Goal: Task Accomplishment & Management: Manage account settings

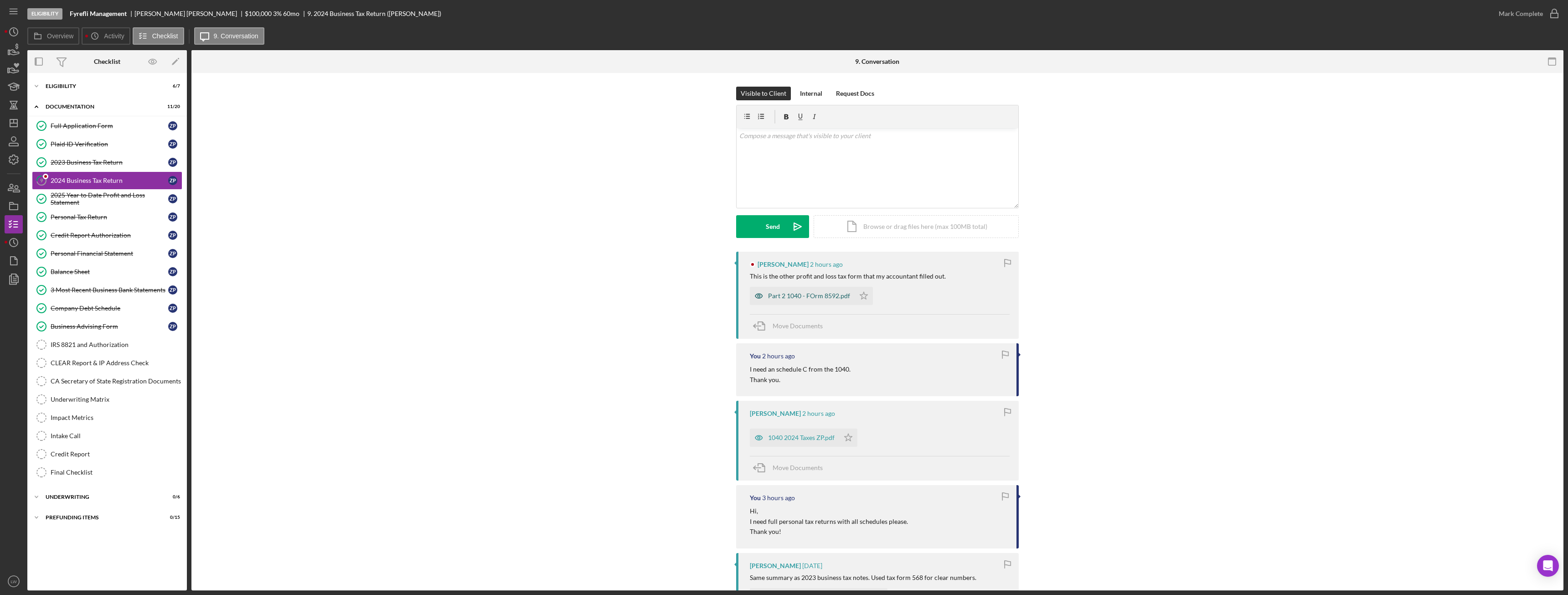
click at [807, 305] on div "Part 2 1040 - FOrm 8592.pdf" at bounding box center [802, 296] width 105 height 18
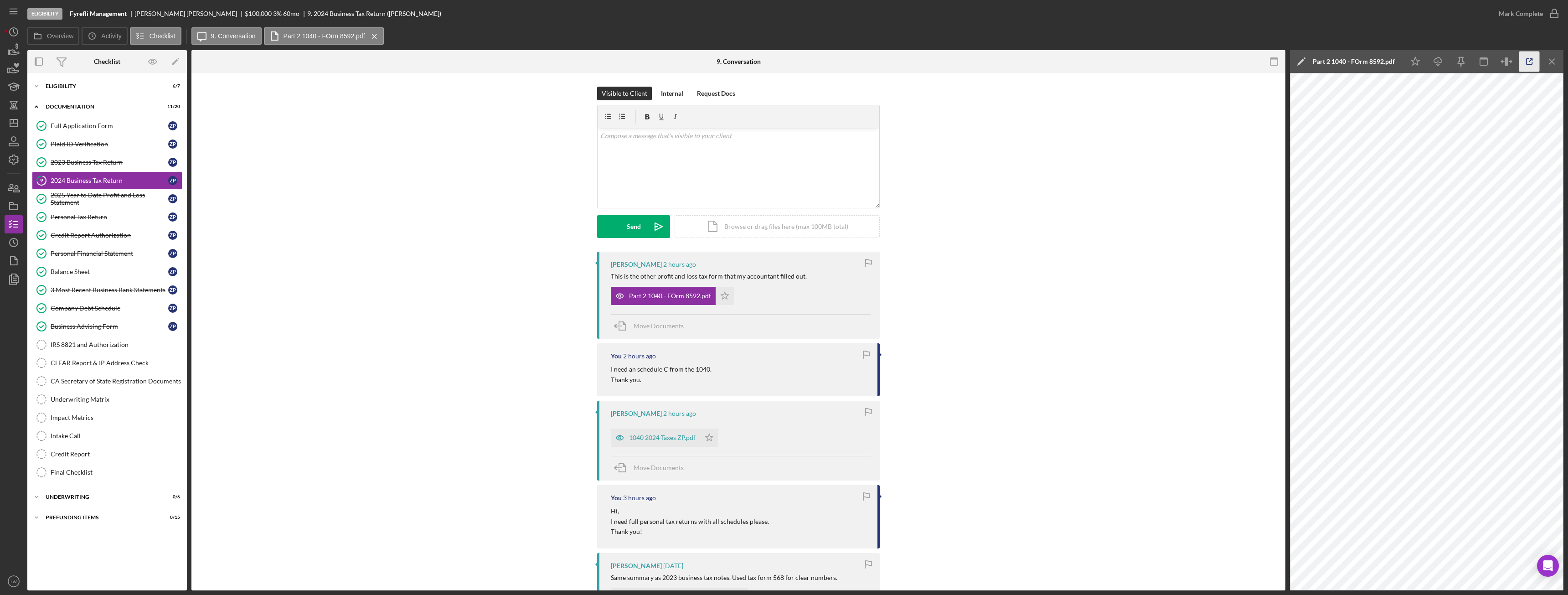
click at [1528, 60] on icon "button" at bounding box center [1530, 62] width 21 height 21
click at [749, 173] on div "v Color teal Color pink Remove color Add row above Add row below Add column bef…" at bounding box center [738, 167] width 282 height 80
click at [1554, 62] on icon "Icon/Menu Close" at bounding box center [1552, 62] width 21 height 21
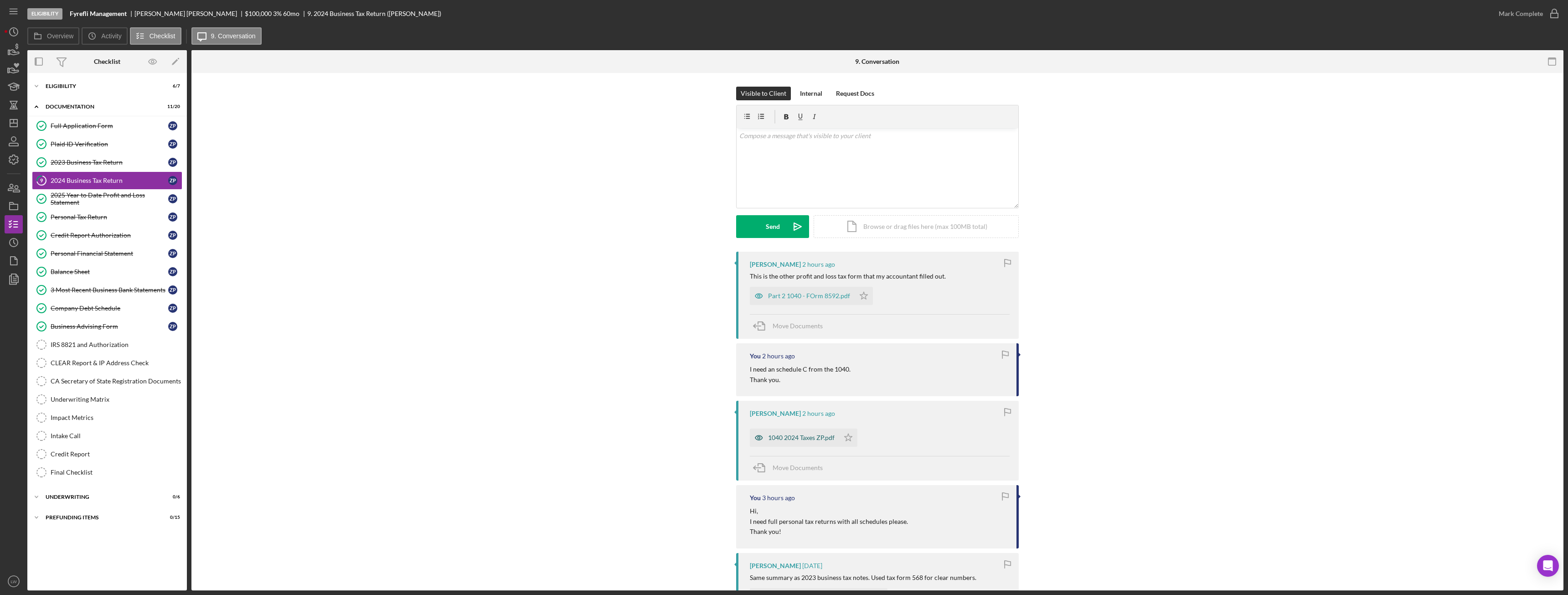
click at [791, 442] on div "1040 2024 Taxes ZP.pdf" at bounding box center [801, 438] width 66 height 7
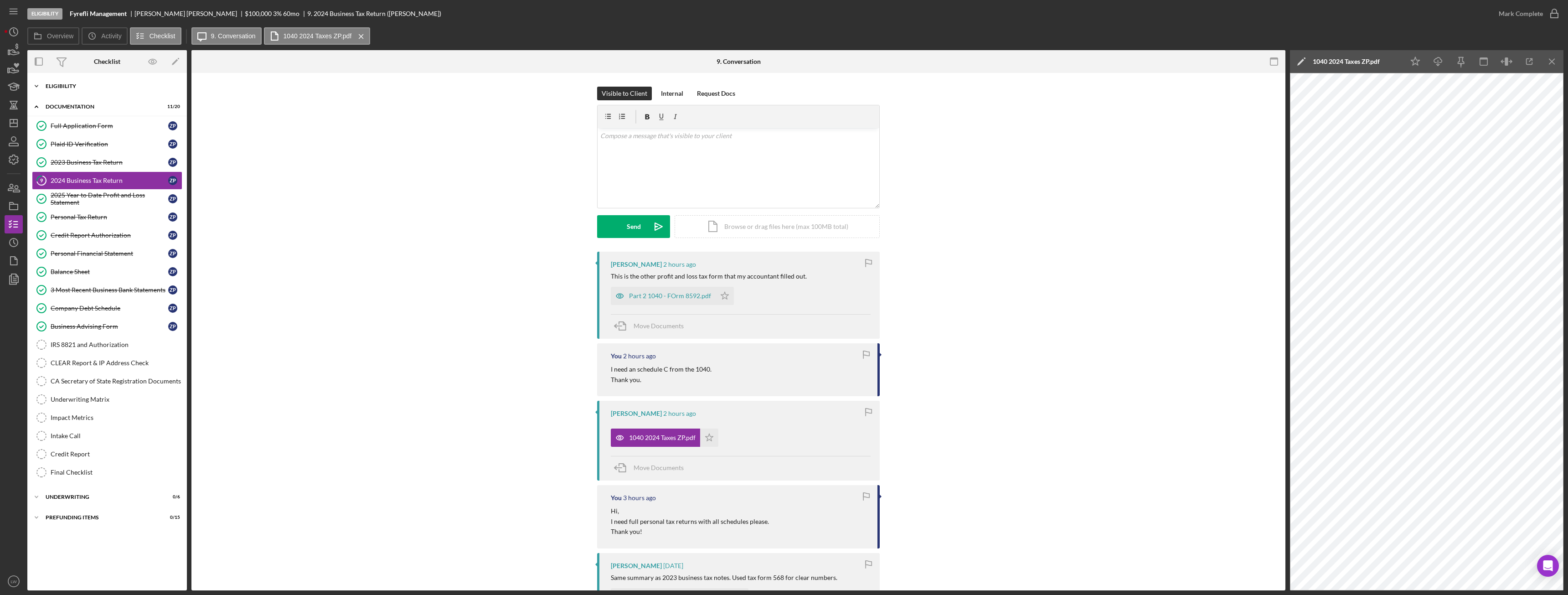
click at [69, 85] on div "Eligibility" at bounding box center [110, 86] width 130 height 5
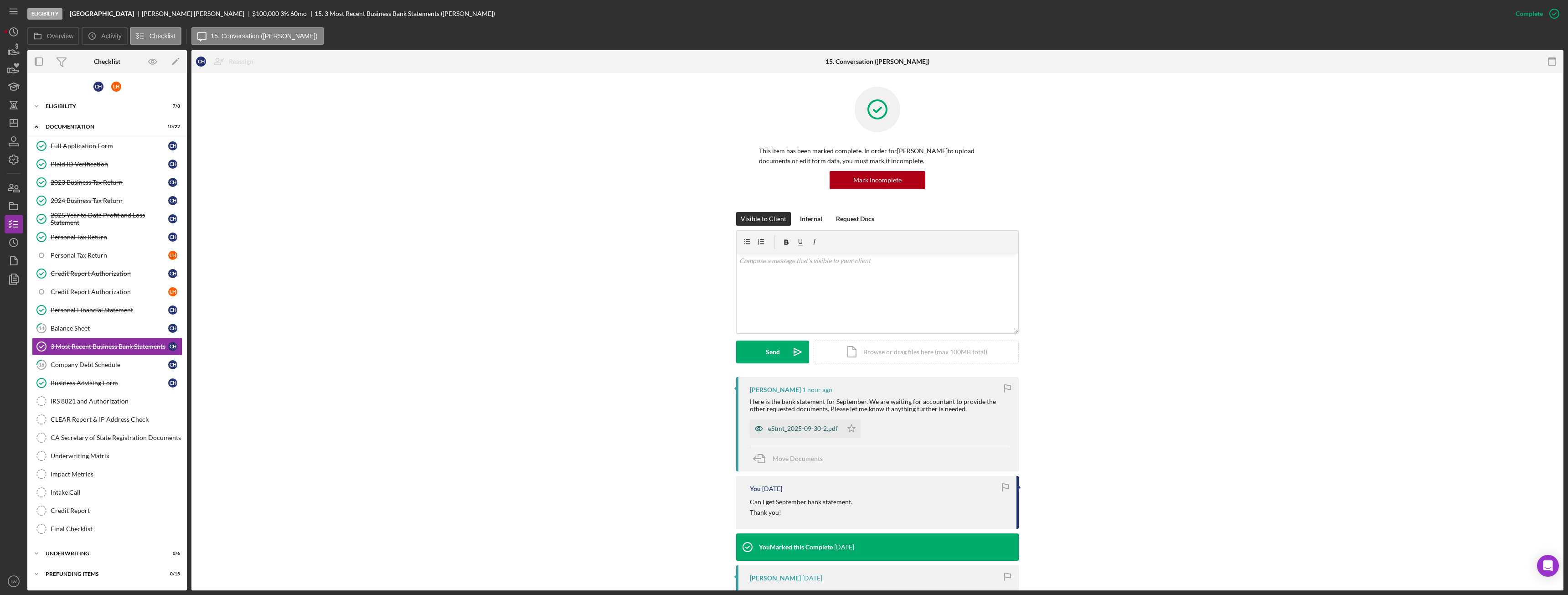
click at [810, 428] on div "eStmt_2025-09-30-2.pdf" at bounding box center [803, 429] width 70 height 7
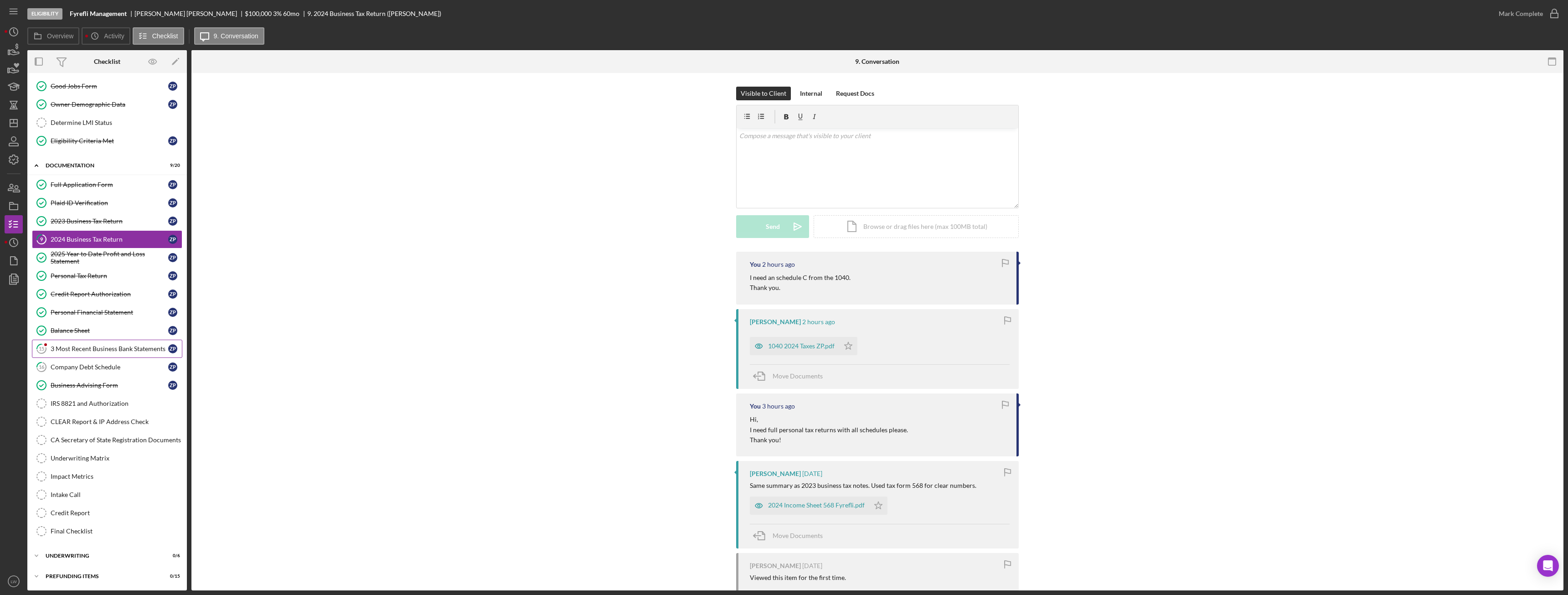
click at [128, 348] on div "3 Most Recent Business Bank Statements" at bounding box center [109, 349] width 117 height 7
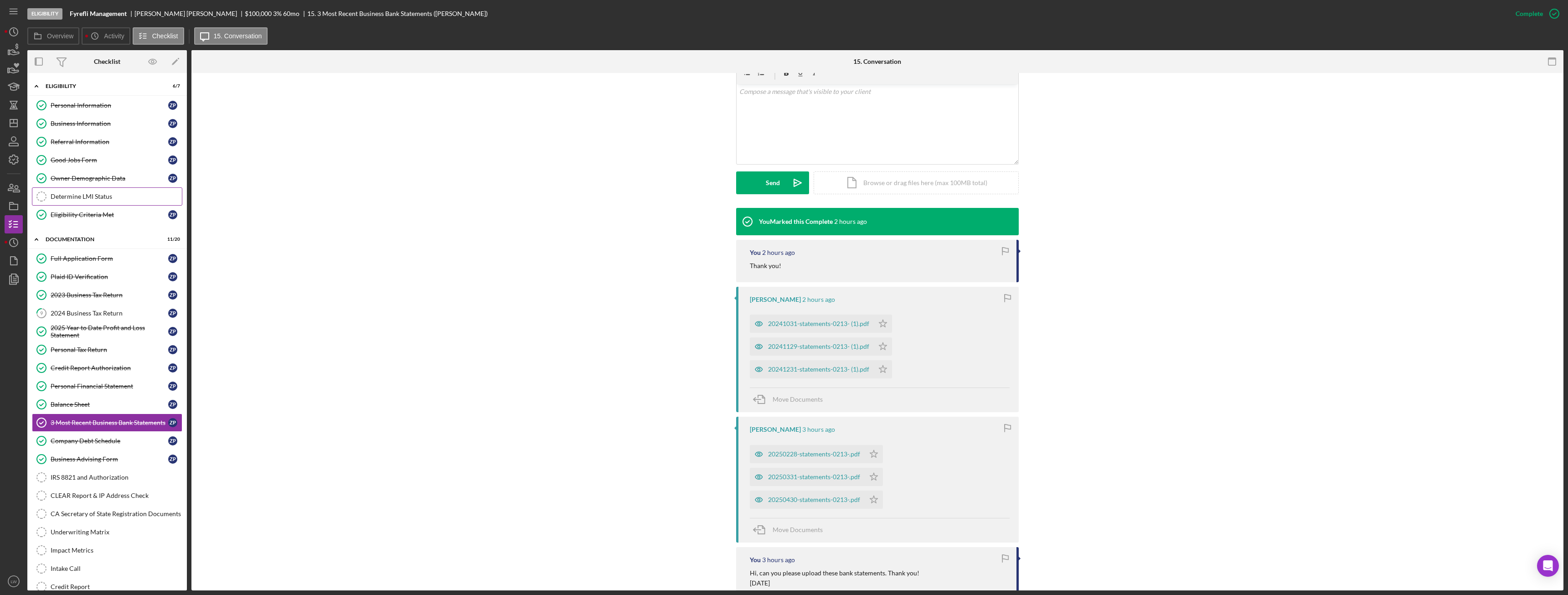
click at [83, 200] on div "Determine LMI Status" at bounding box center [116, 197] width 131 height 7
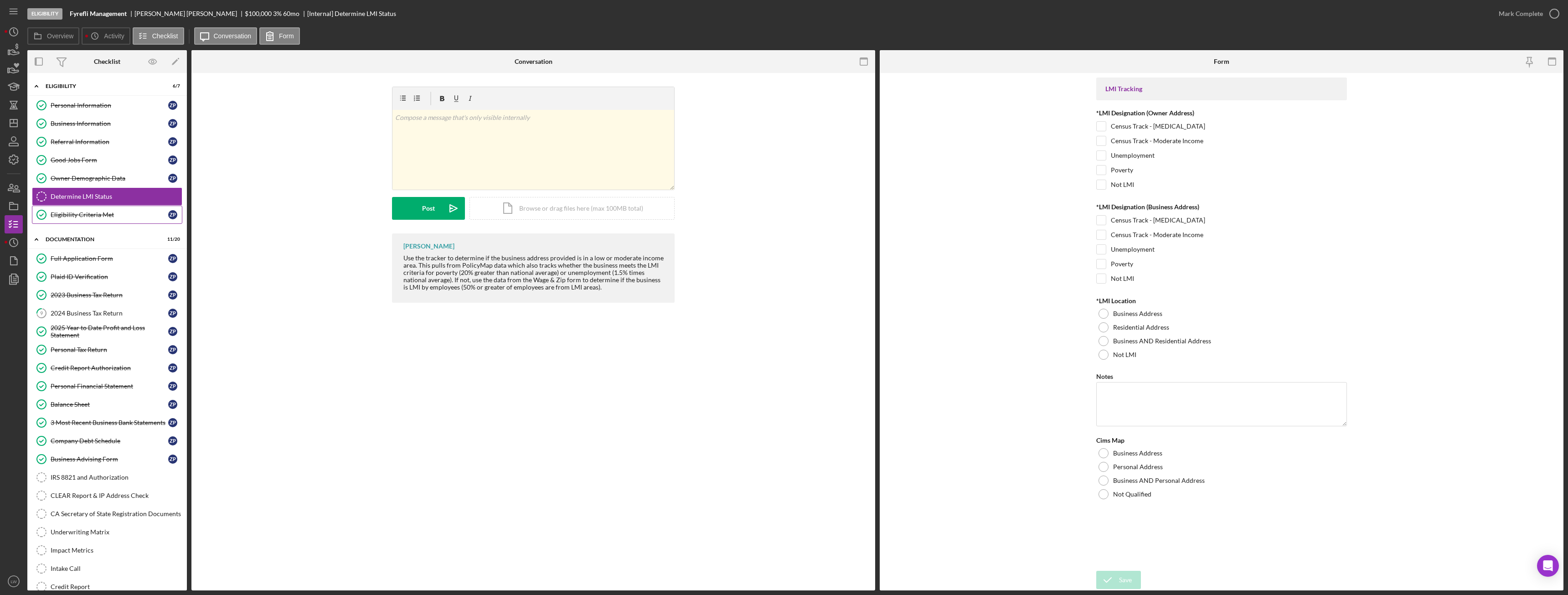
scroll to position [74, 0]
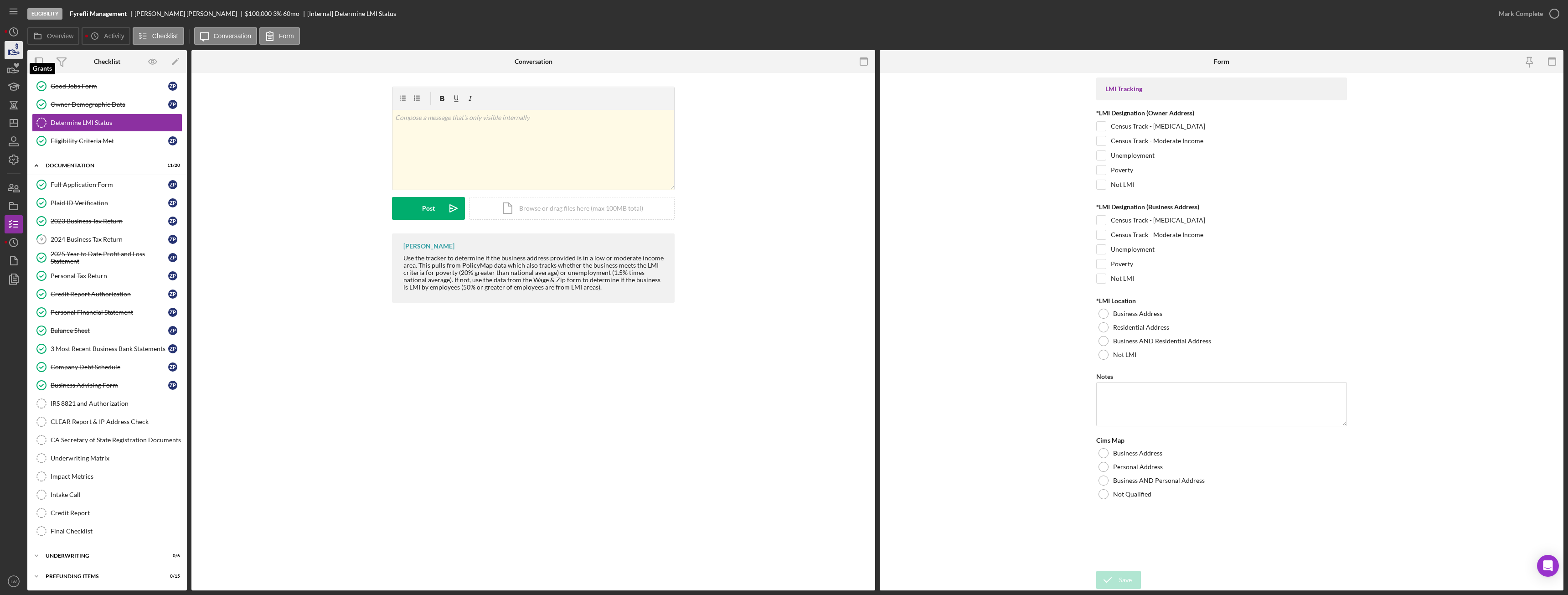
click at [14, 57] on icon "button" at bounding box center [13, 50] width 23 height 23
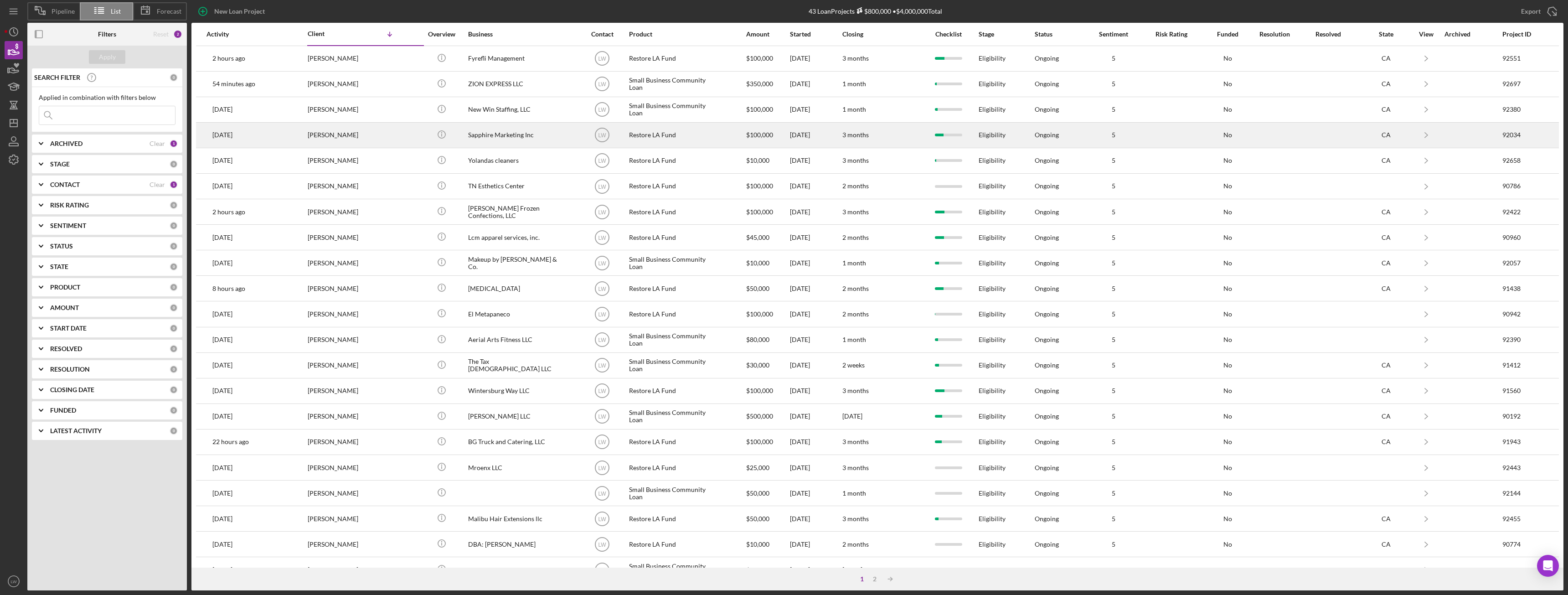
scroll to position [46, 0]
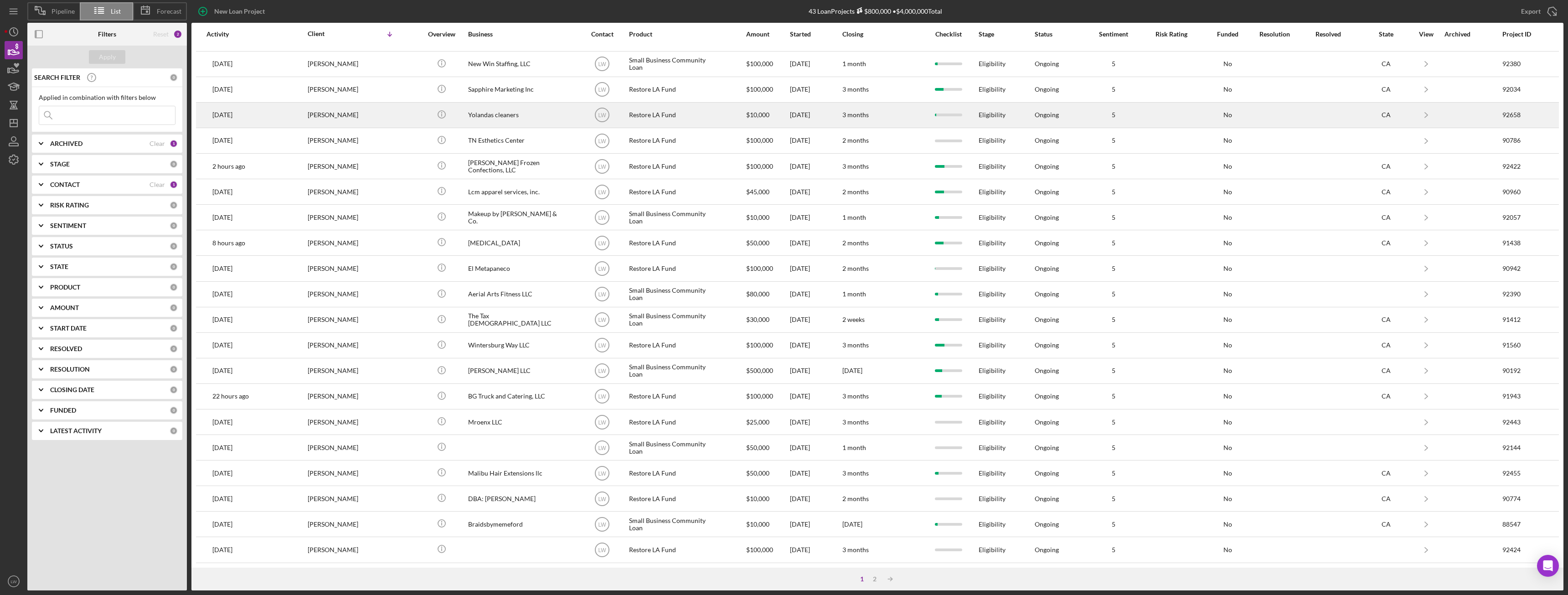
click at [363, 125] on div "[PERSON_NAME]" at bounding box center [353, 115] width 91 height 24
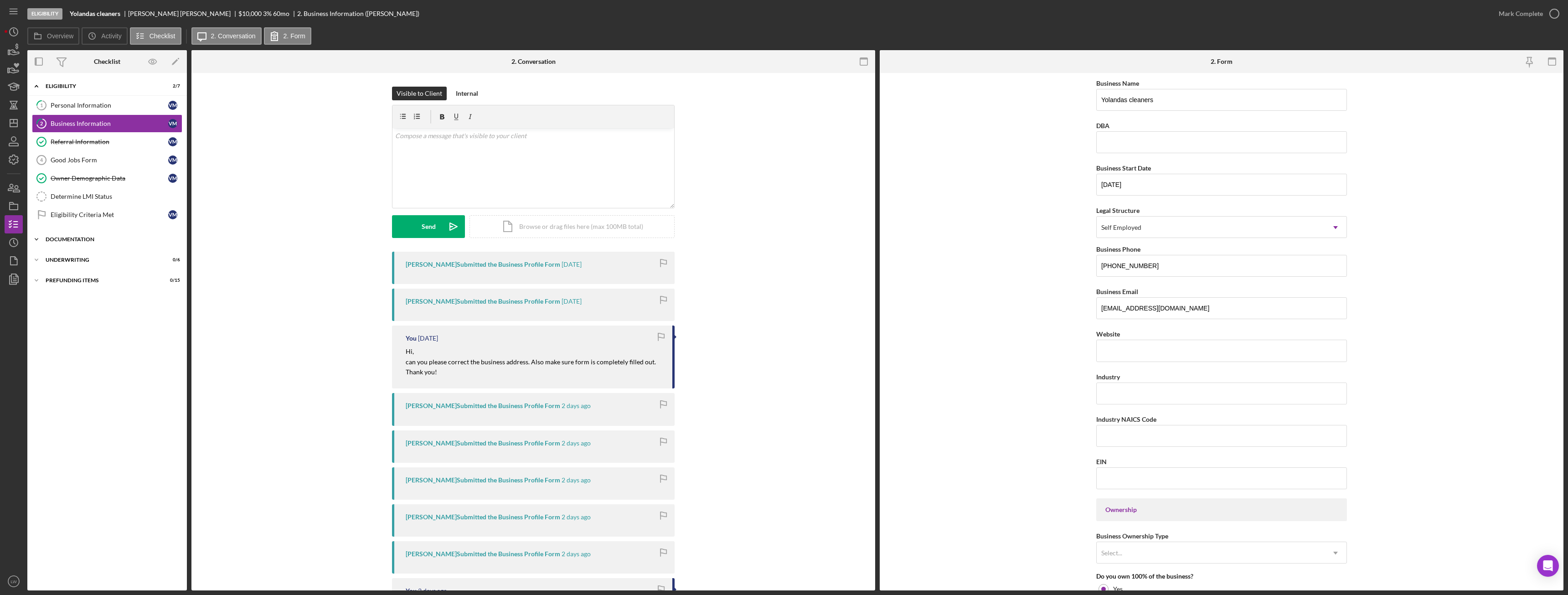
click at [119, 244] on div "Icon/Expander Documentation 0 / 20" at bounding box center [107, 239] width 159 height 18
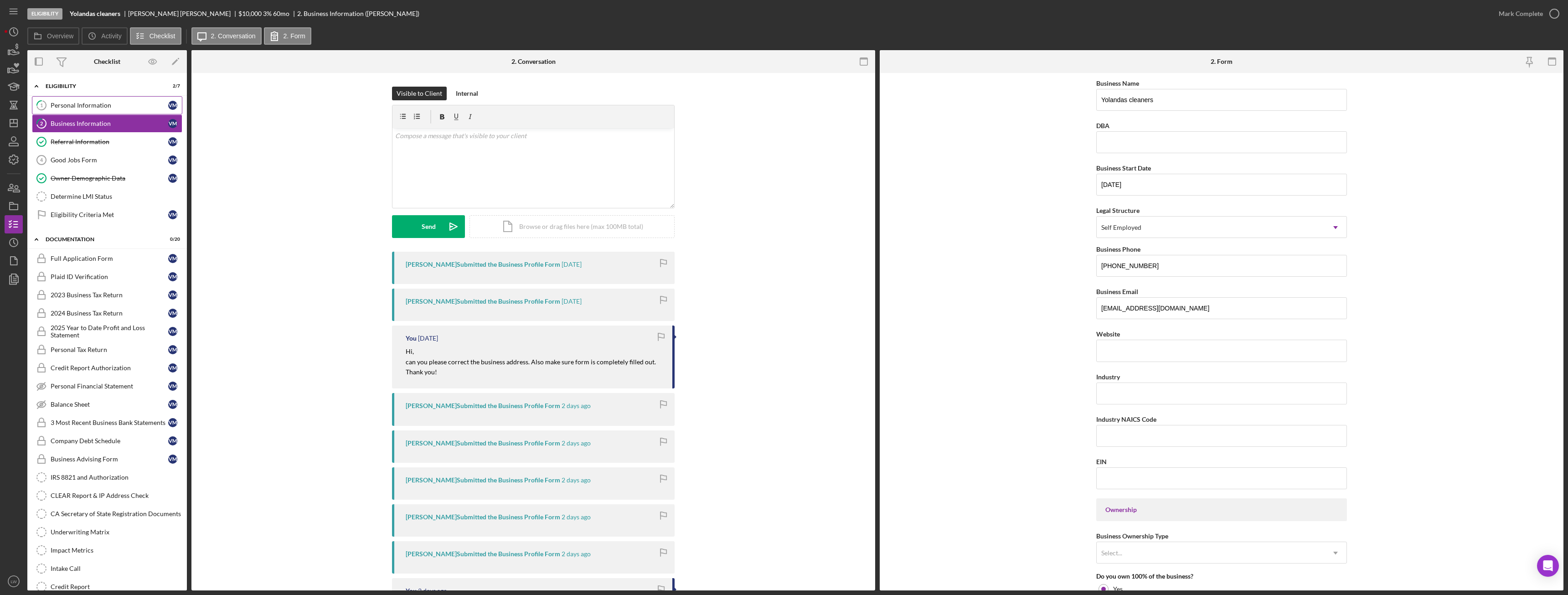
click at [70, 105] on div "Personal Information" at bounding box center [109, 105] width 117 height 7
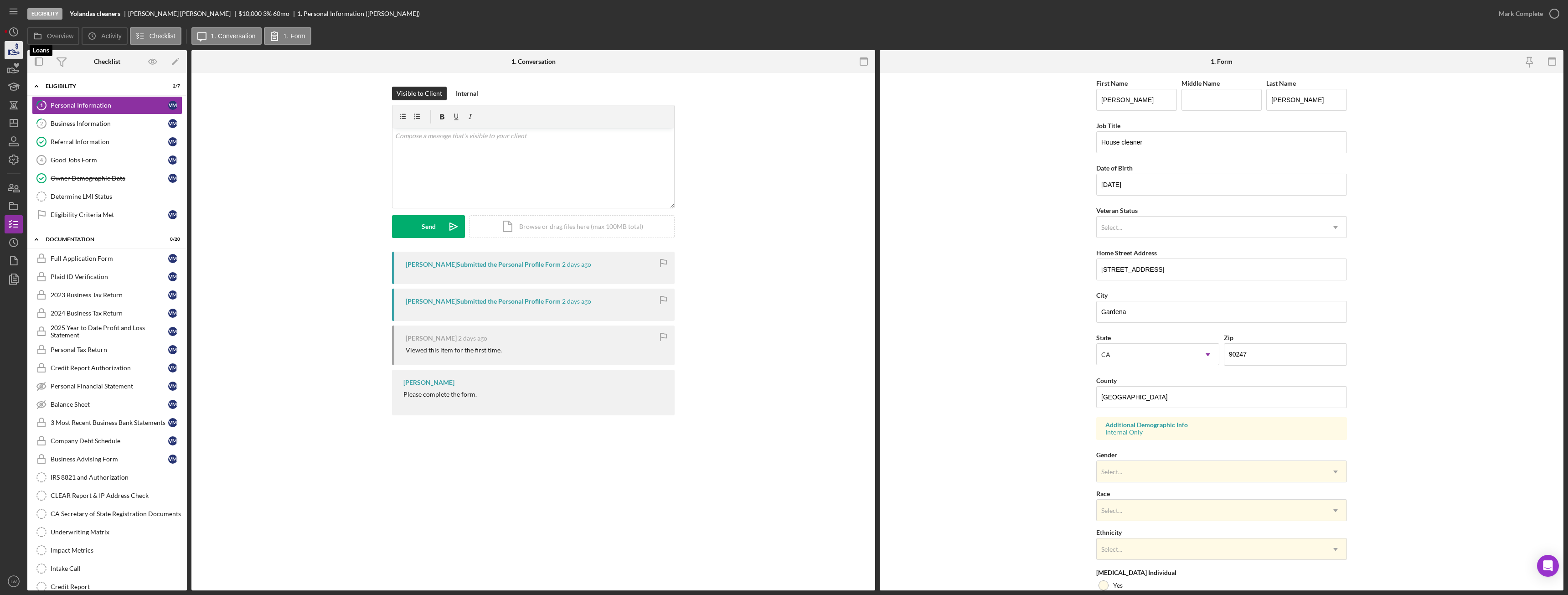
click at [13, 48] on icon "button" at bounding box center [13, 50] width 23 height 23
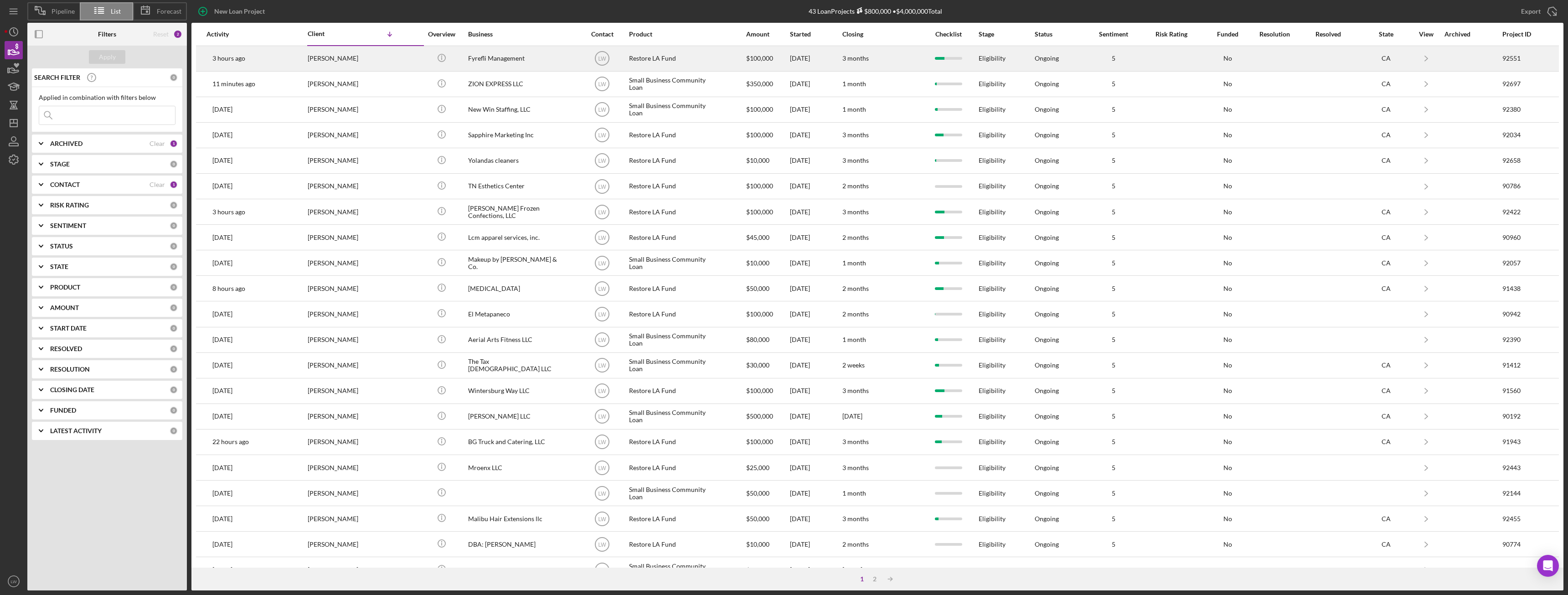
click at [346, 57] on div "Zoe Paige" at bounding box center [353, 58] width 91 height 24
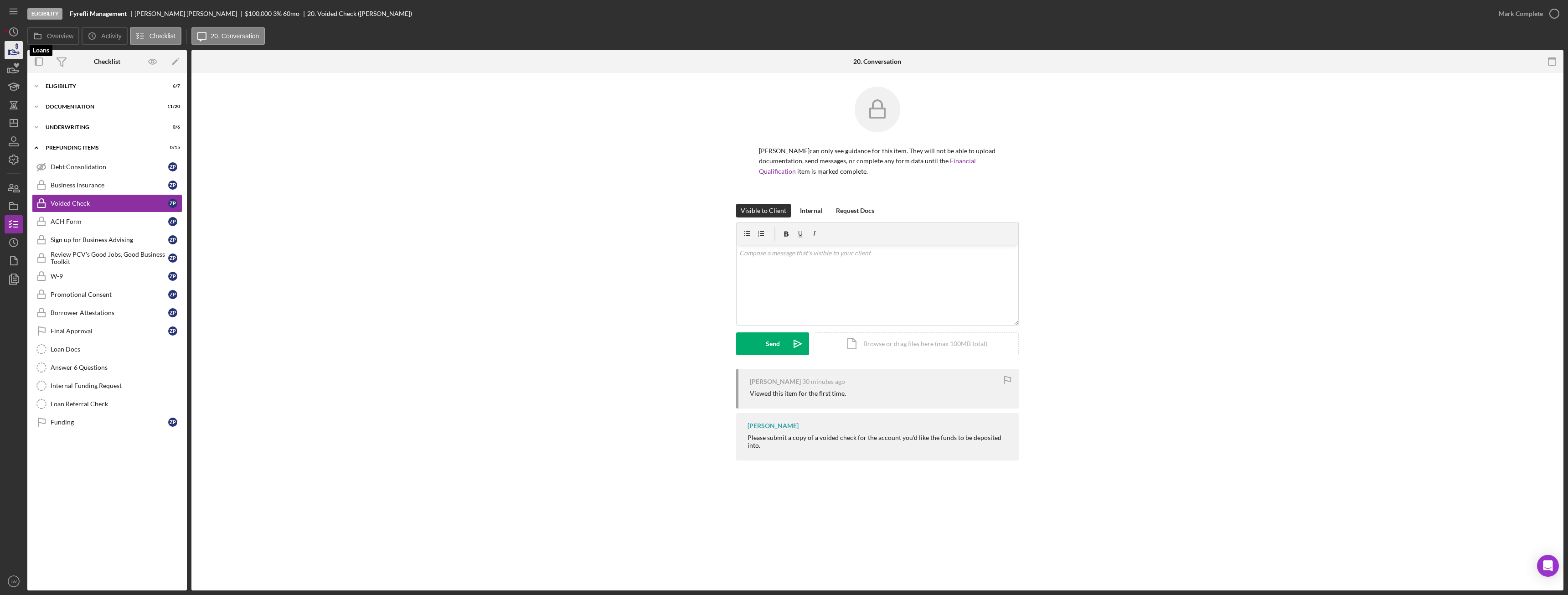
click at [17, 50] on icon "button" at bounding box center [13, 50] width 23 height 23
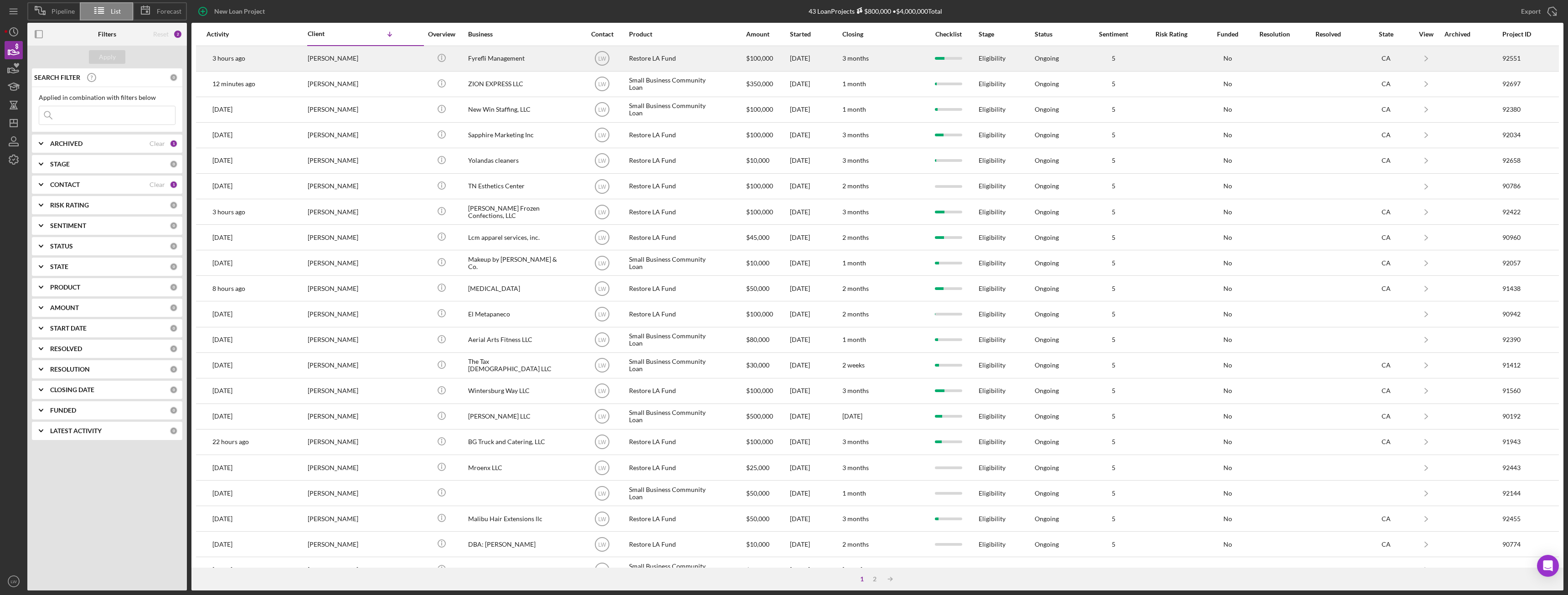
click at [275, 63] on div "3 hours ago Zoe Paige" at bounding box center [246, 58] width 80 height 24
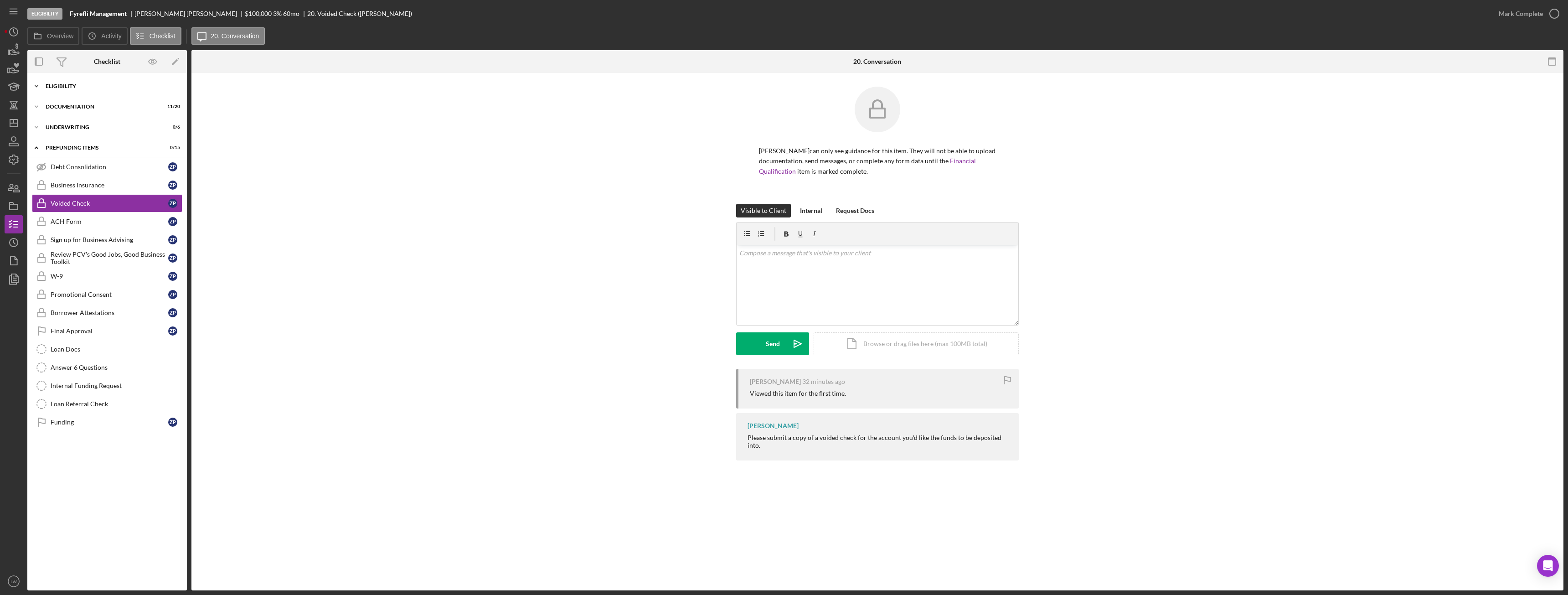
click at [68, 86] on div "Eligibility" at bounding box center [110, 86] width 130 height 5
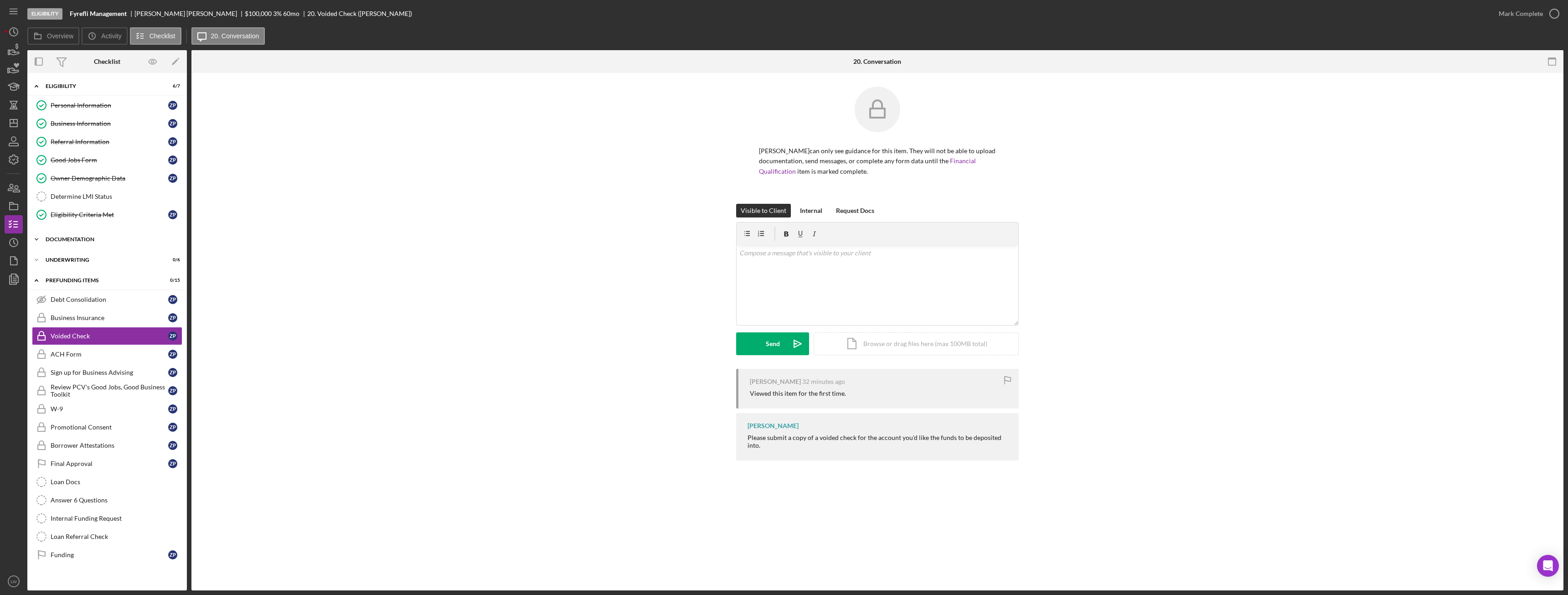
click at [81, 238] on div "Documentation" at bounding box center [110, 239] width 130 height 5
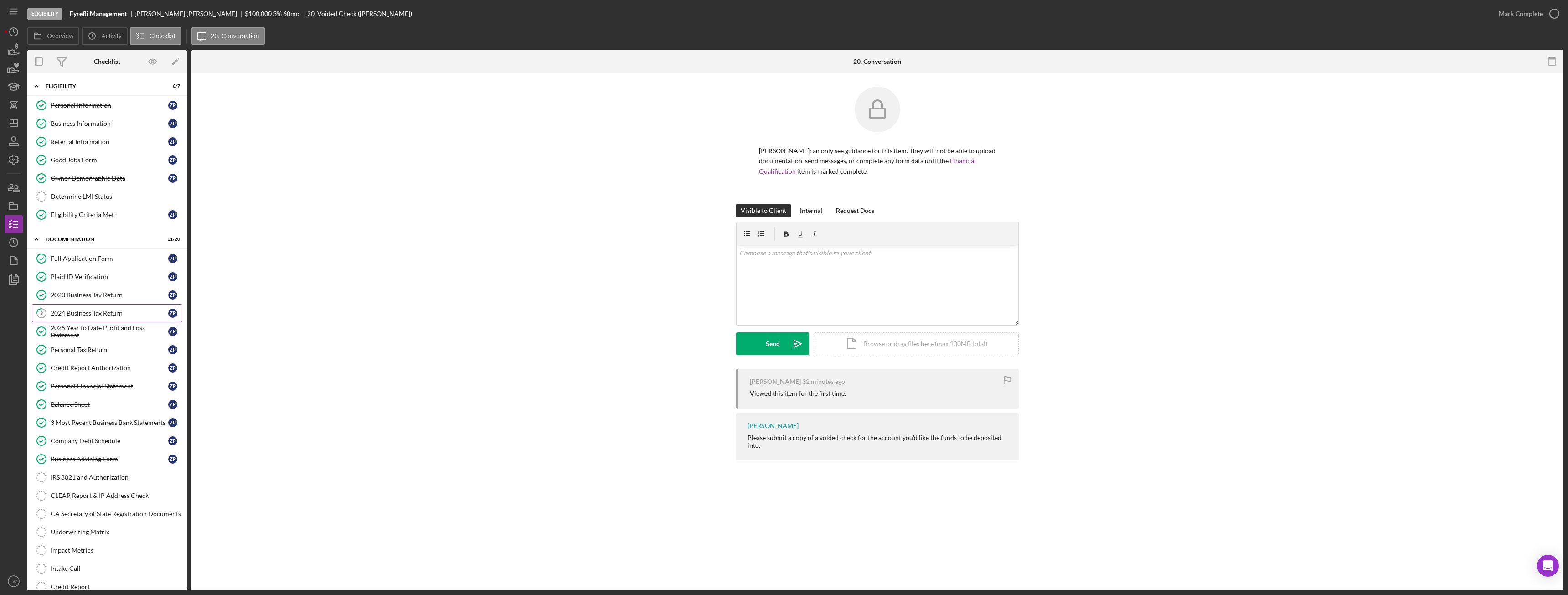
click at [90, 307] on link "9 2024 Business Tax Return Z P" at bounding box center [107, 313] width 150 height 18
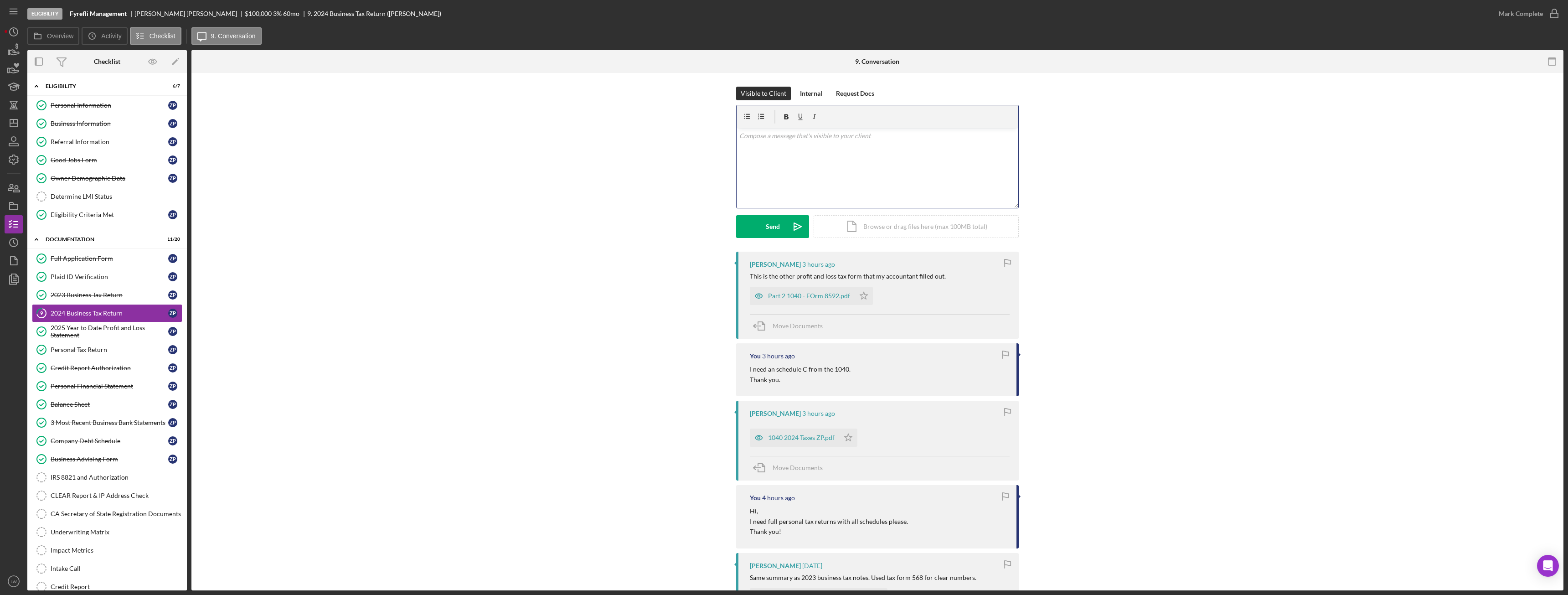
click at [905, 152] on div "v Color teal Color pink Remove color Add row above Add row below Add column bef…" at bounding box center [877, 167] width 282 height 80
click at [737, 134] on div "v Color teal Color pink Remove color Add row above Add row below Add column bef…" at bounding box center [877, 167] width 282 height 80
click at [780, 220] on button "Send Icon/icon-invite-send" at bounding box center [772, 226] width 73 height 23
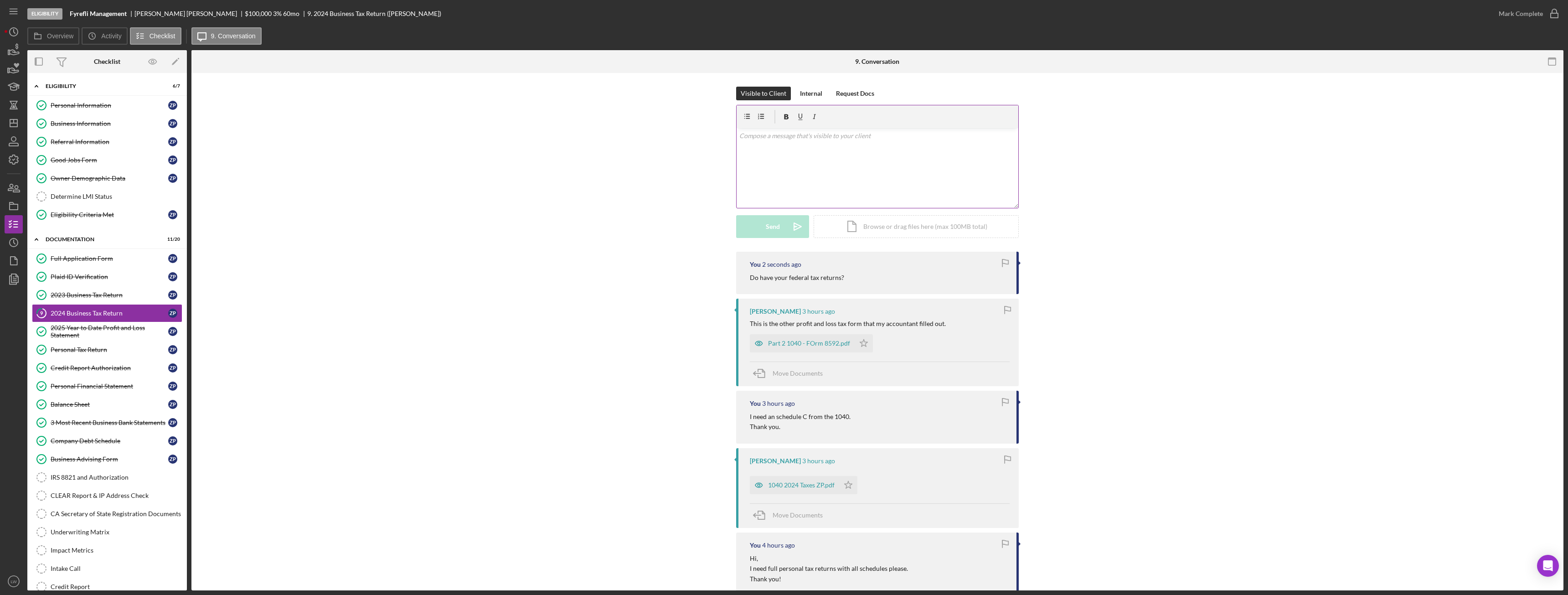
click at [788, 173] on div "v Color teal Color pink Remove color Add row above Add row below Add column bef…" at bounding box center [877, 167] width 282 height 80
click at [768, 230] on div "Send" at bounding box center [772, 226] width 14 height 23
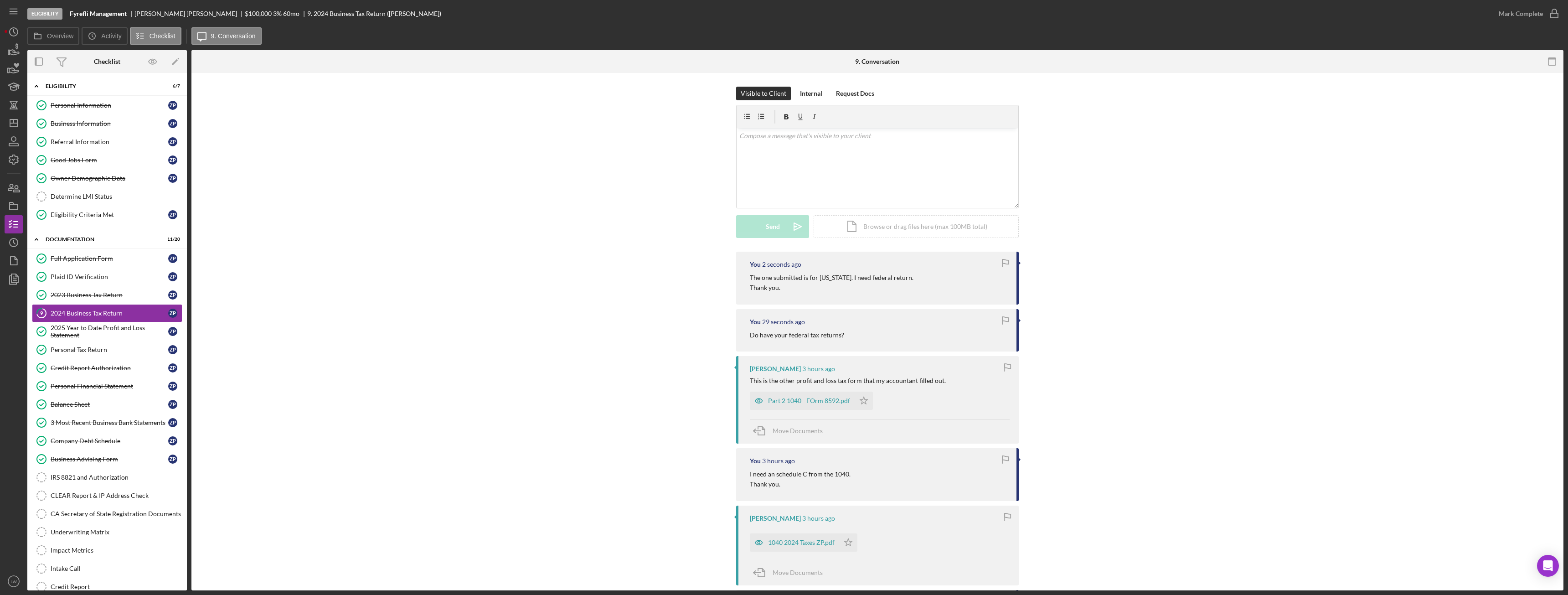
click at [23, 50] on nav "Icon/Menu Icon/Dashboard Dashboard Navigation Divider Mobile Checklist Navigati…" at bounding box center [15, 295] width 23 height 591
click at [11, 48] on icon "button" at bounding box center [13, 50] width 23 height 23
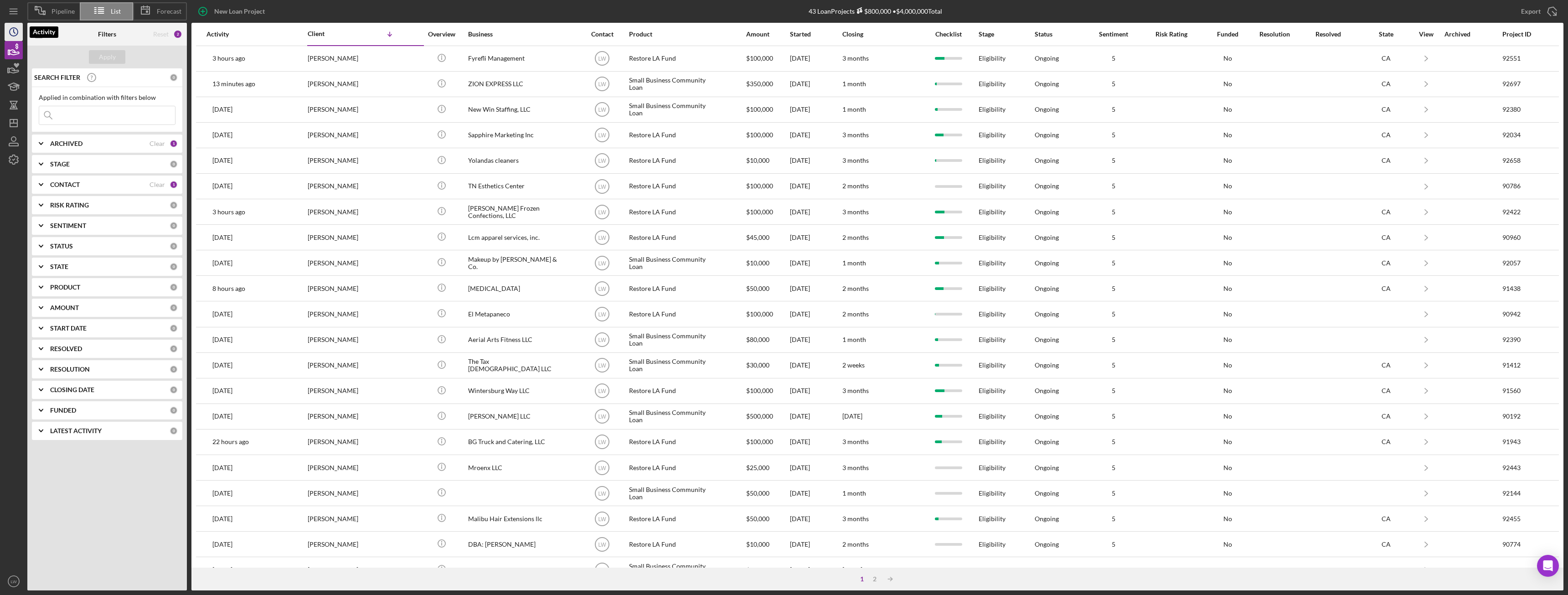
click at [19, 32] on icon "Icon/History" at bounding box center [13, 32] width 23 height 23
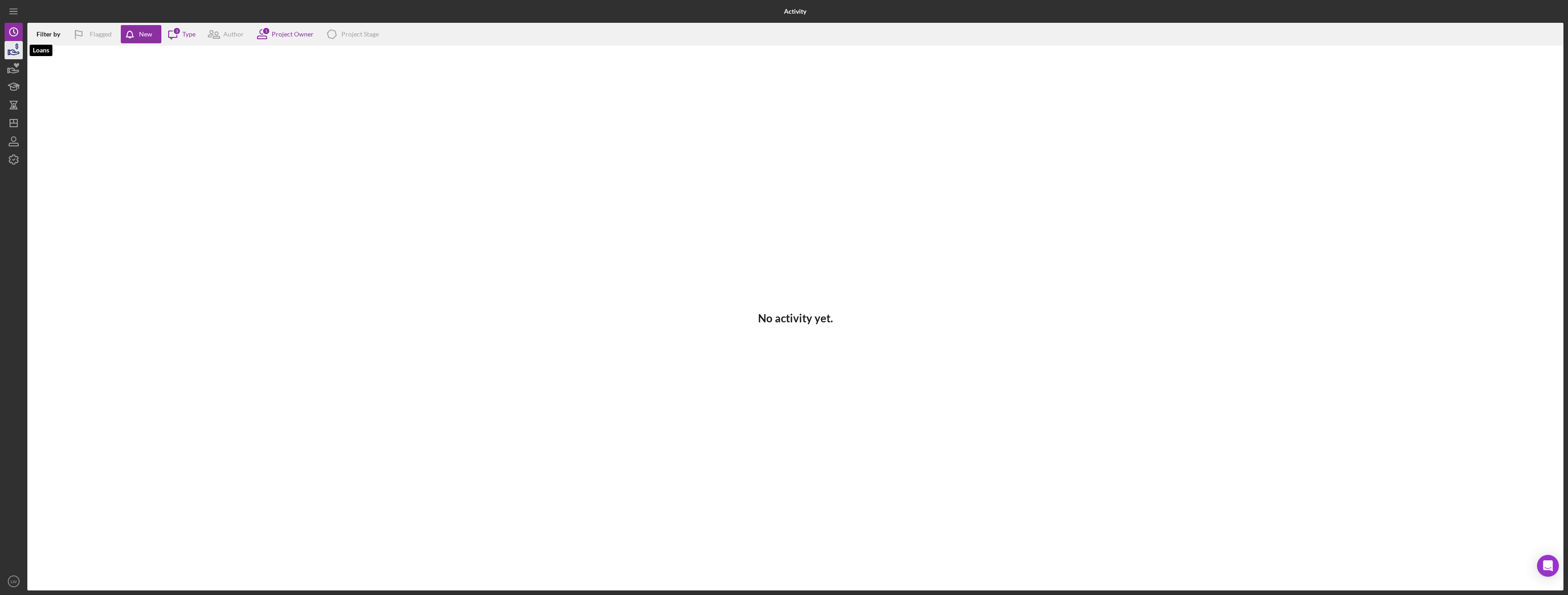
click at [13, 52] on icon "button" at bounding box center [15, 52] width 10 height 5
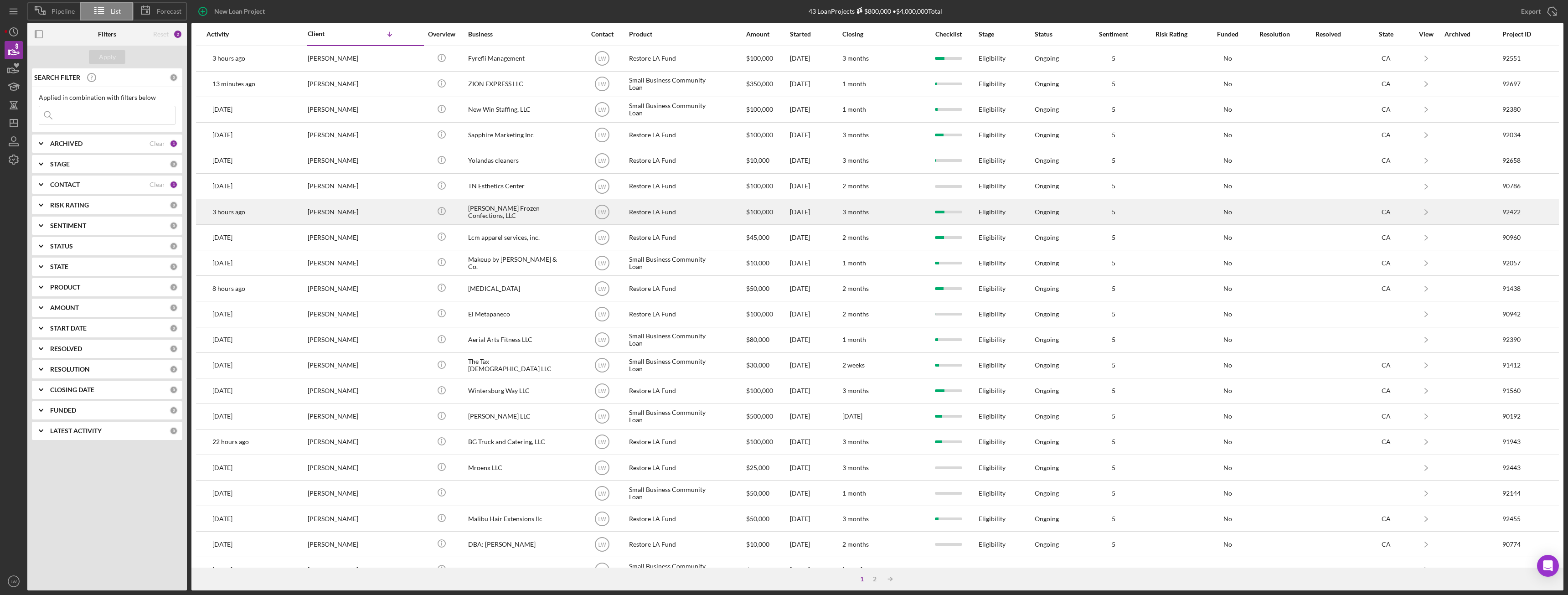
click at [355, 212] on div "[PERSON_NAME]" at bounding box center [353, 212] width 91 height 24
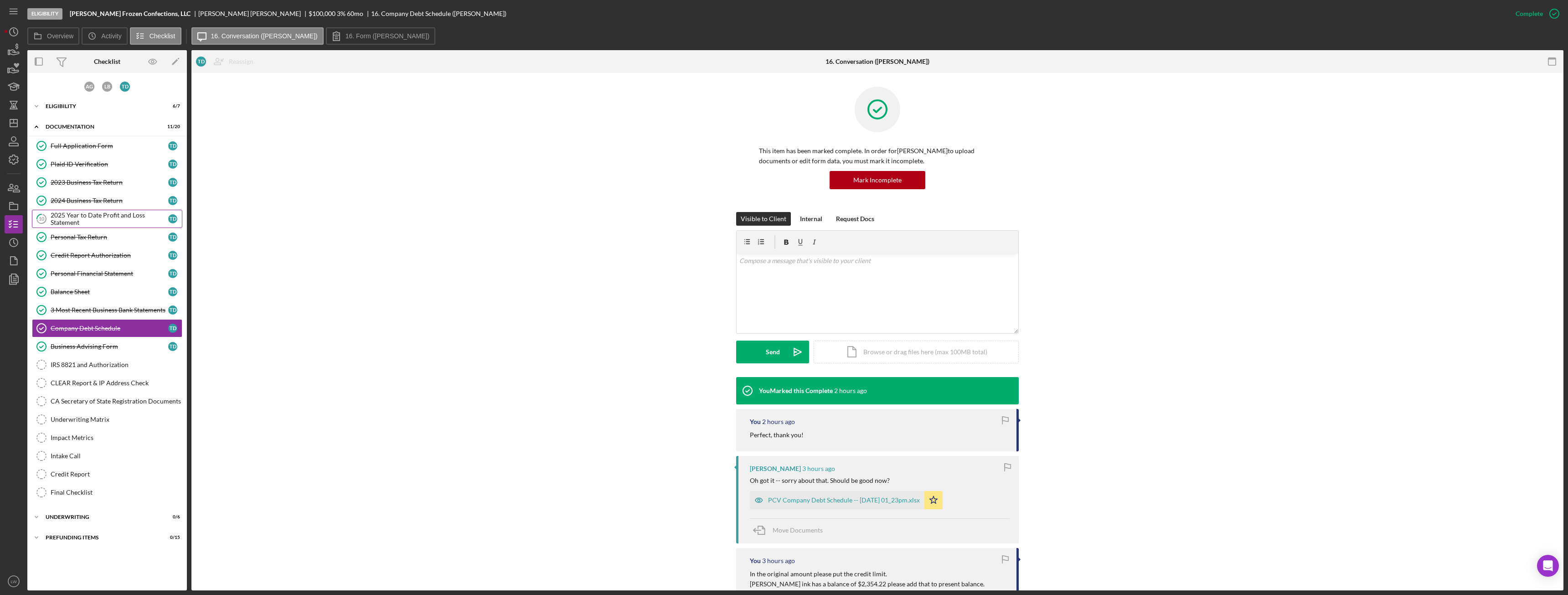
click at [119, 216] on div "2025 Year to Date Profit and Loss Statement" at bounding box center [109, 219] width 117 height 15
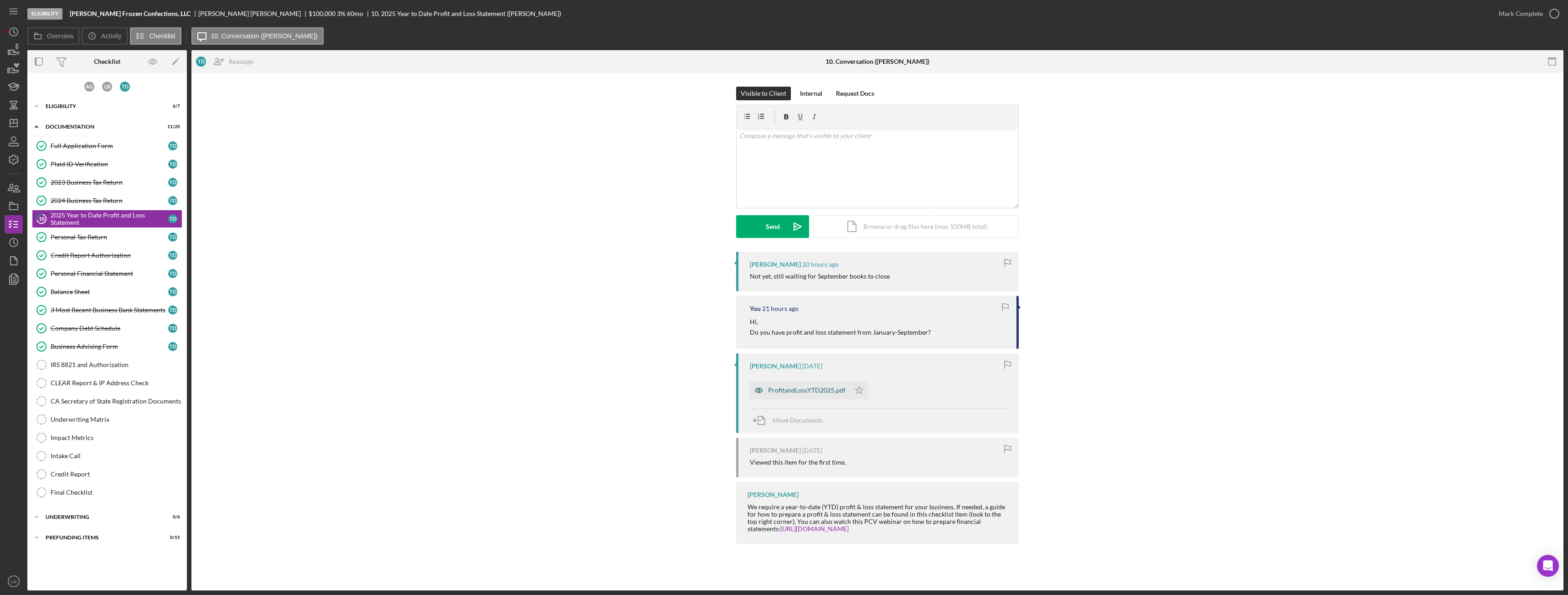
click at [794, 388] on div "ProfitandLossYTD2025.pdf" at bounding box center [807, 390] width 77 height 7
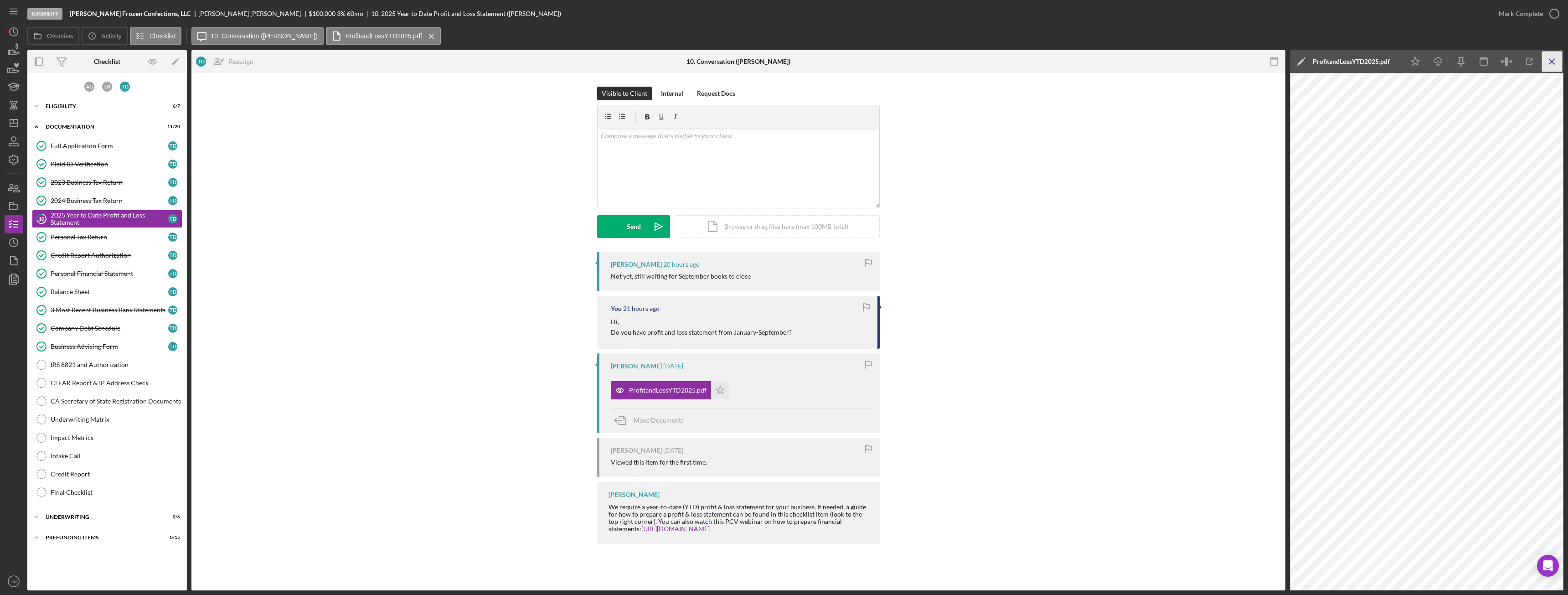
click at [1550, 59] on line "button" at bounding box center [1552, 62] width 5 height 5
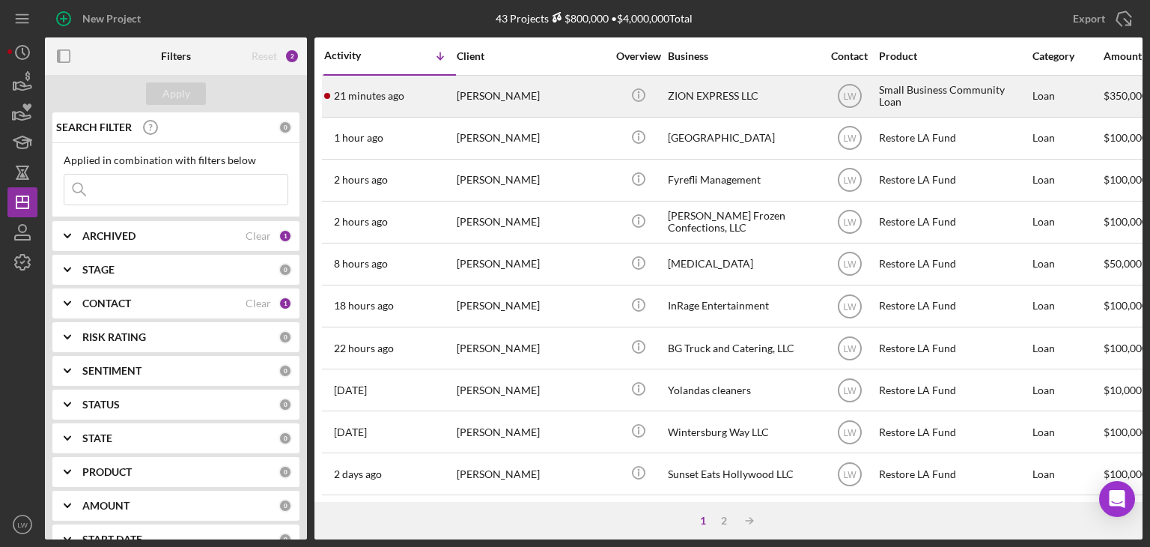
click at [500, 103] on div "[PERSON_NAME]" at bounding box center [532, 96] width 150 height 40
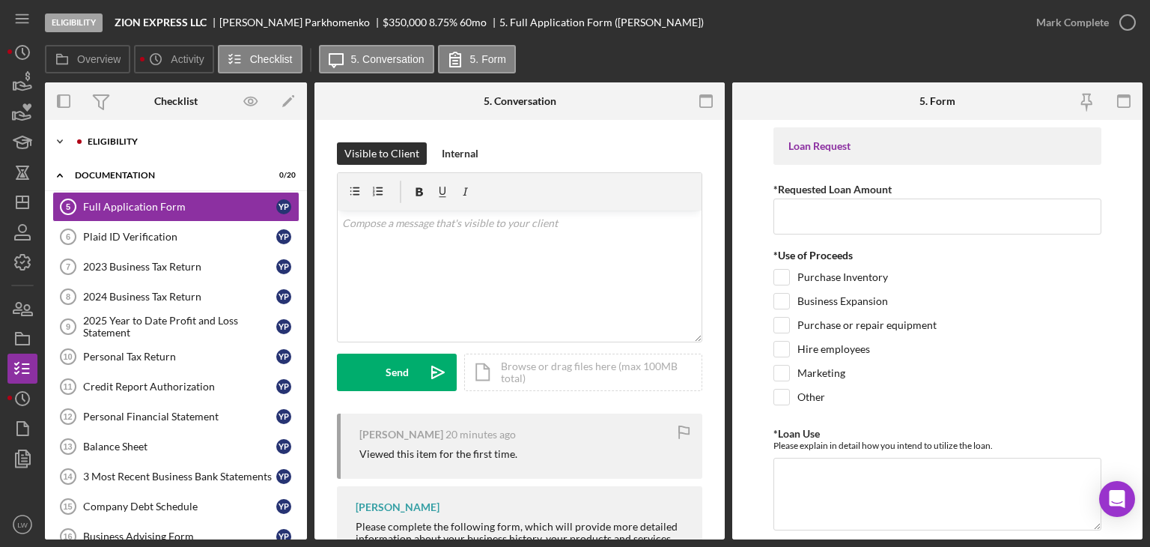
click at [120, 139] on div "Eligibility" at bounding box center [188, 141] width 201 height 9
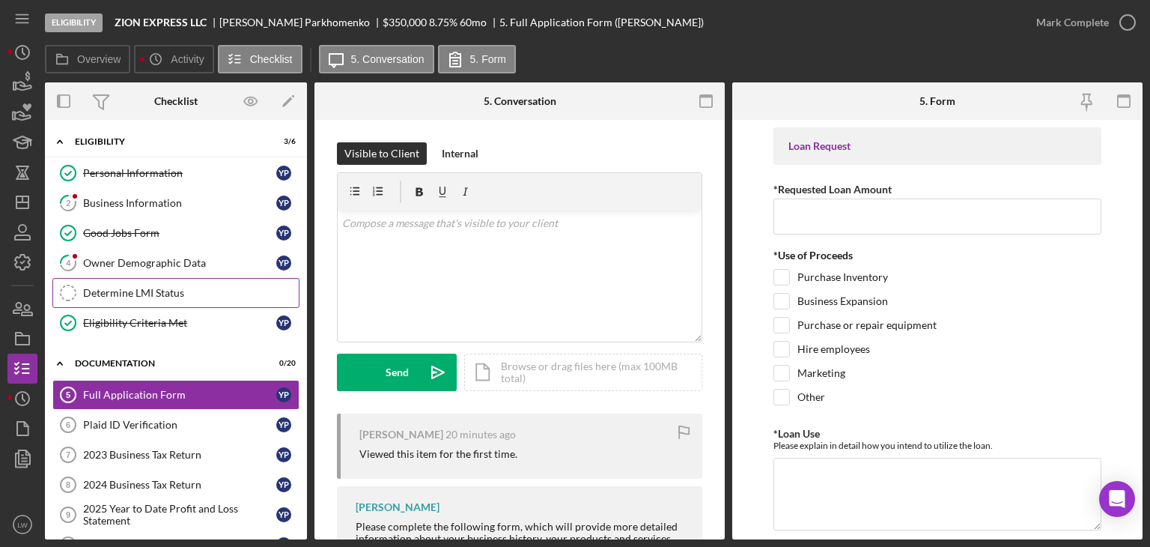
click at [151, 291] on div "Determine LMI Status" at bounding box center [191, 293] width 216 height 12
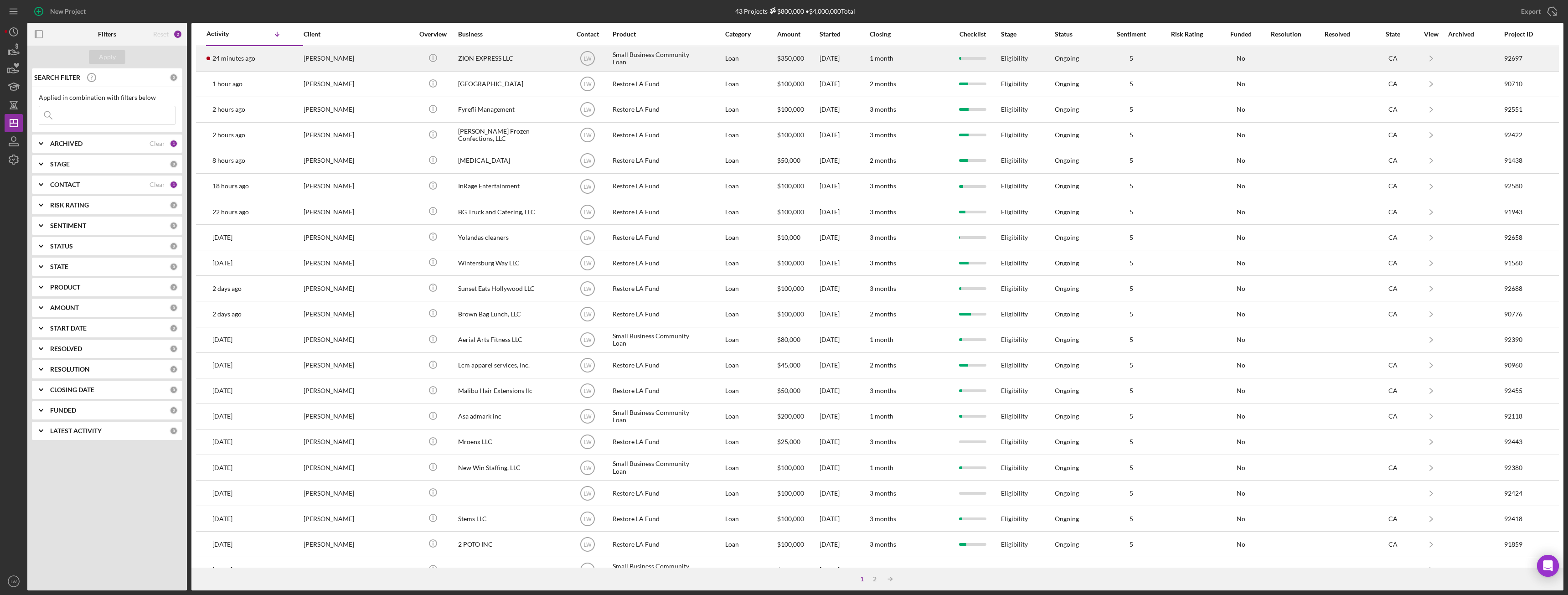
click at [336, 59] on div "[PERSON_NAME]" at bounding box center [349, 58] width 91 height 24
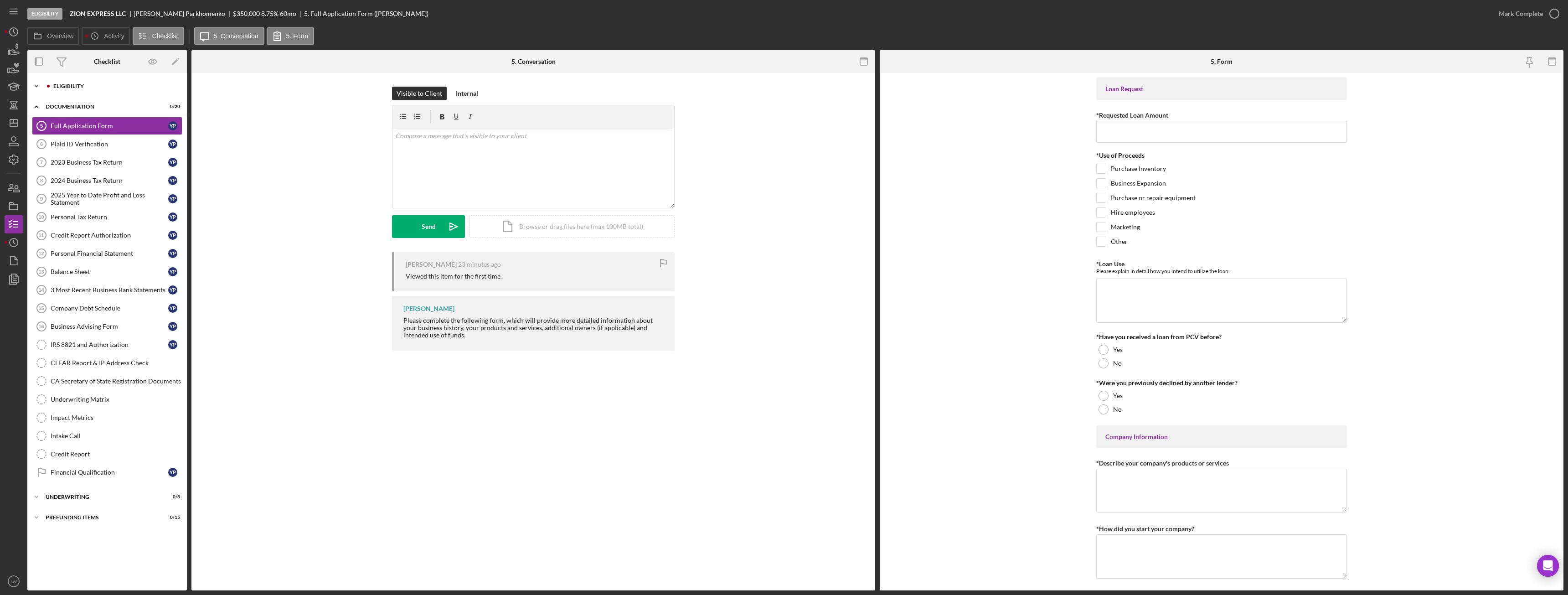
click at [54, 88] on div "Eligibility" at bounding box center [114, 86] width 122 height 5
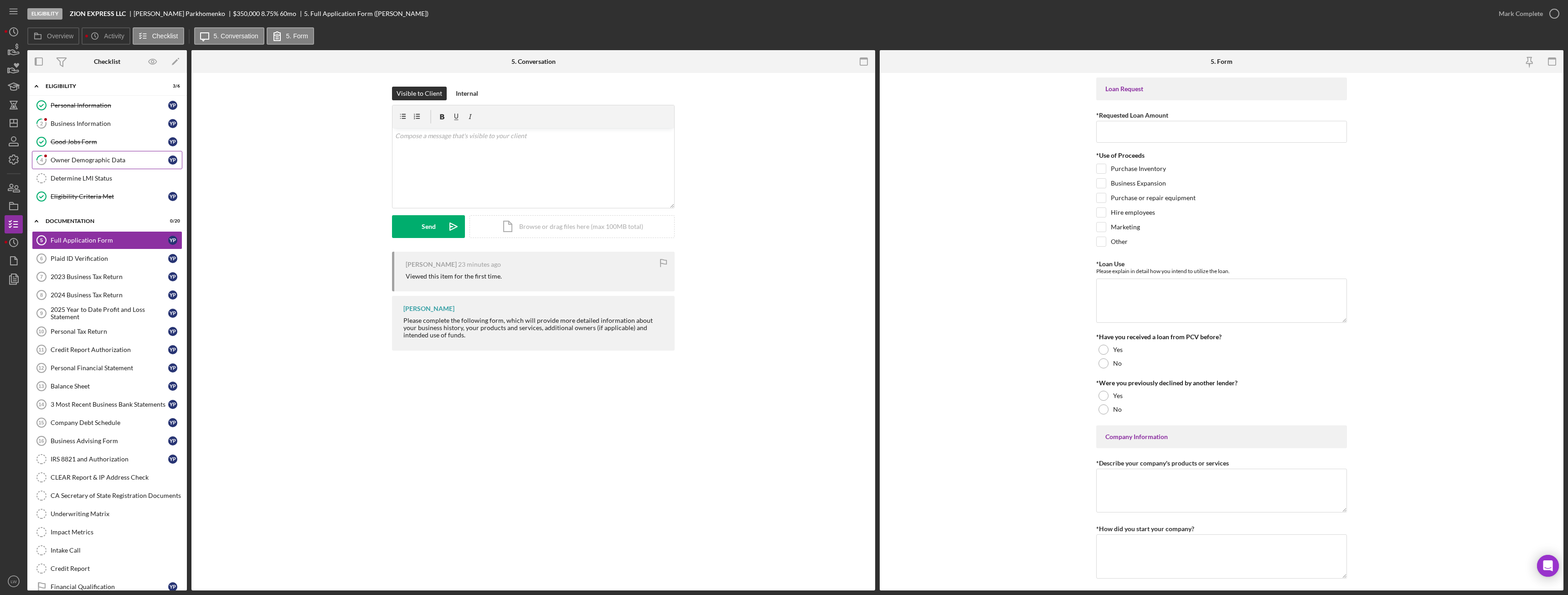
click at [75, 159] on div "Owner Demographic Data" at bounding box center [109, 160] width 117 height 7
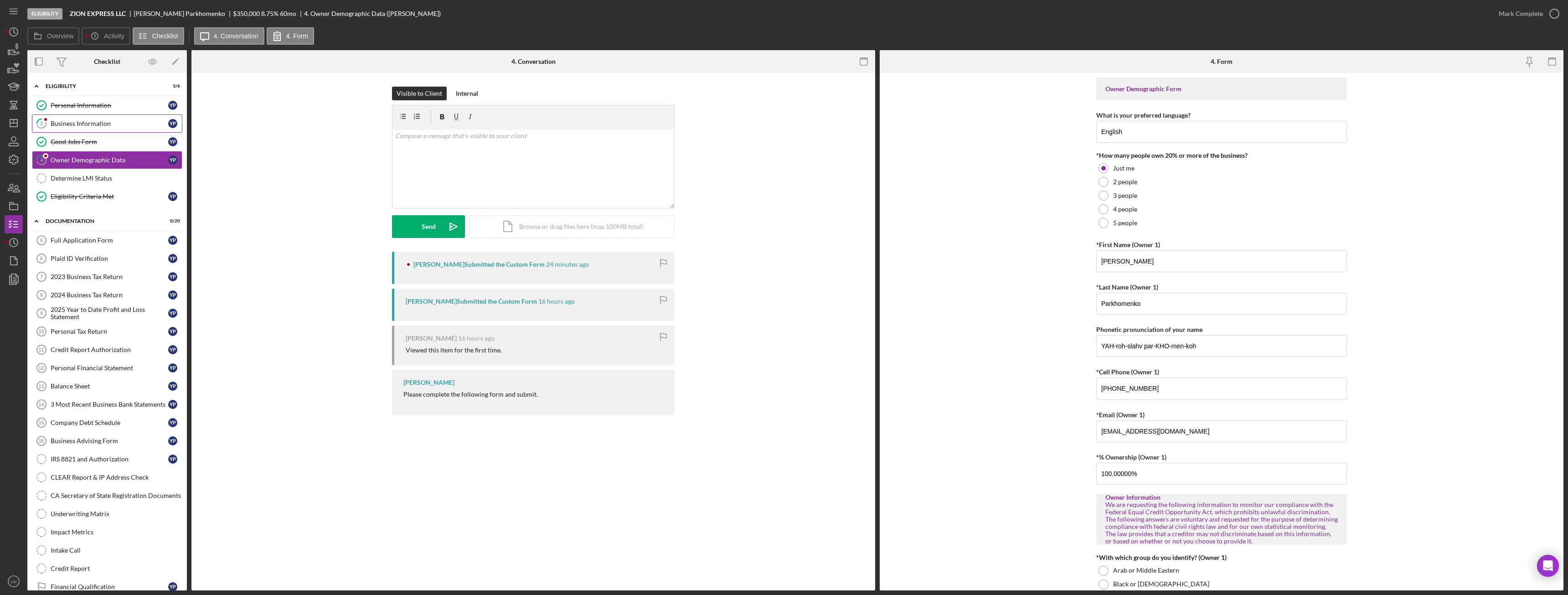
click at [68, 124] on div "Business Information" at bounding box center [109, 124] width 117 height 7
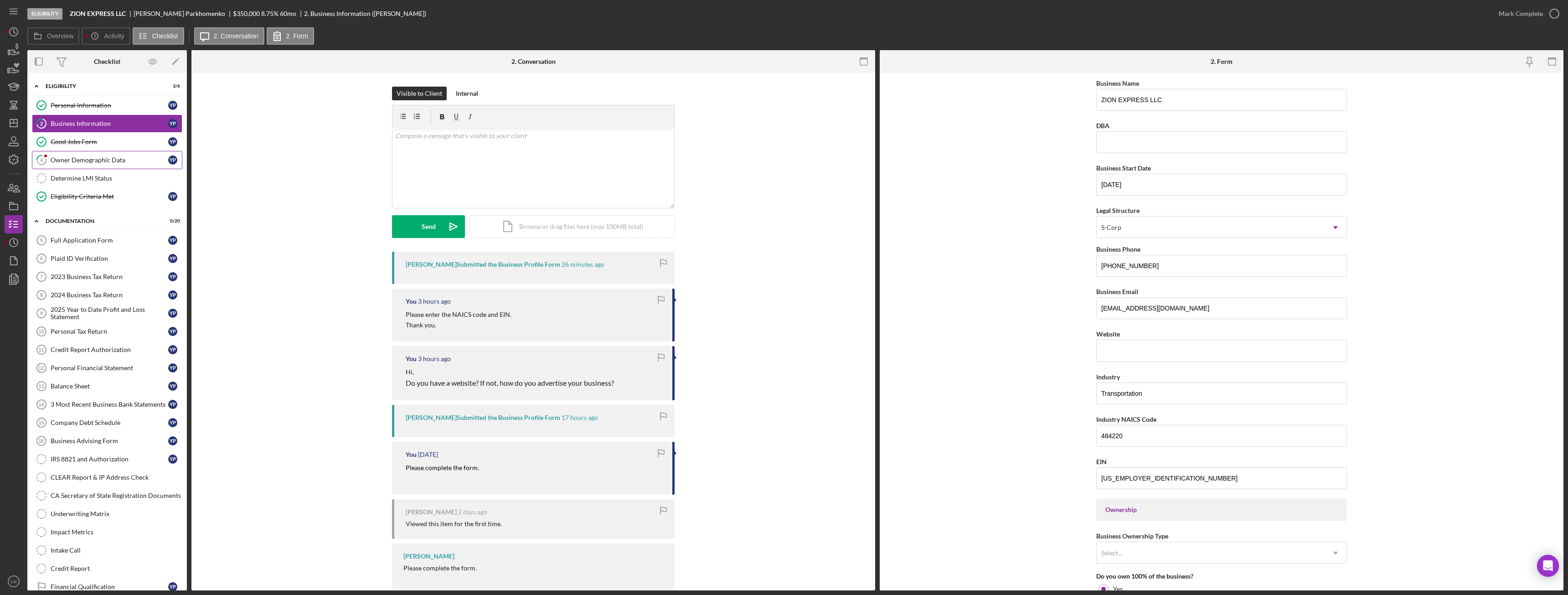
click at [130, 158] on div "Owner Demographic Data" at bounding box center [109, 160] width 117 height 7
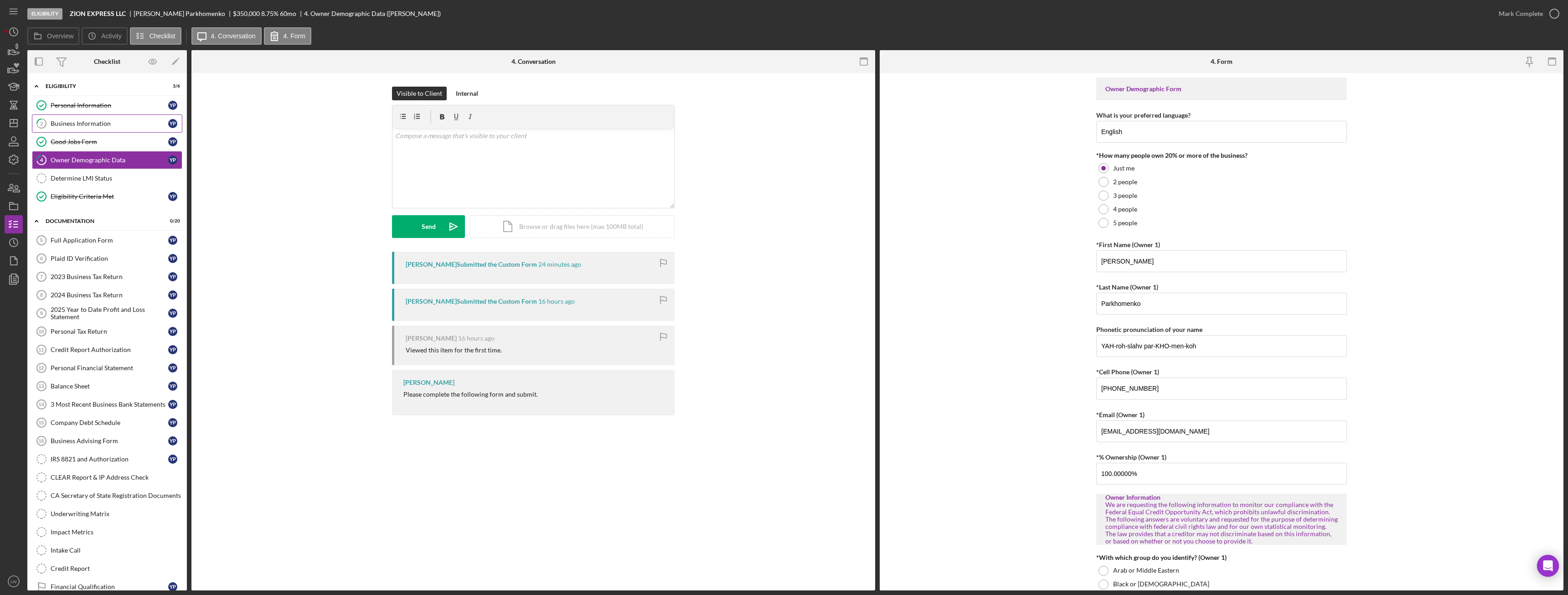
click at [86, 124] on div "Business Information" at bounding box center [109, 124] width 117 height 7
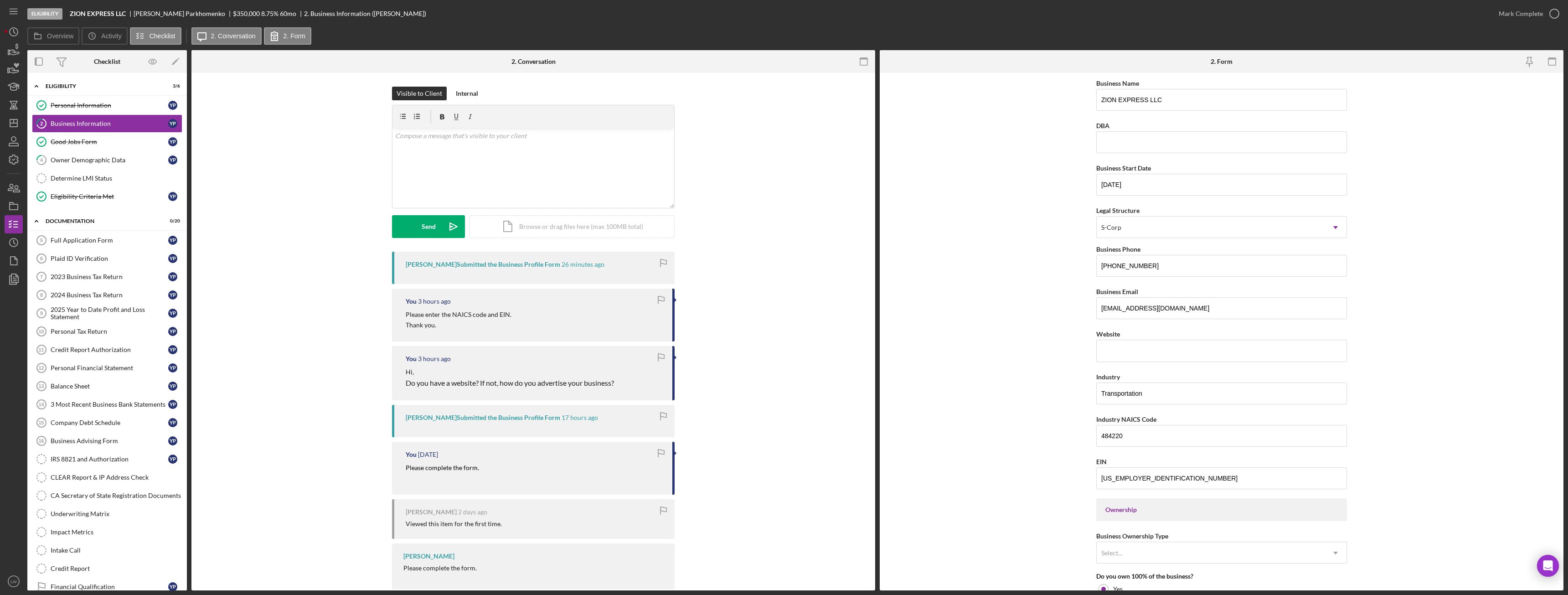
click at [99, 13] on b "ZION EXPRESS LLC" at bounding box center [98, 13] width 56 height 7
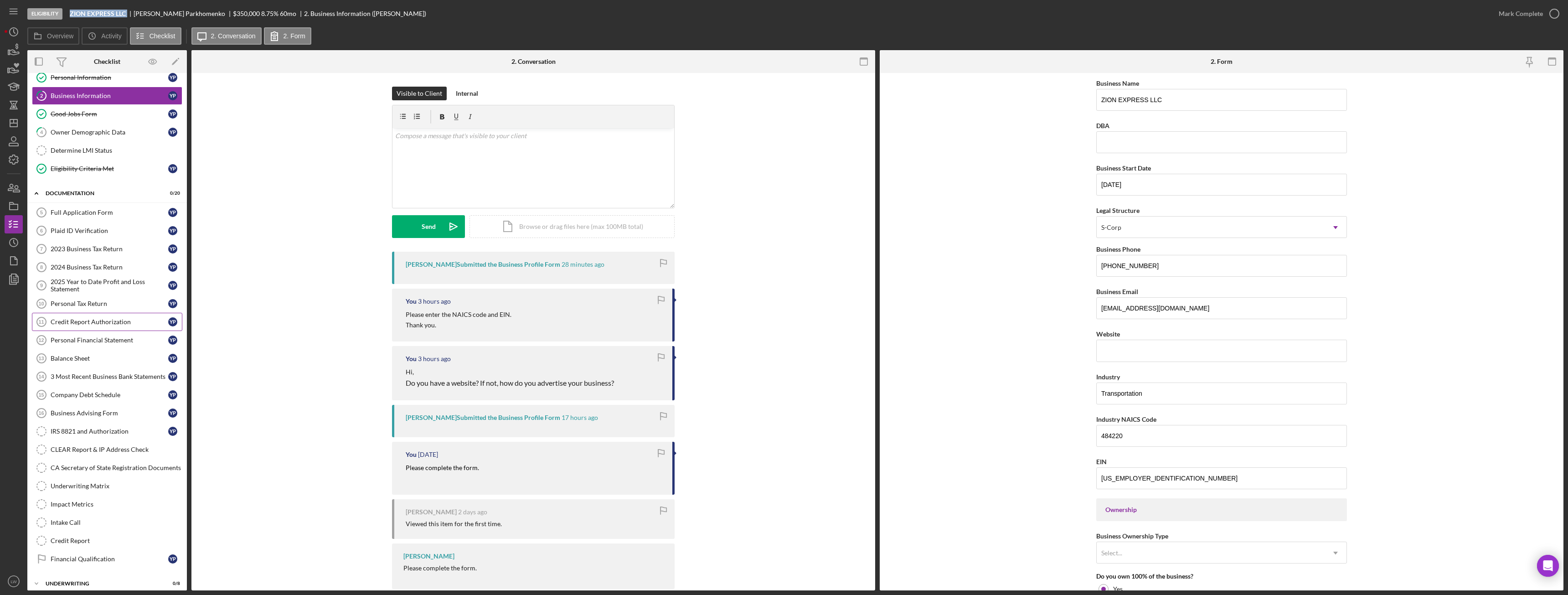
scroll to position [55, 0]
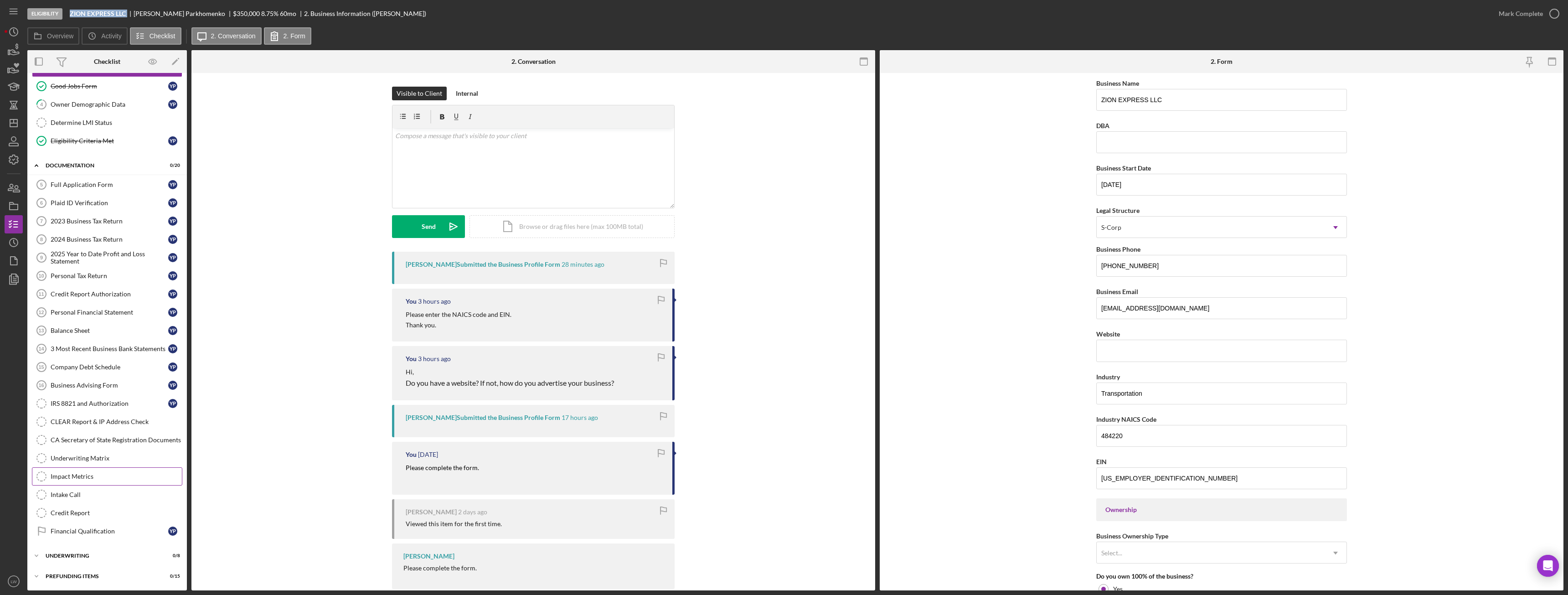
click at [86, 480] on div "Impact Metrics" at bounding box center [116, 477] width 131 height 7
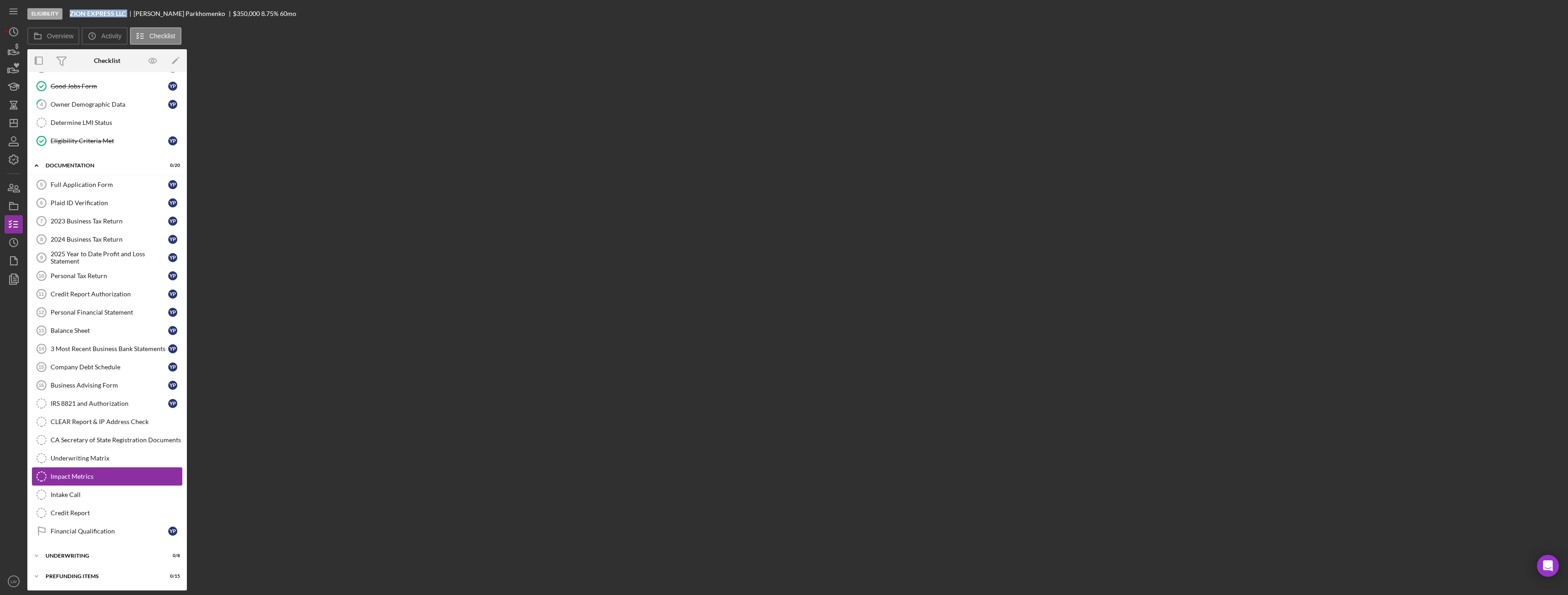
scroll to position [55, 0]
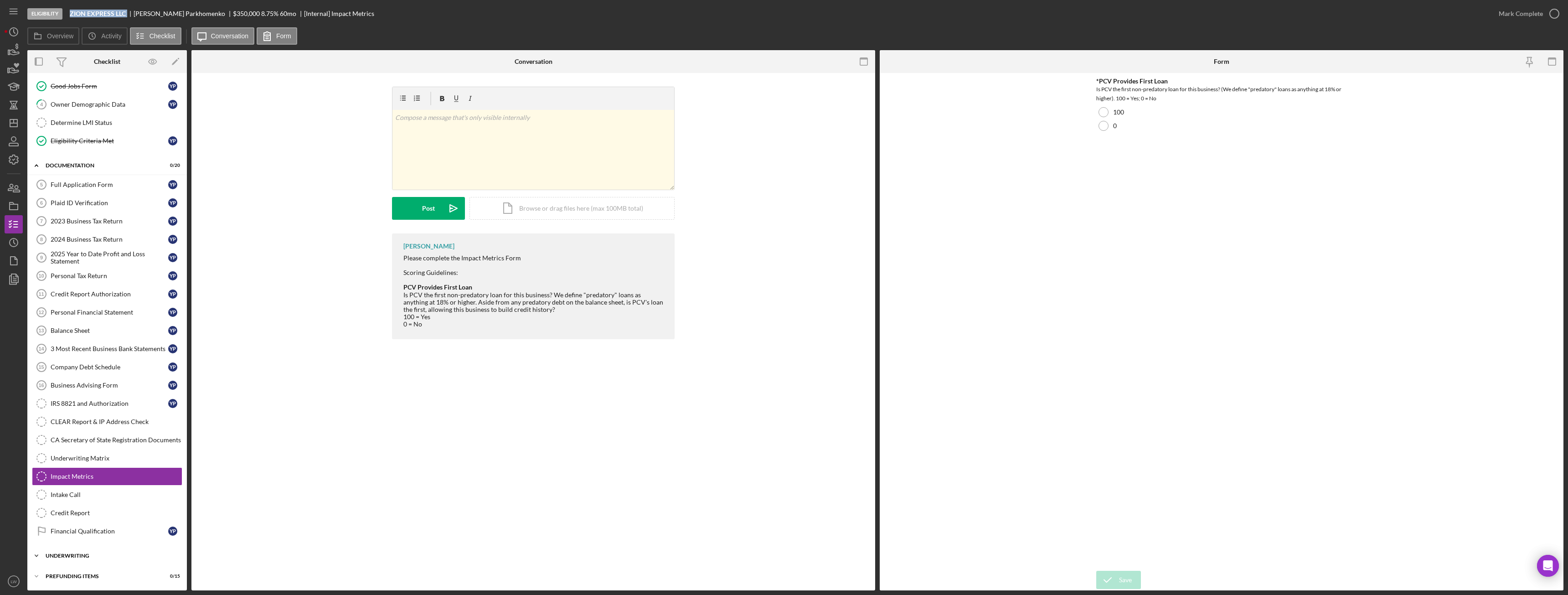
click at [86, 558] on div "Underwriting" at bounding box center [110, 555] width 130 height 5
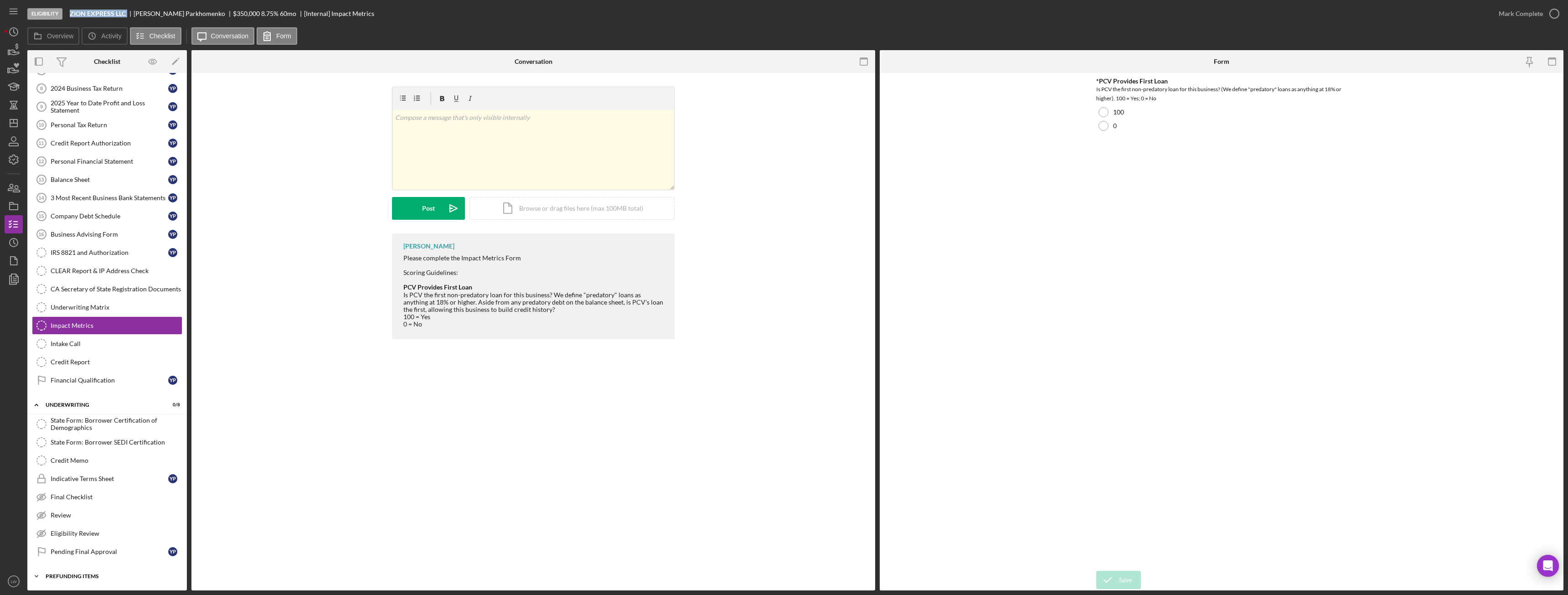
click at [98, 579] on div "Icon/Expander Prefunding Items 0 / 15" at bounding box center [107, 577] width 159 height 18
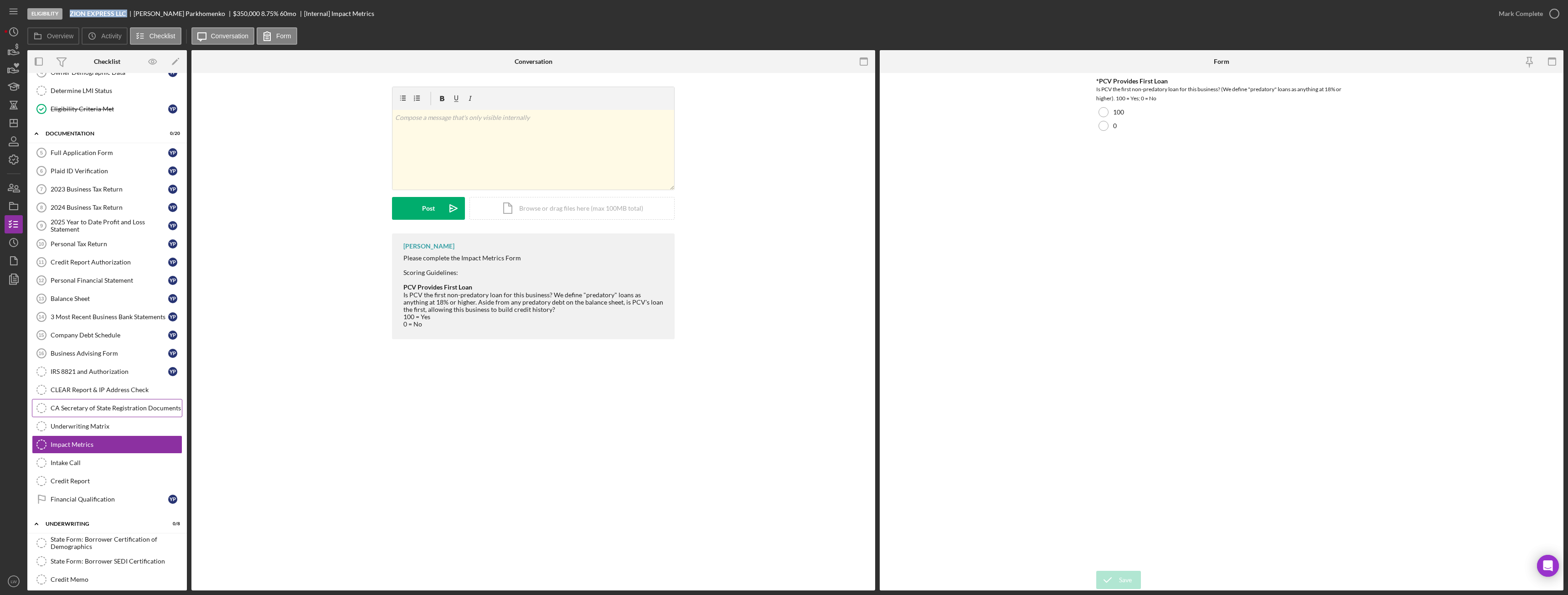
scroll to position [75, 0]
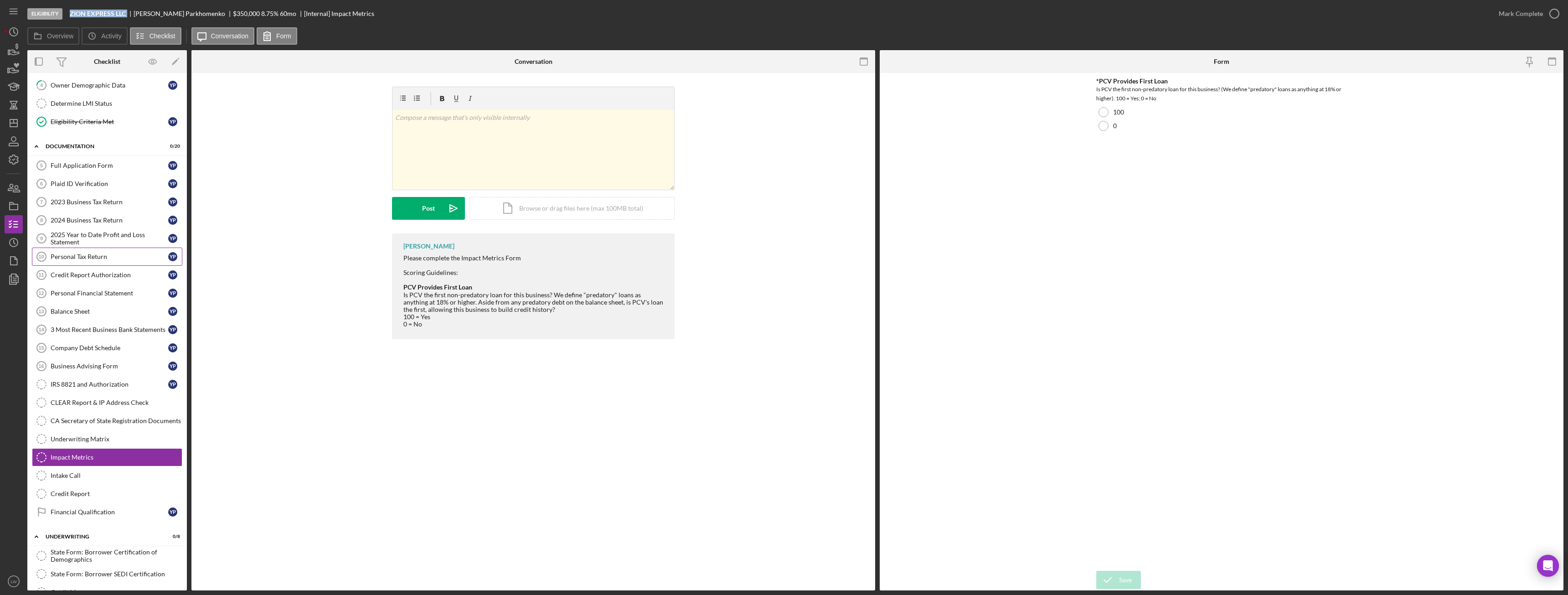
click at [100, 258] on div "Personal Tax Return" at bounding box center [109, 257] width 117 height 7
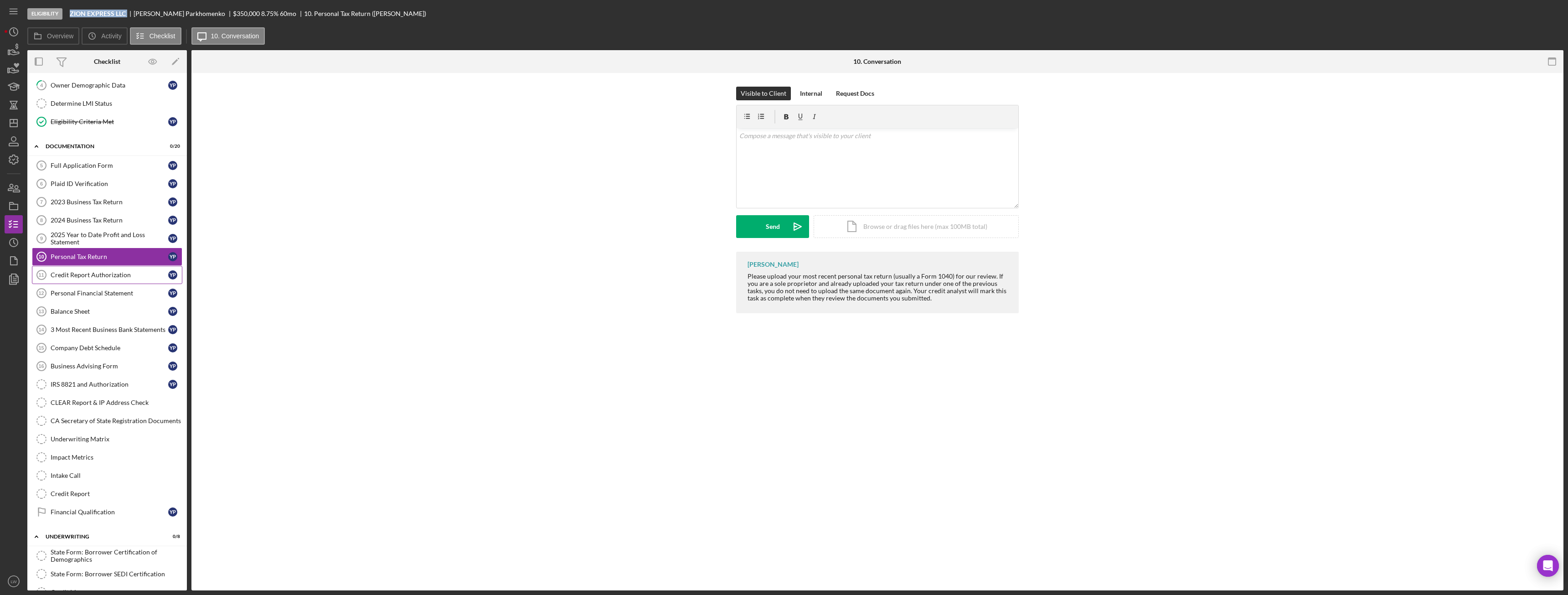
click at [100, 270] on link "Credit Report Authorization 11 Credit Report Authorization Y P" at bounding box center [107, 275] width 150 height 18
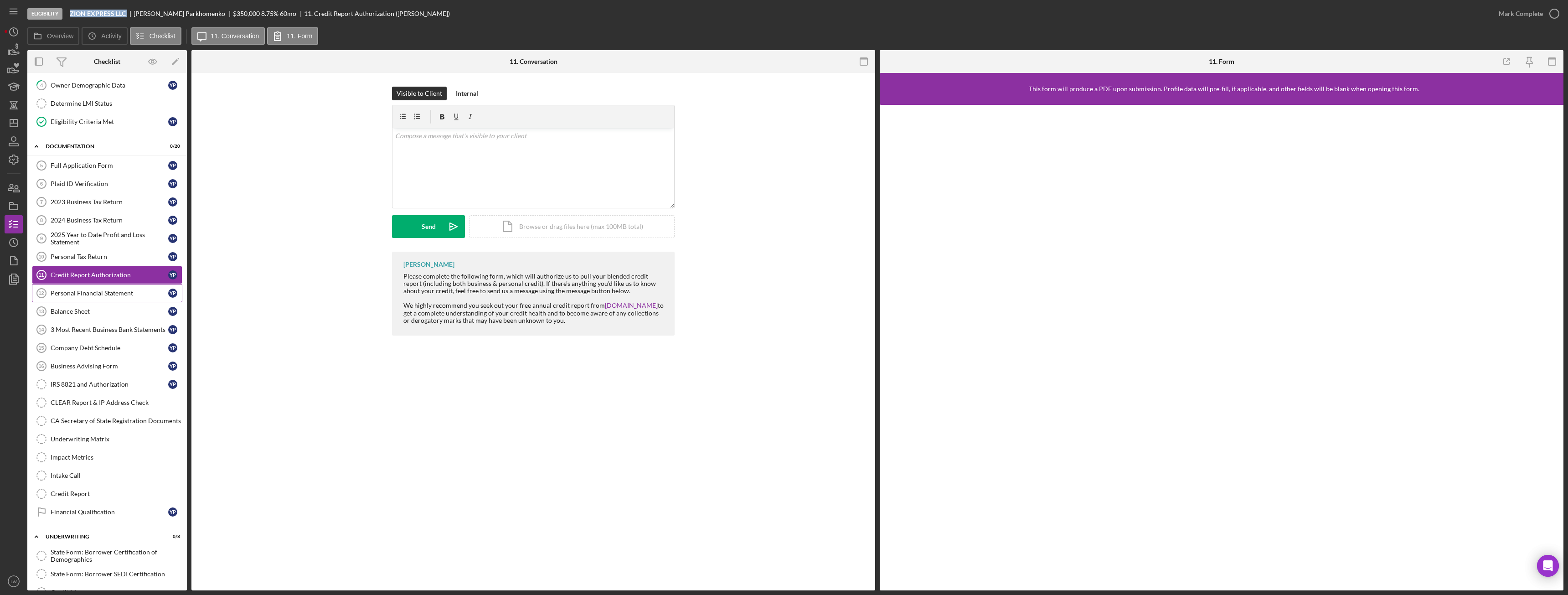
click at [103, 286] on link "Personal Financial Statement 12 Personal Financial Statement Y P" at bounding box center [107, 294] width 150 height 18
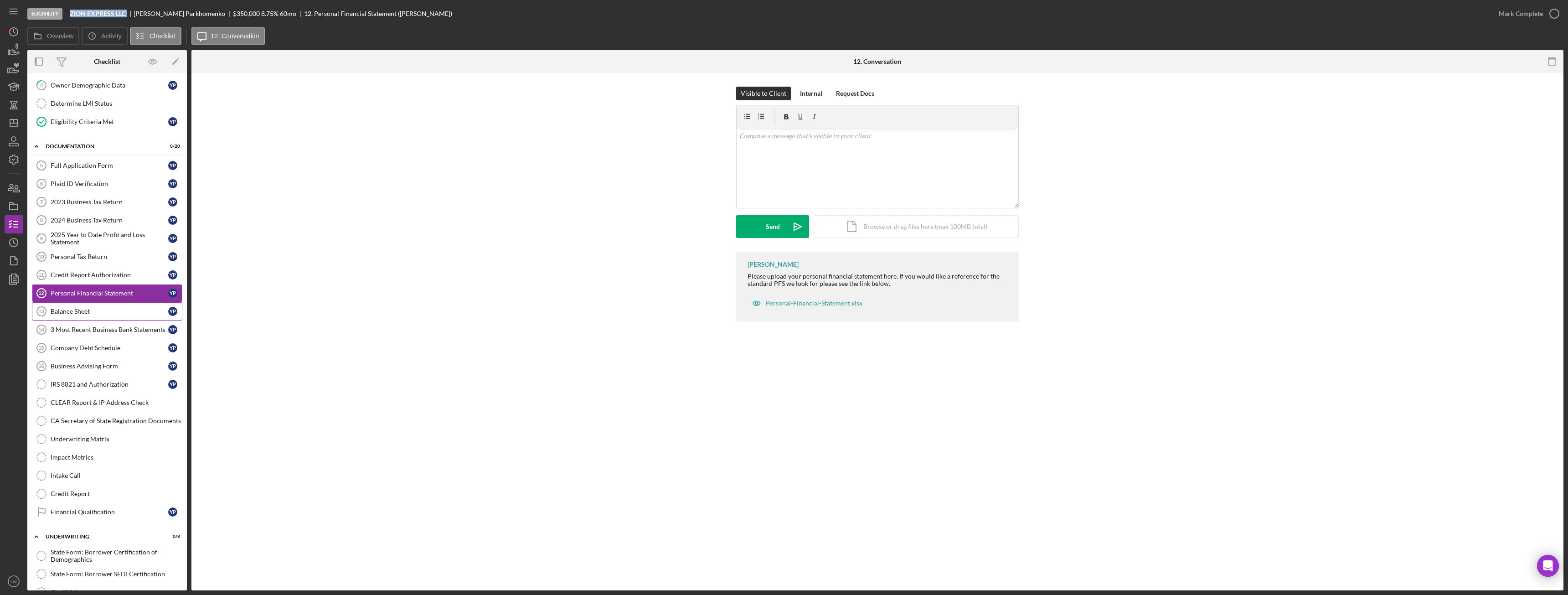
click at [103, 311] on div "Balance Sheet" at bounding box center [109, 311] width 117 height 7
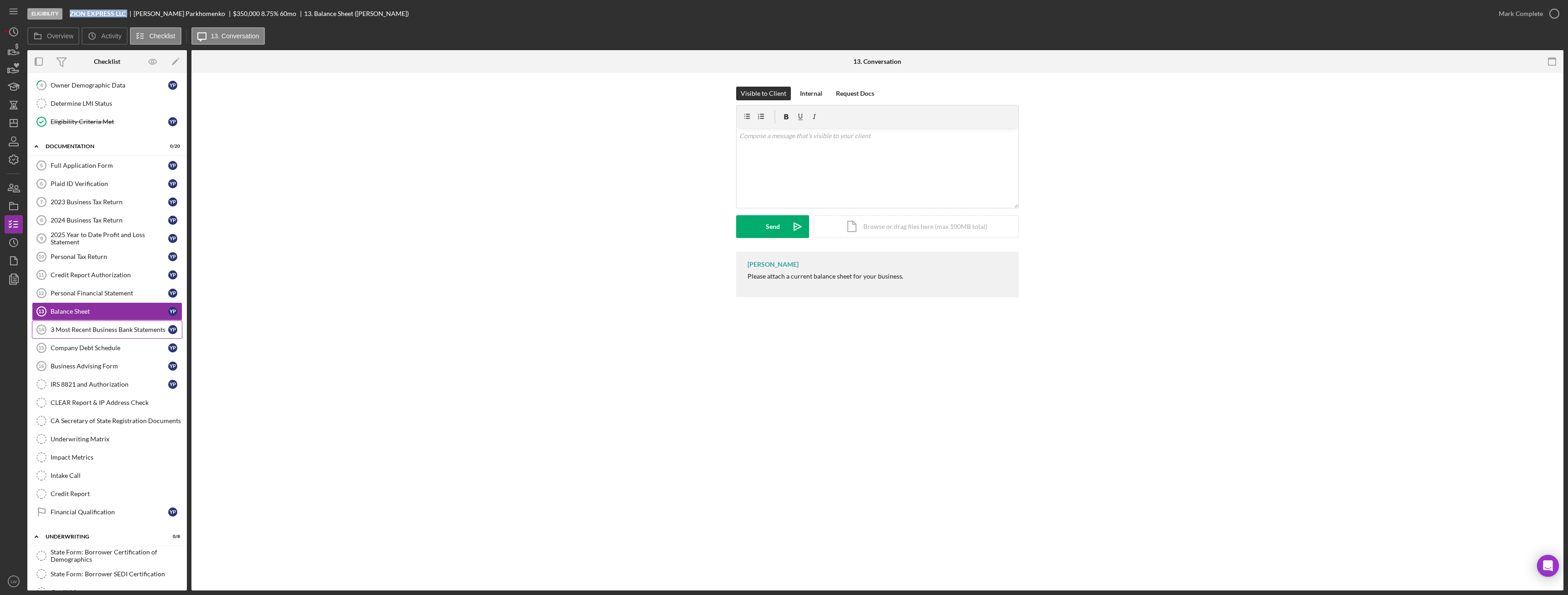
click at [106, 329] on div "3 Most Recent Business Bank Statements" at bounding box center [109, 329] width 117 height 7
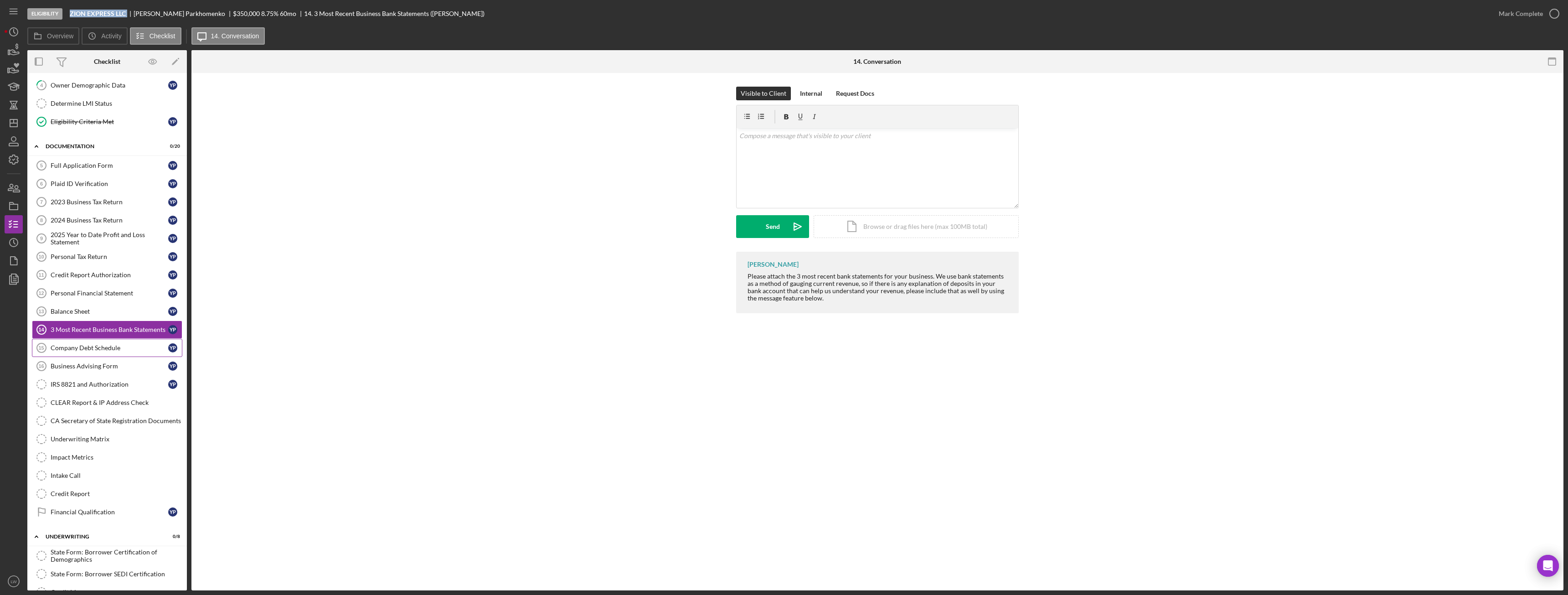
click at [108, 347] on div "Company Debt Schedule" at bounding box center [109, 348] width 117 height 7
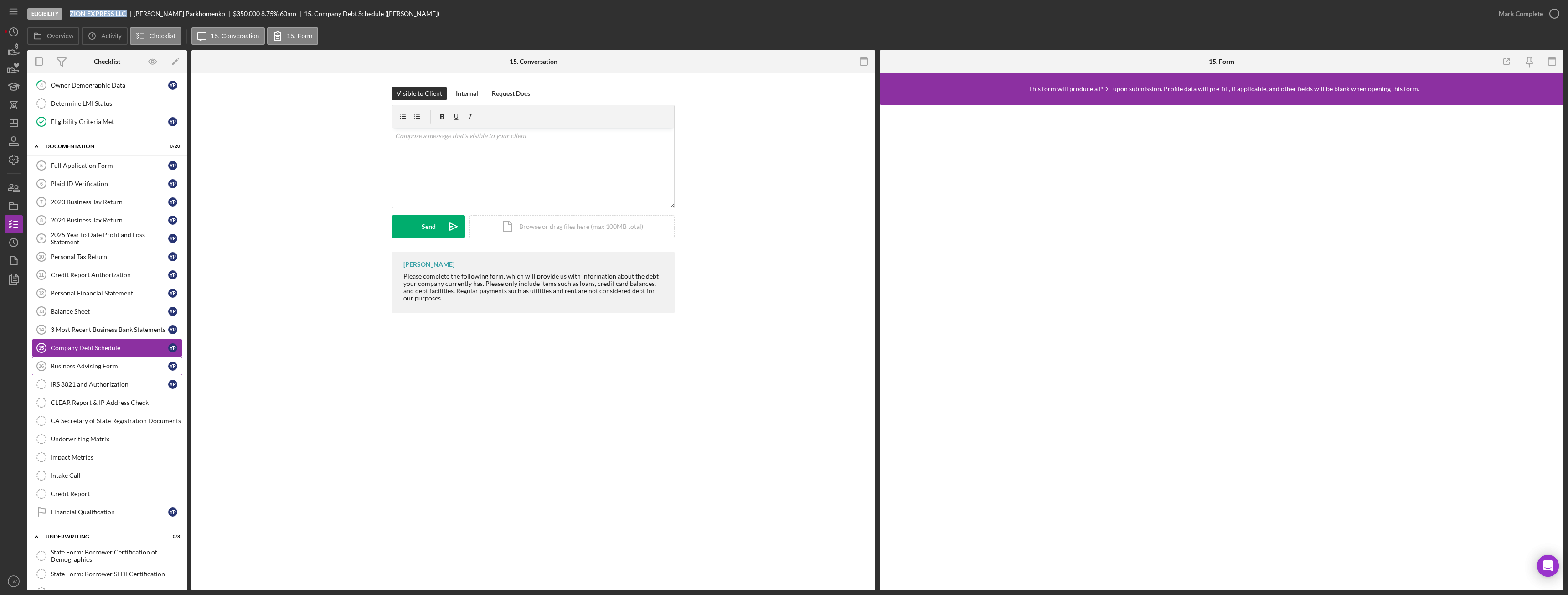
click at [111, 367] on div "Business Advising Form" at bounding box center [109, 366] width 117 height 7
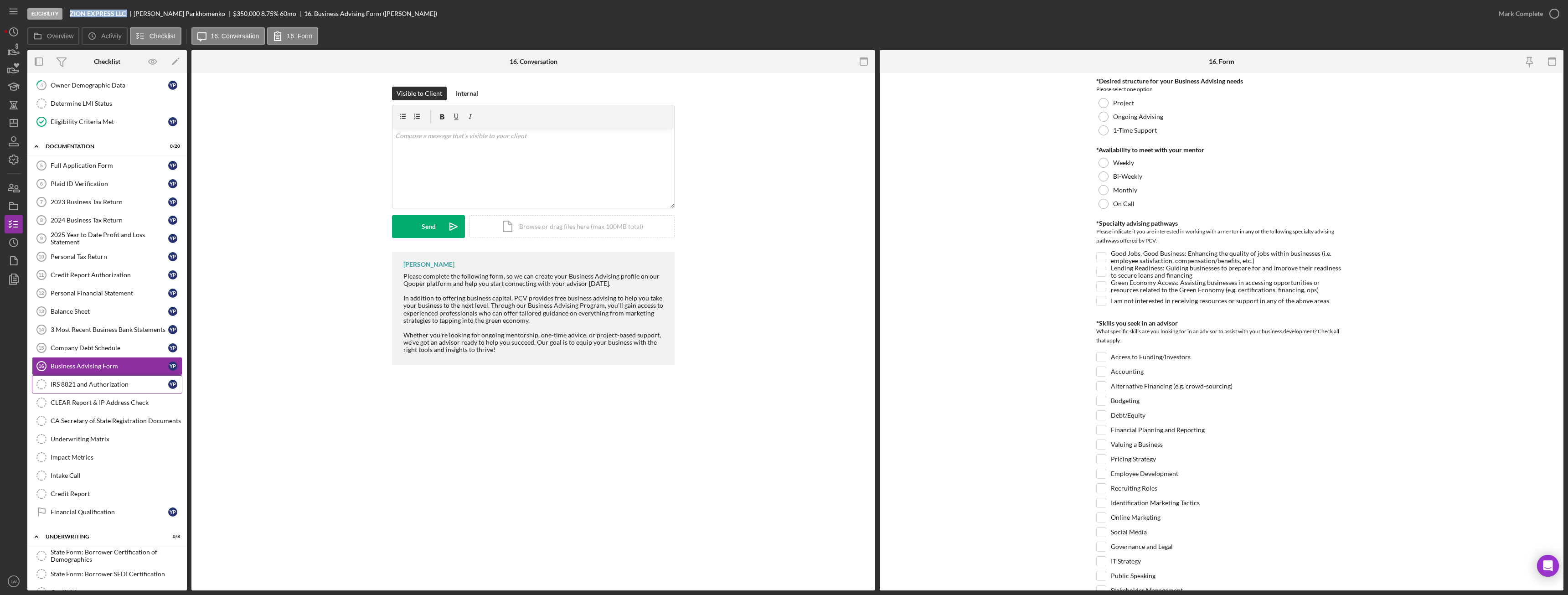
click at [114, 387] on div "IRS 8821 and Authorization" at bounding box center [109, 384] width 117 height 7
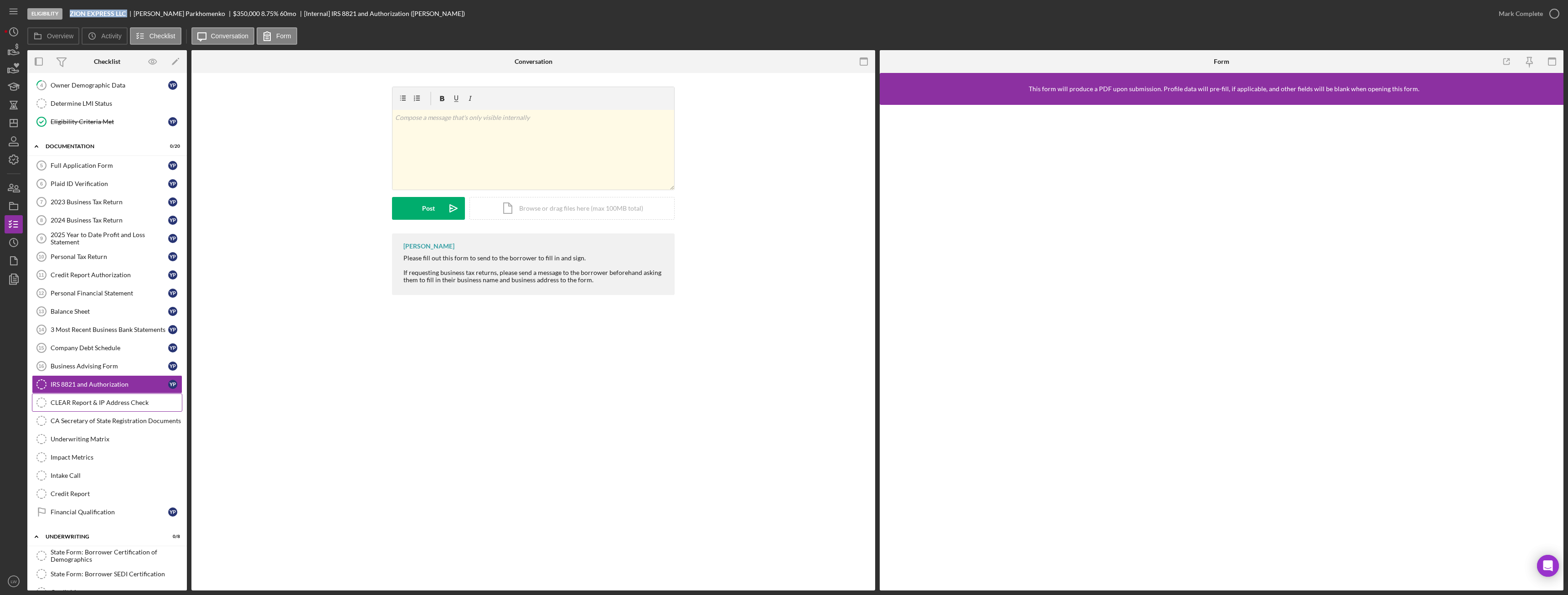
click at [116, 402] on div "CLEAR Report & IP Address Check" at bounding box center [116, 403] width 131 height 7
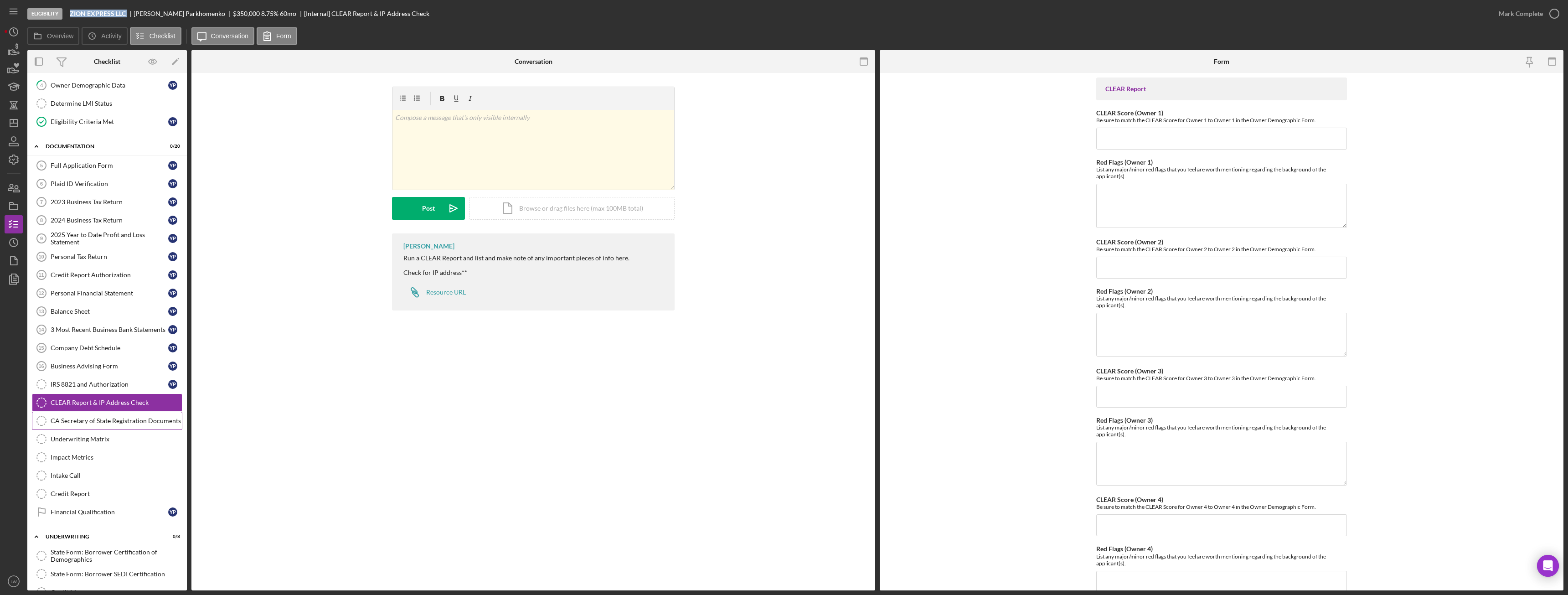
click at [118, 422] on div "CA Secretary of State Registration Documents" at bounding box center [116, 421] width 131 height 7
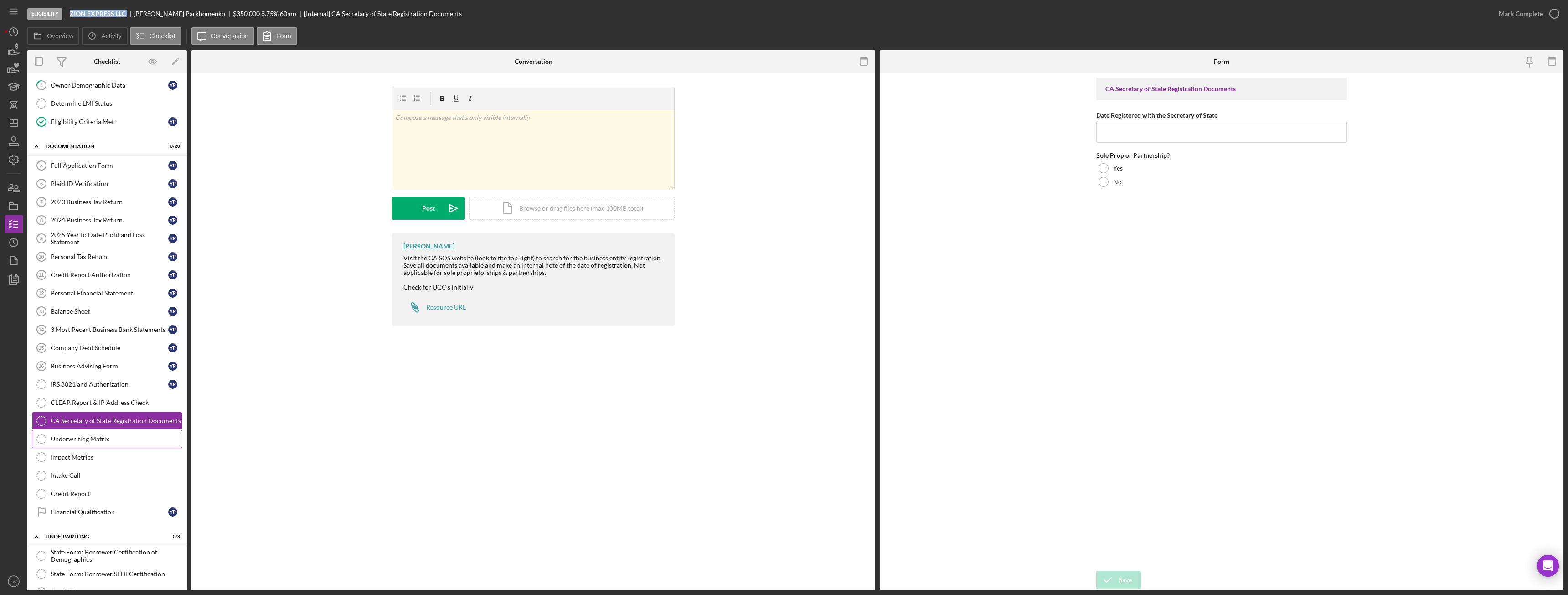
click at [103, 438] on div "Underwriting Matrix" at bounding box center [116, 439] width 131 height 7
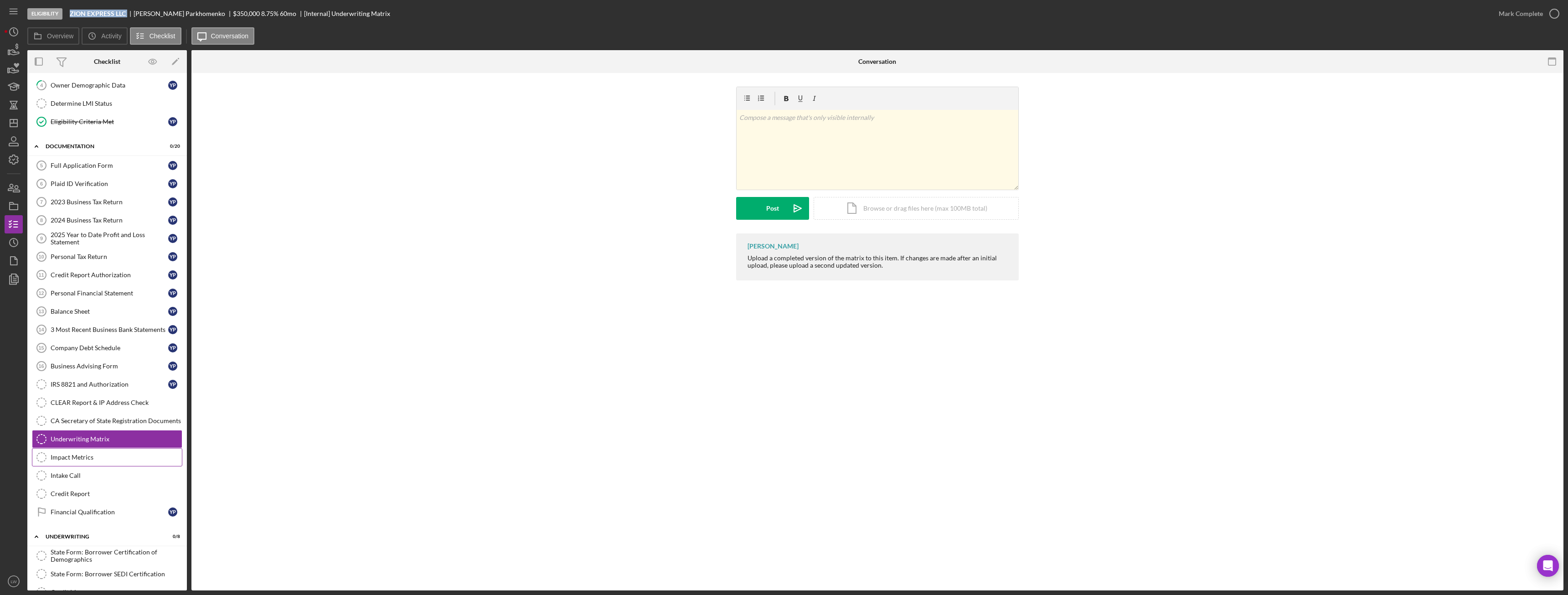
click at [88, 459] on div "Impact Metrics" at bounding box center [116, 457] width 131 height 7
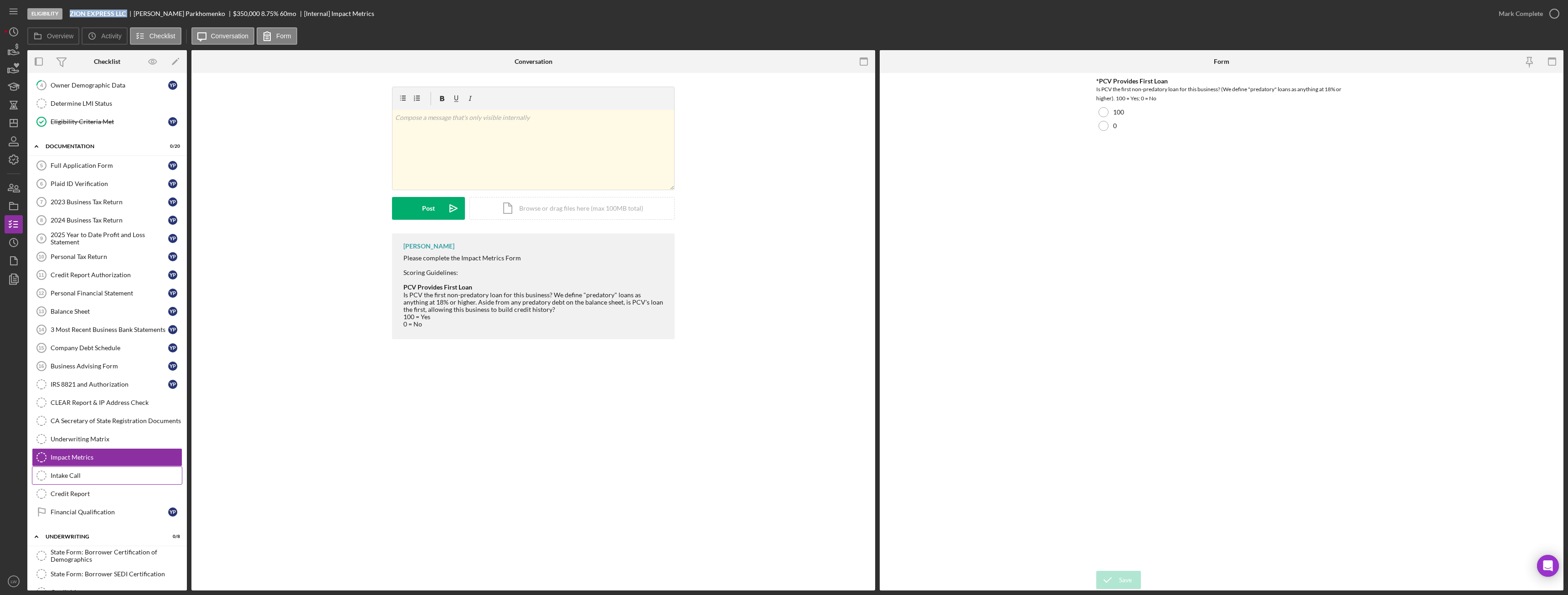
click at [88, 476] on div "Intake Call" at bounding box center [116, 476] width 131 height 7
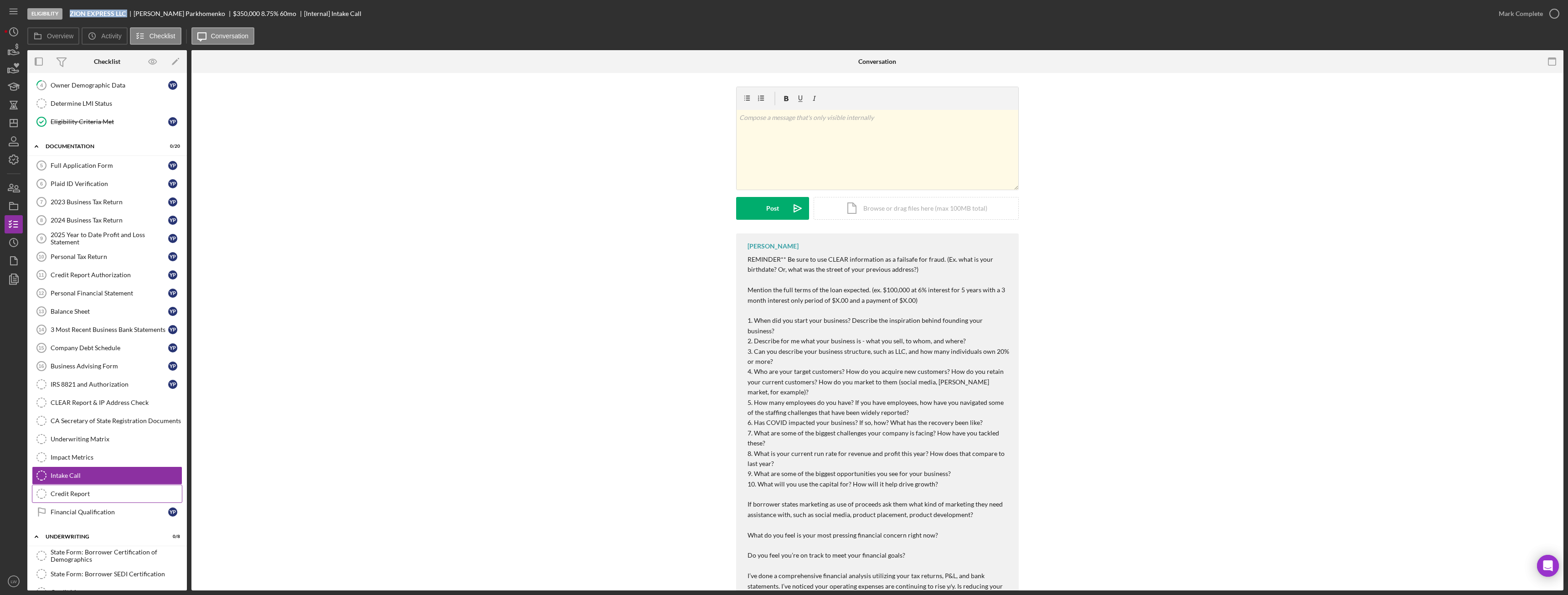
click at [86, 493] on div "Credit Report" at bounding box center [116, 494] width 131 height 7
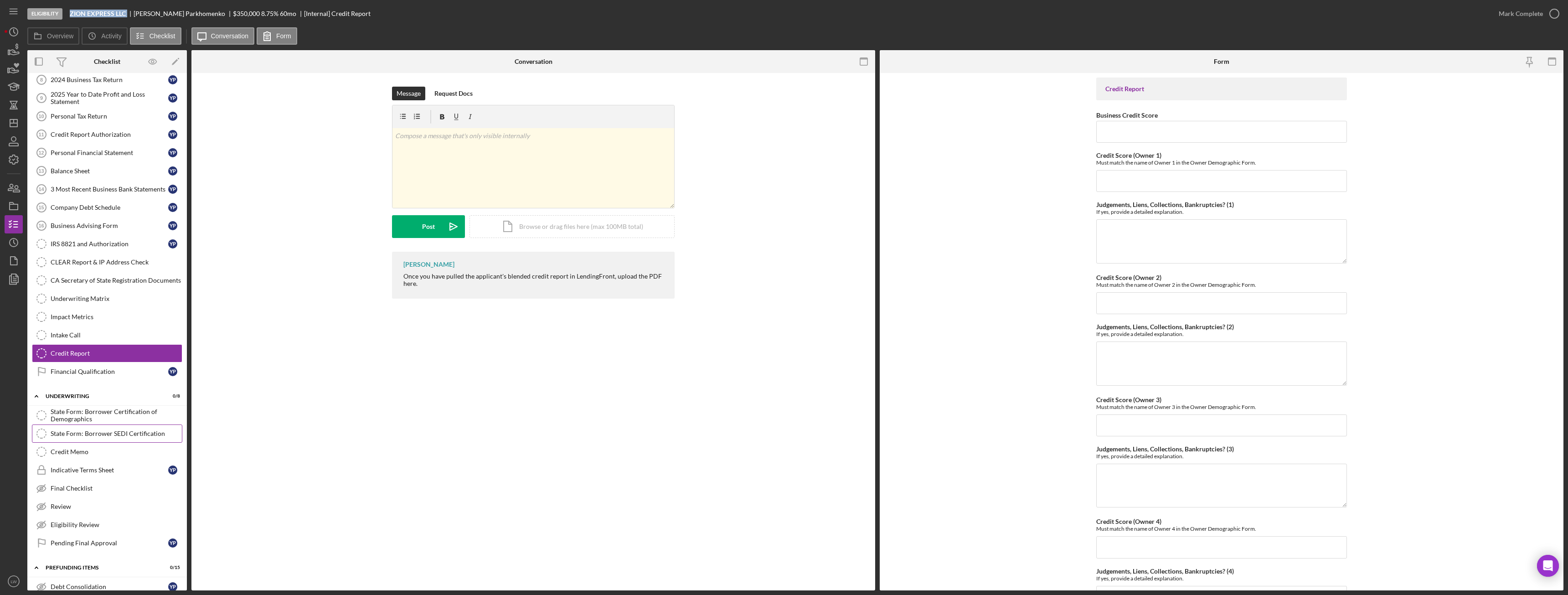
scroll to position [257, 0]
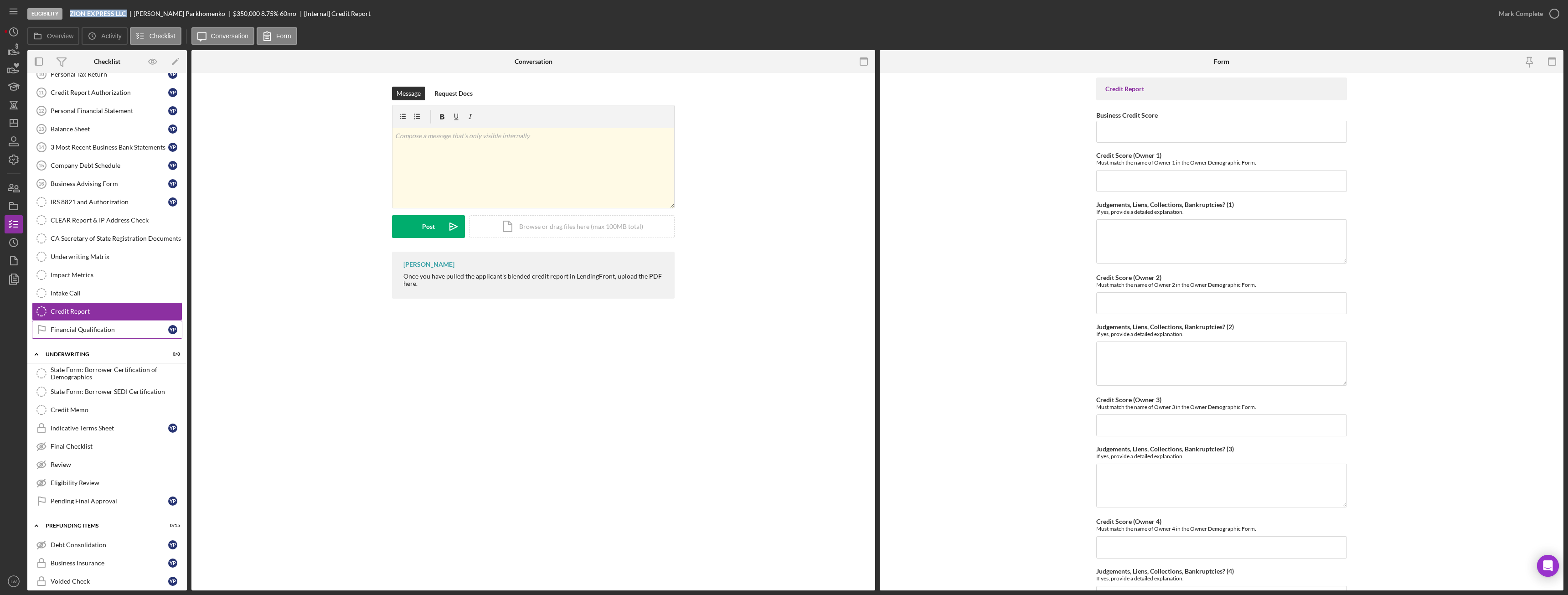
click at [94, 329] on div "Financial Qualification" at bounding box center [109, 329] width 117 height 7
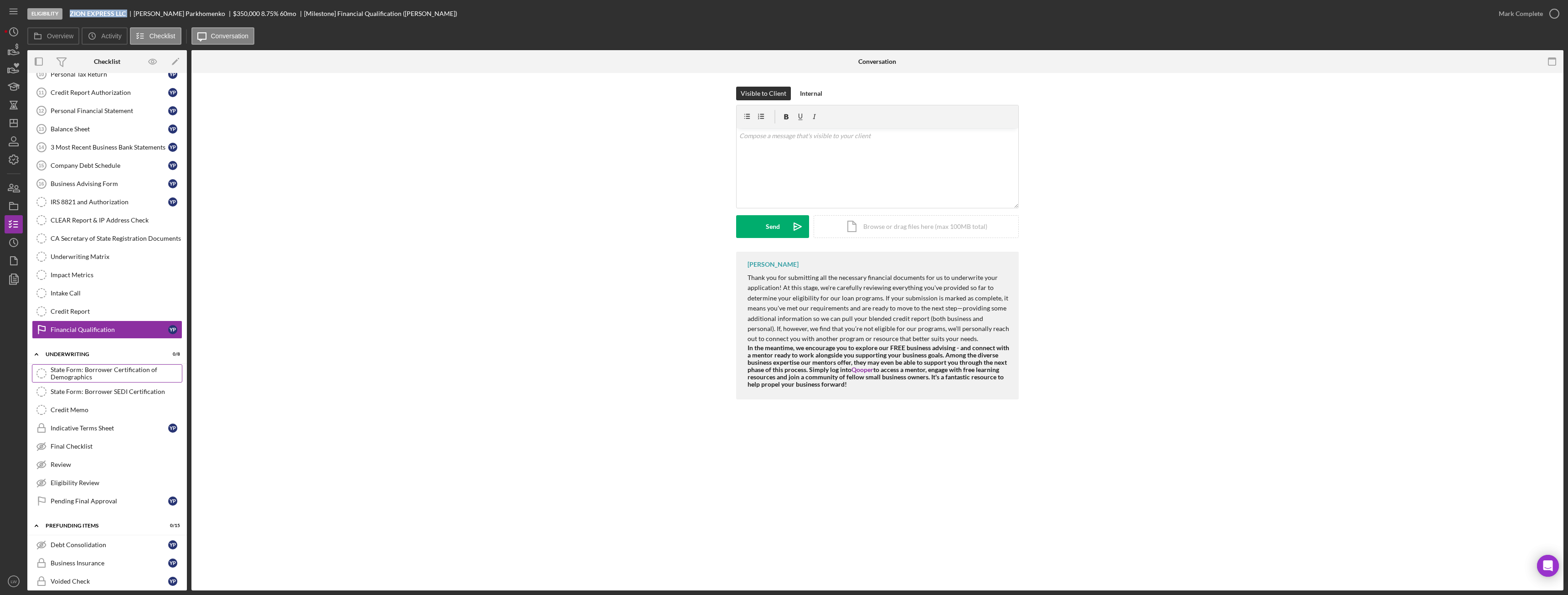
click at [96, 371] on div "State Form: Borrower Certification of Demographics" at bounding box center [116, 373] width 131 height 15
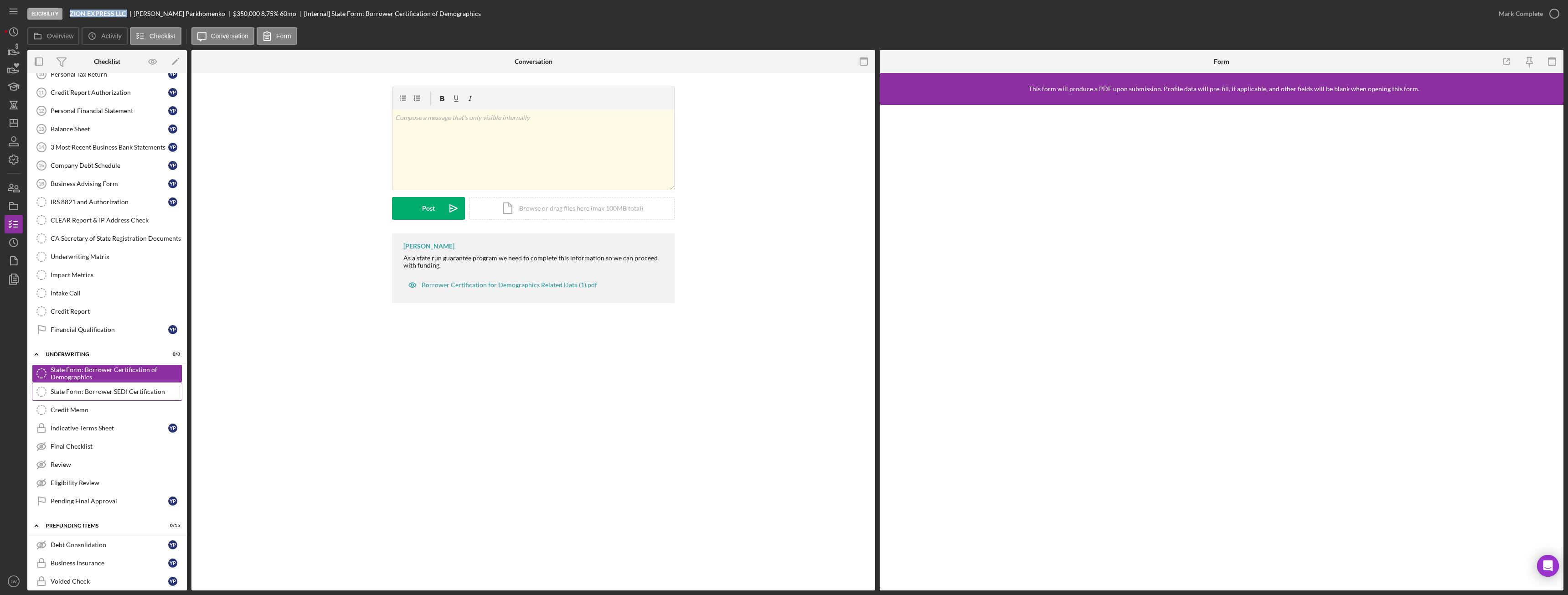
click at [105, 388] on div "State Form: Borrower SEDI Certification" at bounding box center [116, 392] width 131 height 7
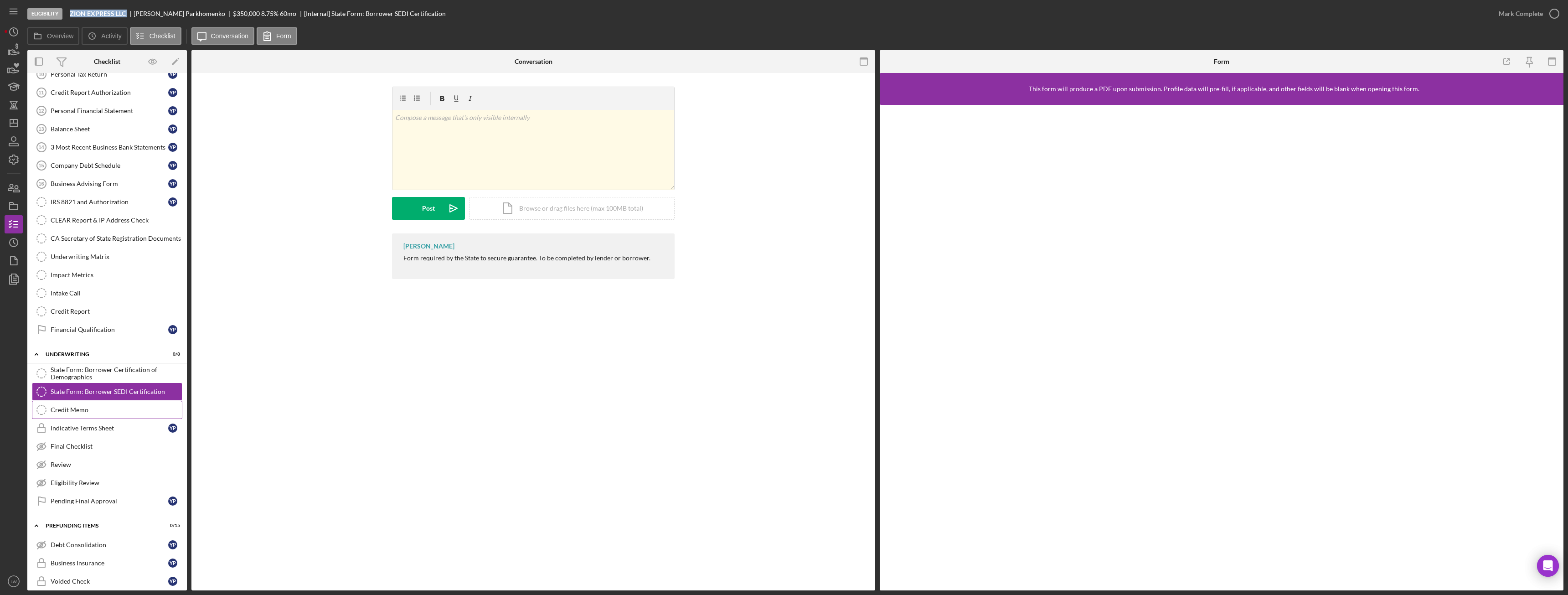
click at [94, 410] on div "Credit Memo" at bounding box center [116, 410] width 131 height 7
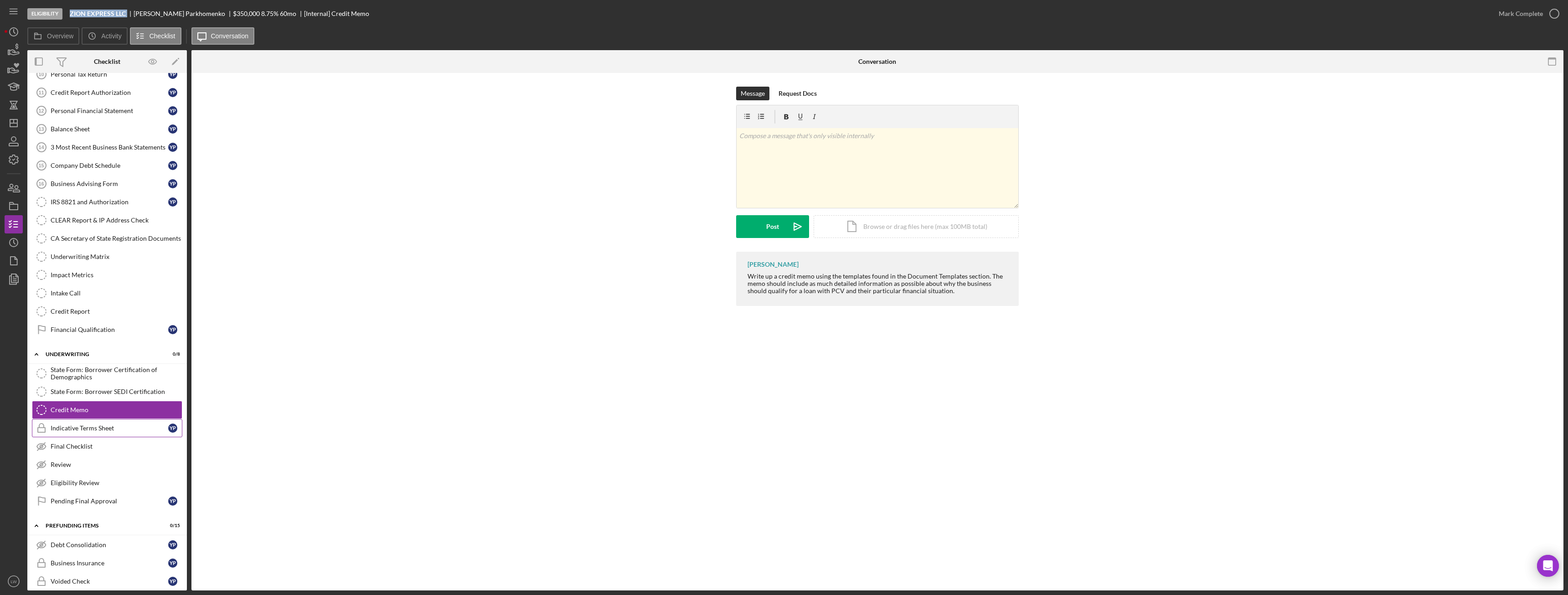
click at [93, 436] on link "Indicative Terms Sheet Indicative Terms Sheet Y P" at bounding box center [107, 428] width 150 height 18
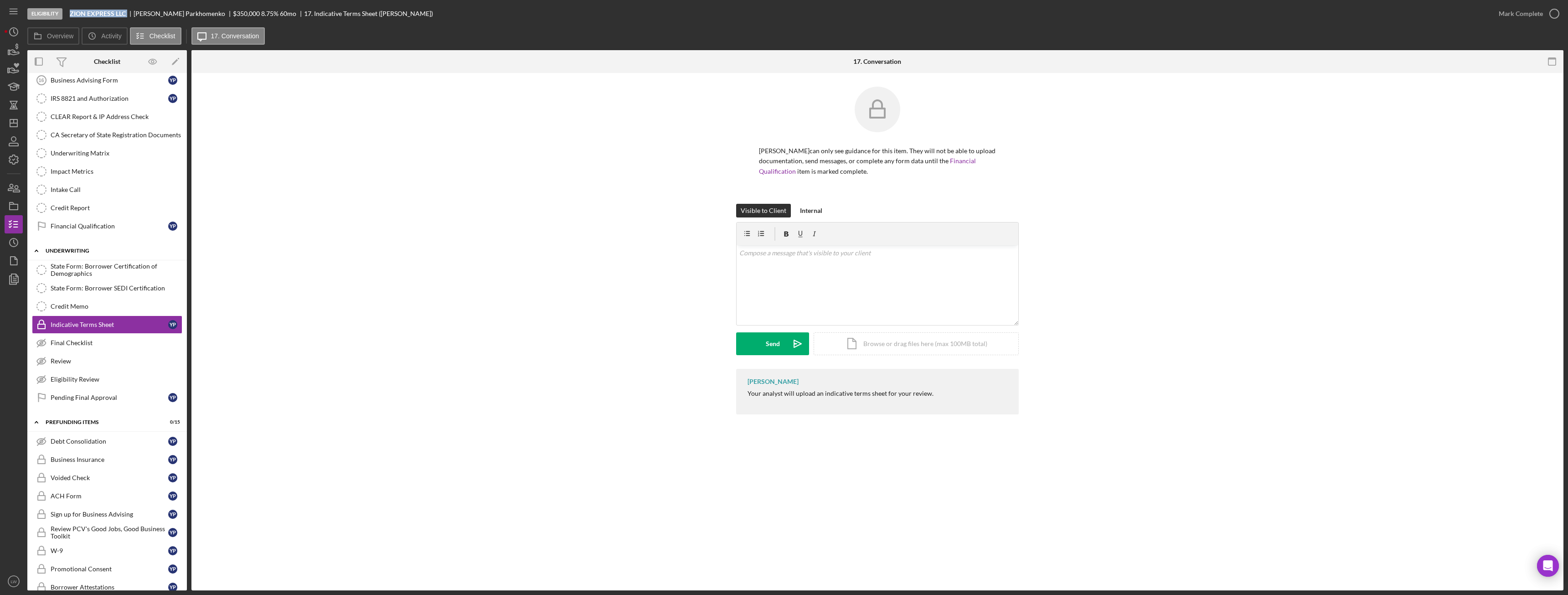
scroll to position [394, 0]
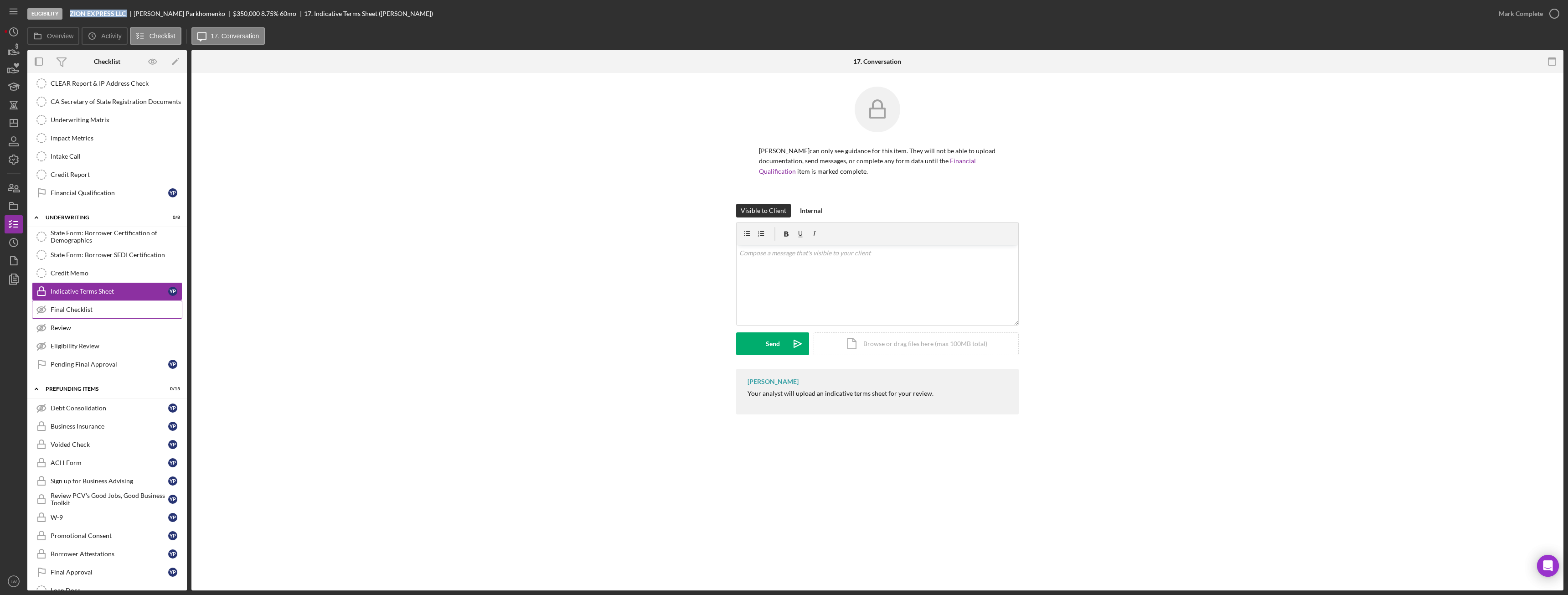
click at [108, 308] on div "Final Checklist" at bounding box center [116, 309] width 131 height 7
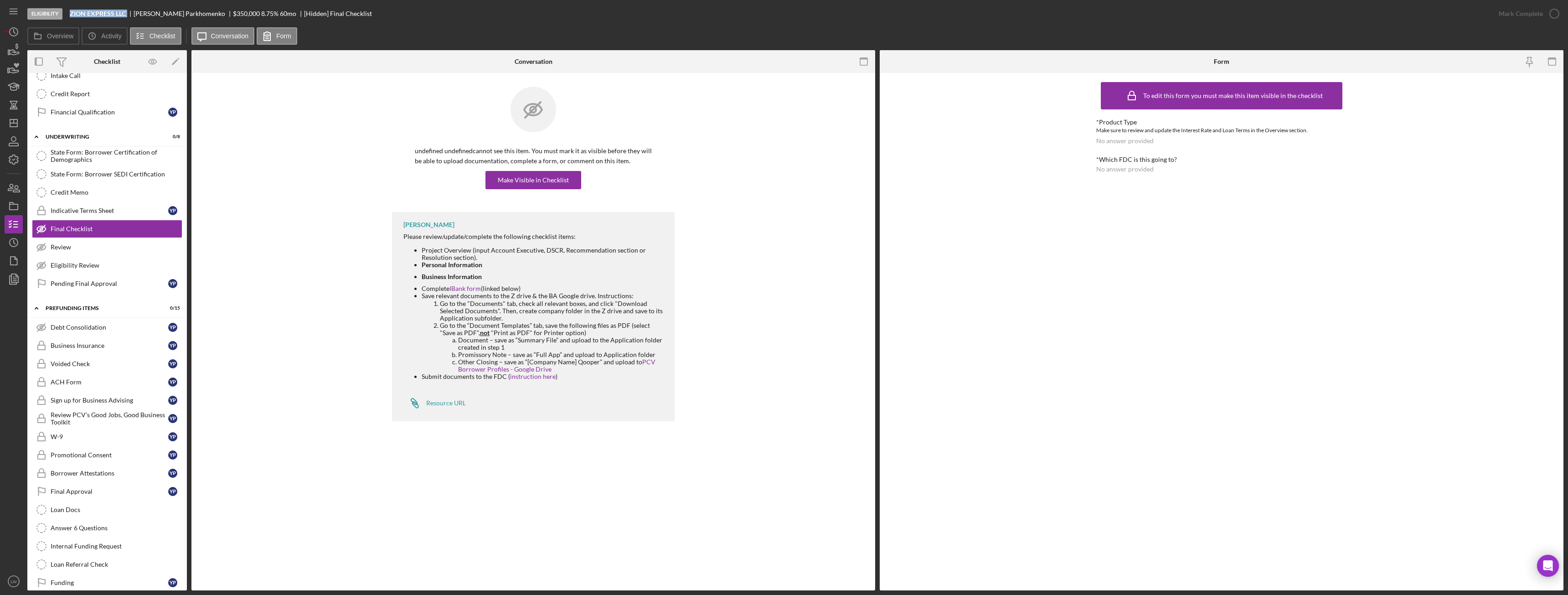
scroll to position [485, 0]
click at [15, 50] on icon "button" at bounding box center [13, 50] width 23 height 23
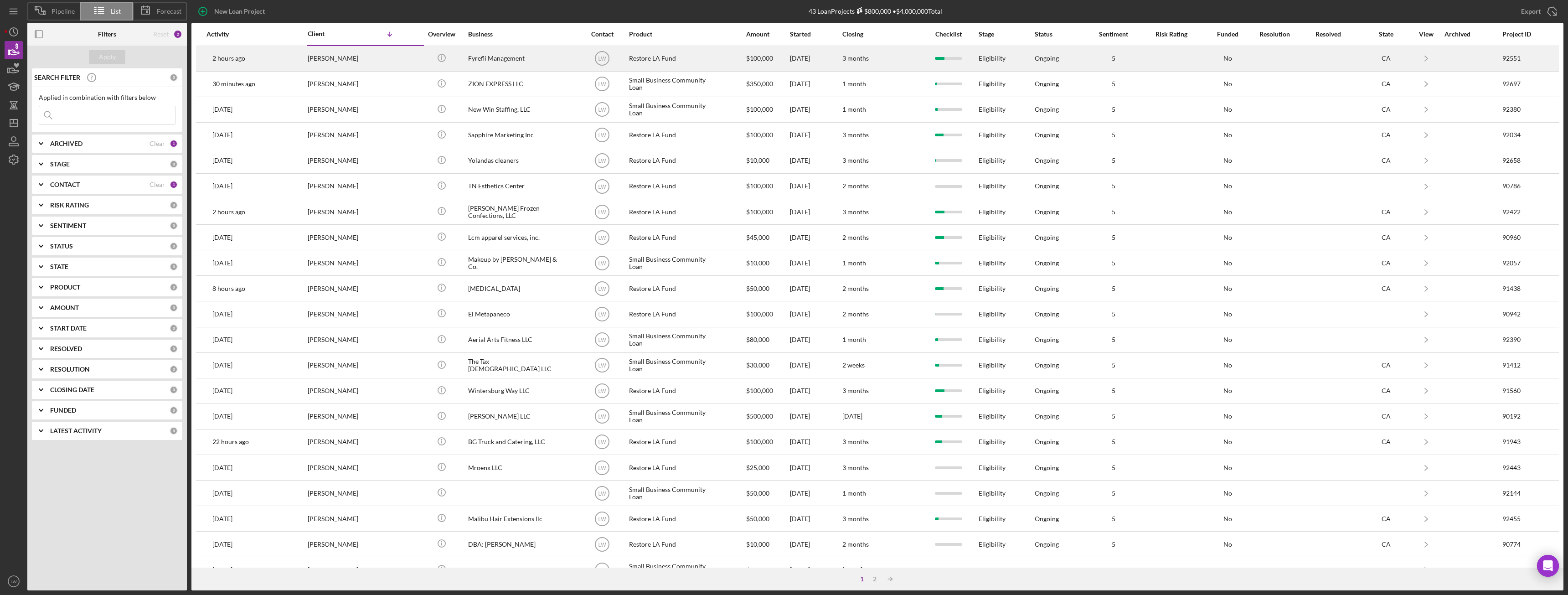
click at [314, 63] on div "Zoe Paige" at bounding box center [353, 58] width 91 height 24
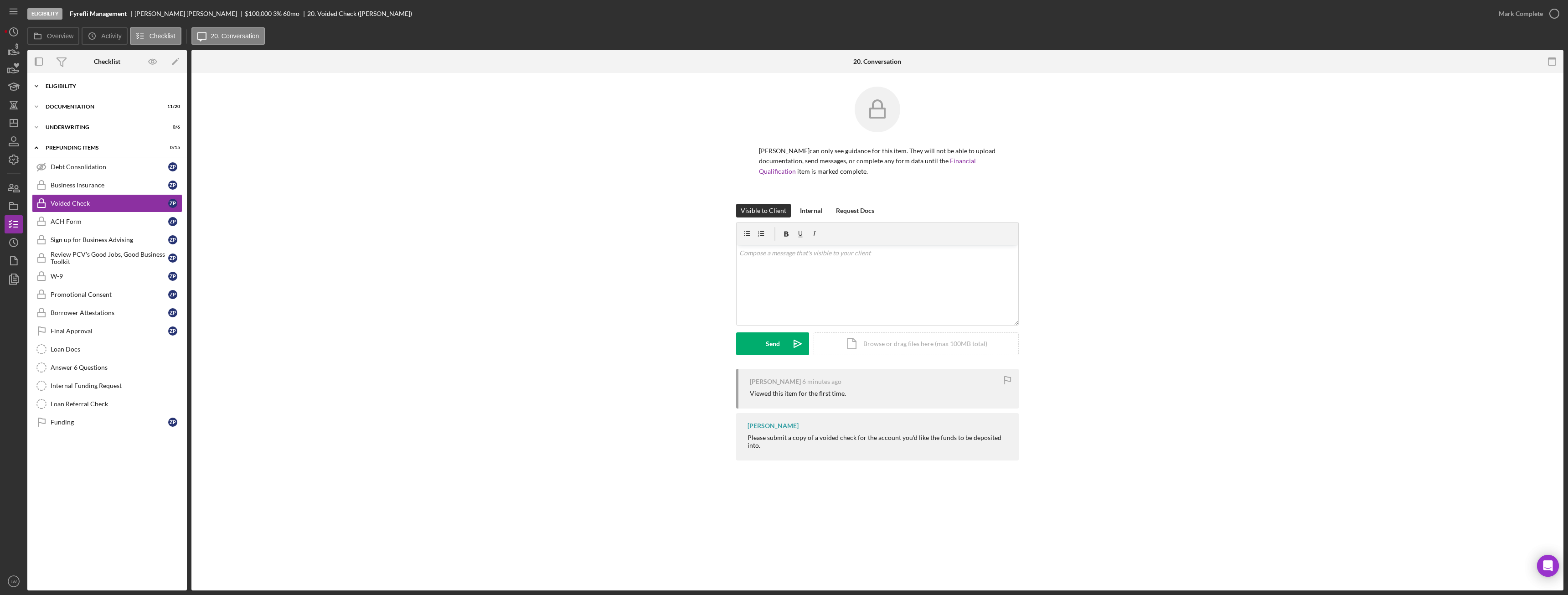
click at [115, 77] on div "Icon/Expander Eligibility 6 / 7" at bounding box center [107, 86] width 159 height 18
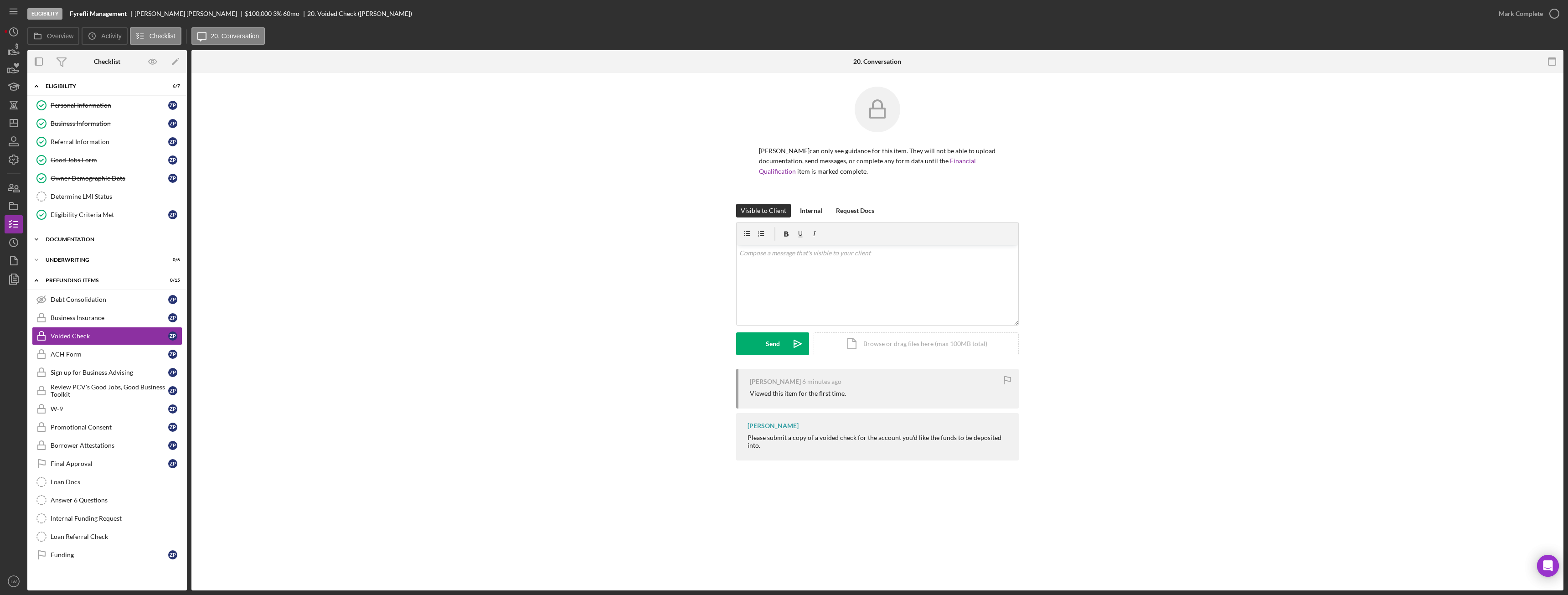
click at [61, 239] on div "Documentation" at bounding box center [110, 239] width 130 height 5
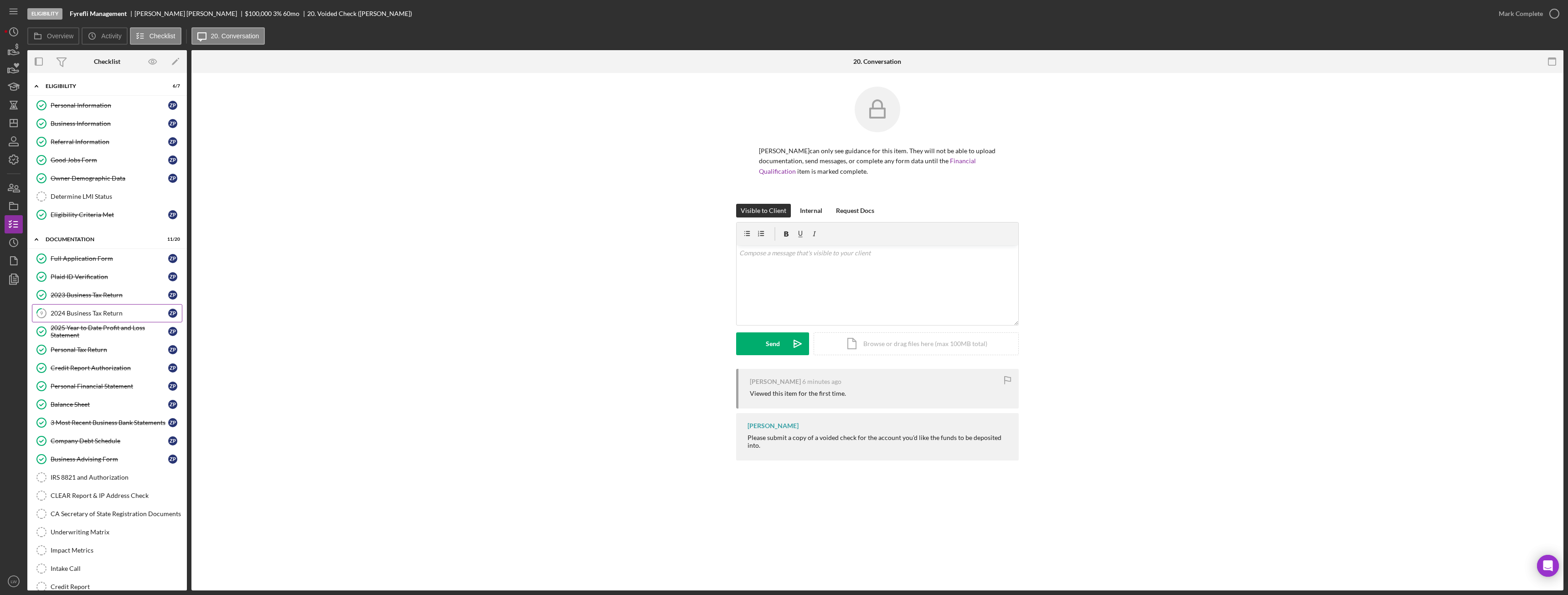
click at [99, 309] on link "9 2024 Business Tax Return Z P" at bounding box center [107, 313] width 150 height 18
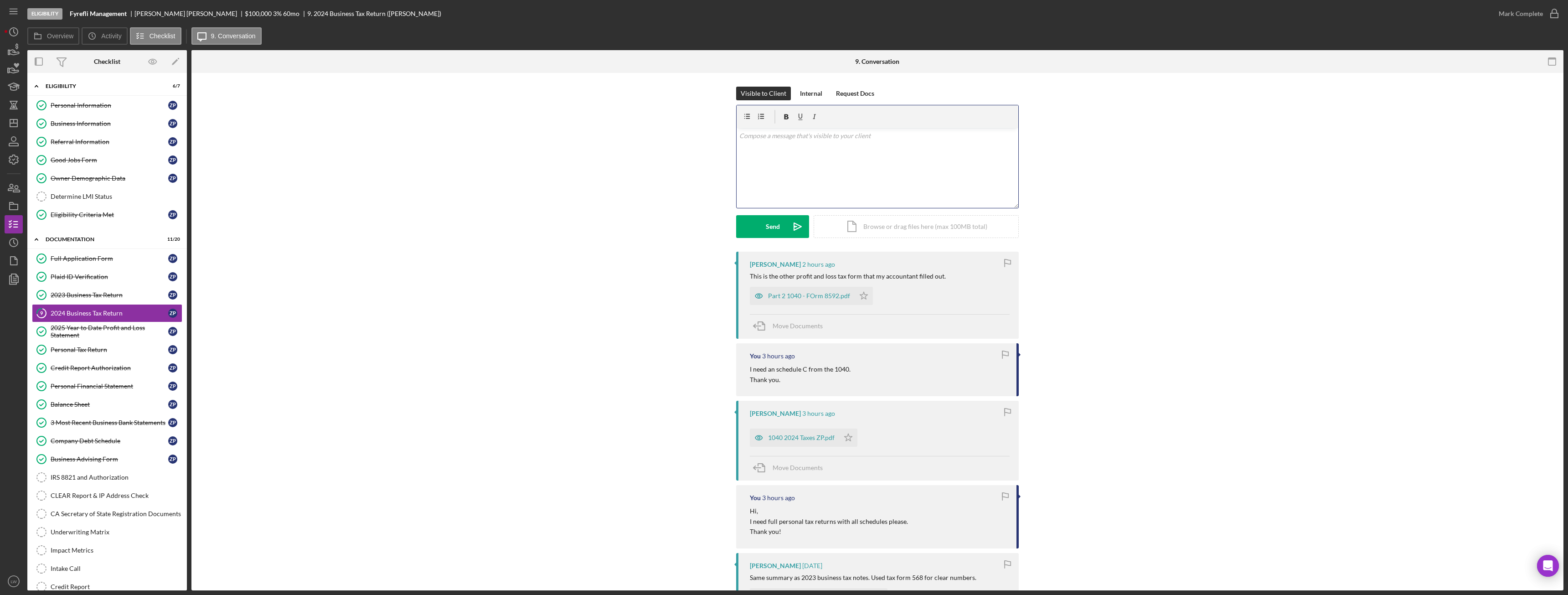
click at [834, 163] on div "v Color teal Color pink Remove color Add row above Add row below Add column bef…" at bounding box center [877, 167] width 282 height 80
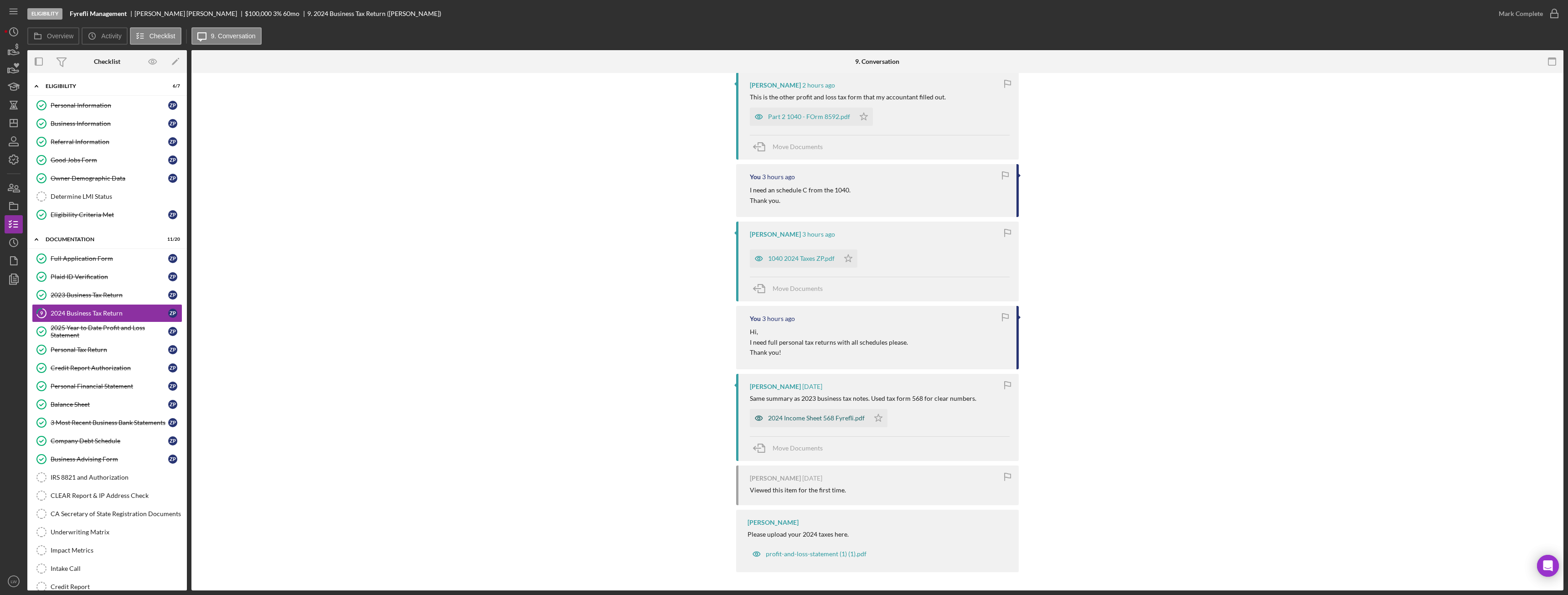
scroll to position [177, 0]
click at [816, 421] on div "2024 Income Sheet 568 Fyrefli.pdf" at bounding box center [816, 418] width 97 height 7
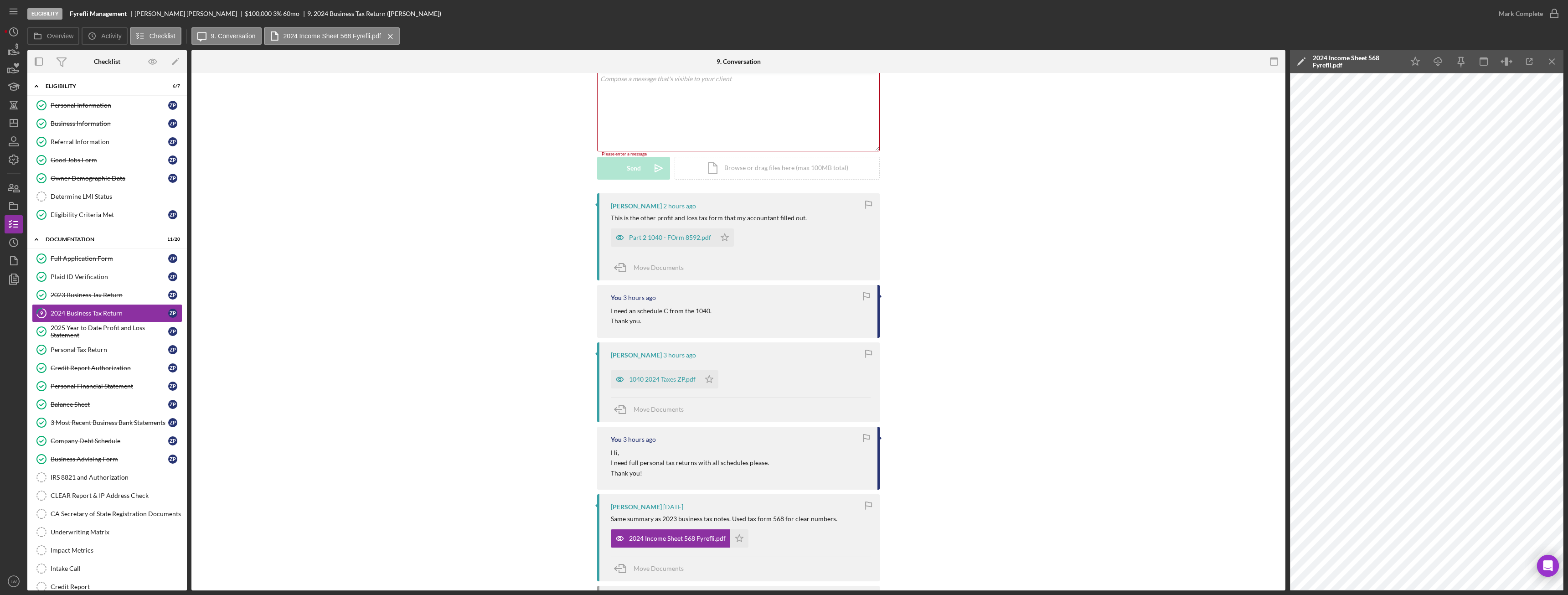
scroll to position [0, 0]
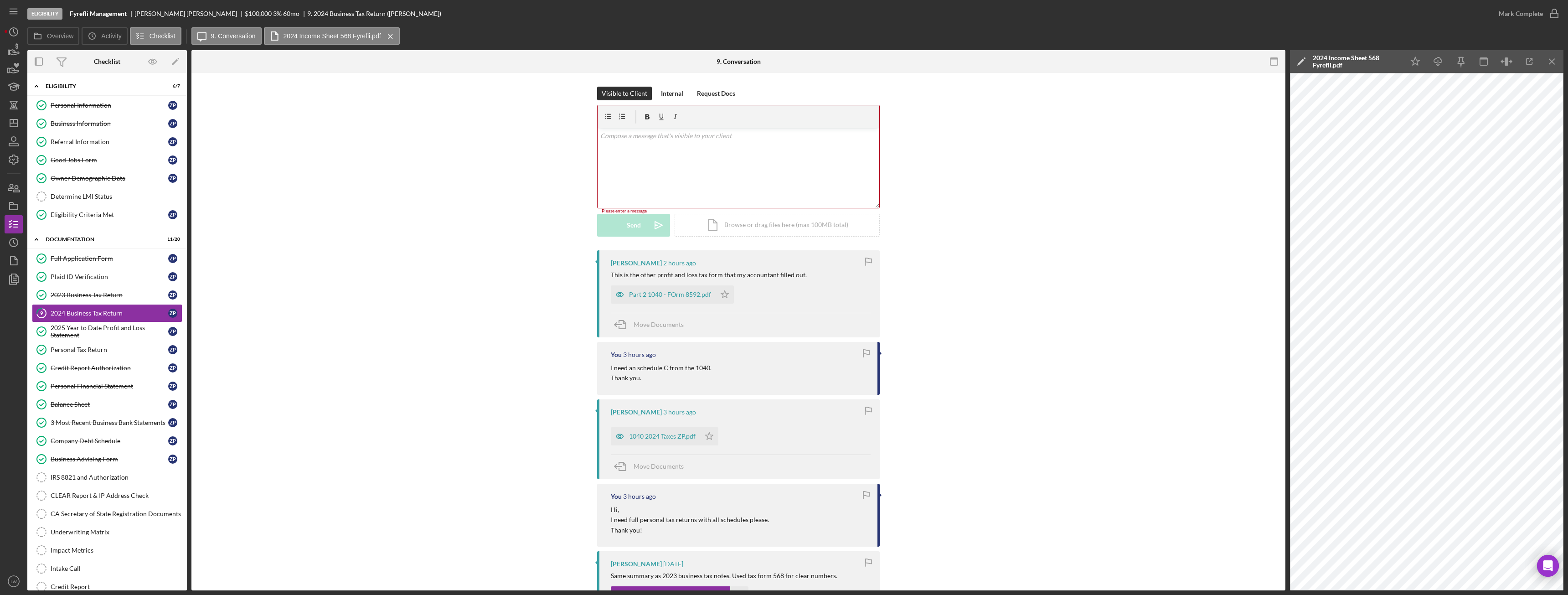
click at [788, 179] on div "v Color teal Color pink Remove color Add row above Add row below Add column bef…" at bounding box center [738, 167] width 282 height 80
drag, startPoint x: 766, startPoint y: 149, endPoint x: 766, endPoint y: 144, distance: 5.0
click at [766, 144] on p "I still need schedule C tax return in order to complete loan." at bounding box center [738, 149] width 277 height 10
click at [760, 150] on p "I still need schedule C tax return in order to complete loan." at bounding box center [738, 149] width 277 height 10
drag, startPoint x: 731, startPoint y: 150, endPoint x: 599, endPoint y: 151, distance: 132.0
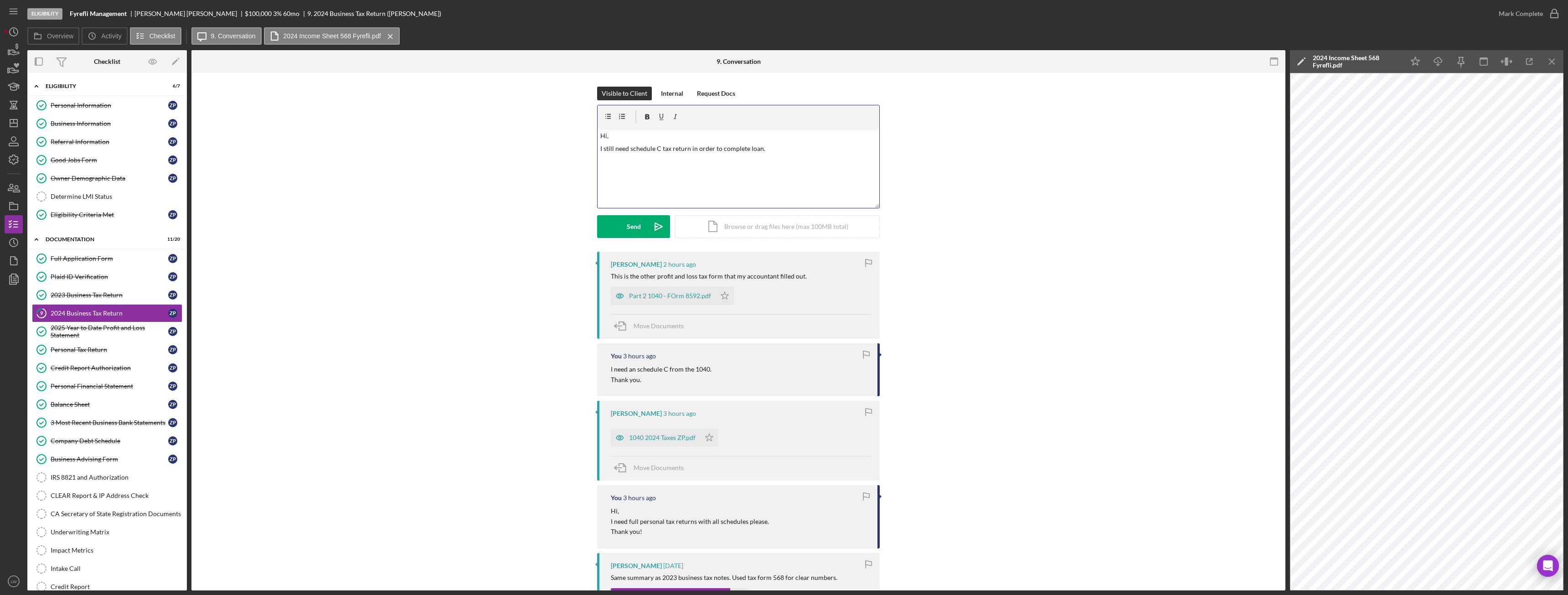
click at [600, 151] on p "I still need schedule C tax return in order to complete loan." at bounding box center [738, 149] width 277 height 10
drag, startPoint x: 645, startPoint y: 148, endPoint x: 590, endPoint y: 137, distance: 56.1
click at [590, 137] on div "Visible to Client Internal Request Docs v Color teal Color pink Remove color Ad…" at bounding box center [738, 169] width 1066 height 165
click at [1555, 62] on icon "Icon/Menu Close" at bounding box center [1552, 62] width 21 height 21
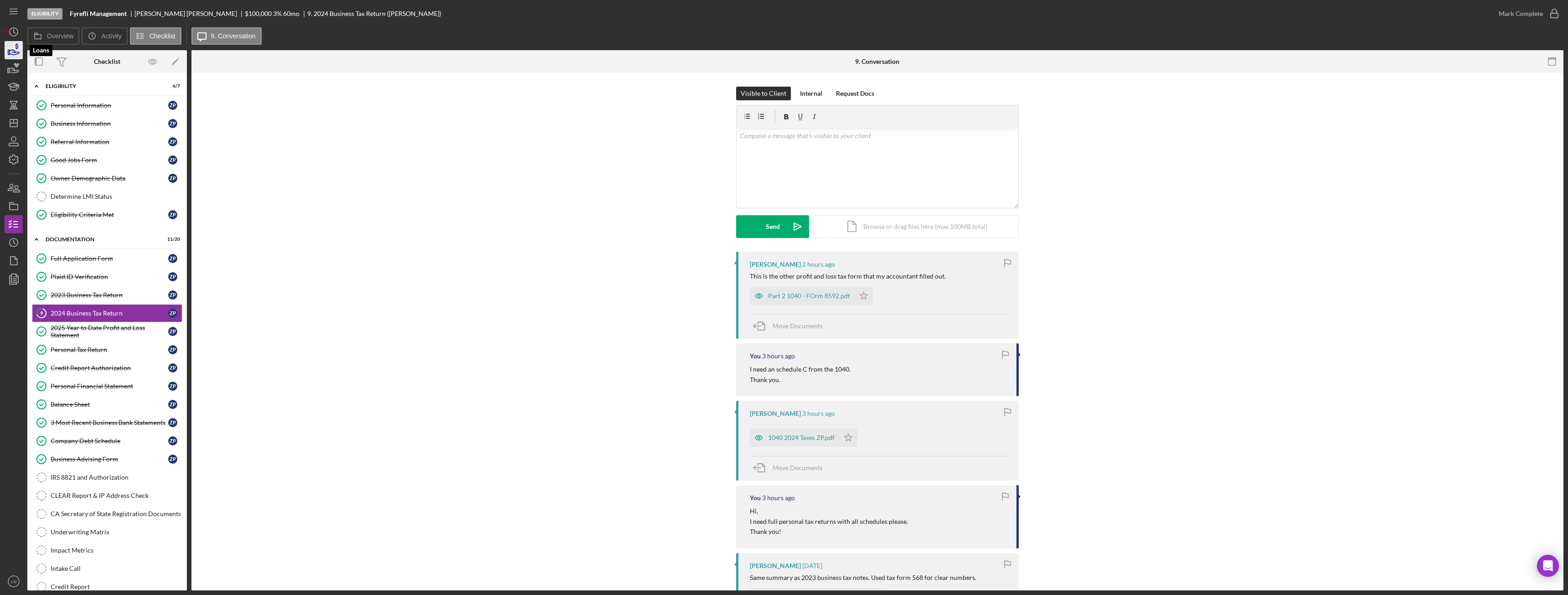
click at [6, 51] on icon "button" at bounding box center [13, 50] width 23 height 23
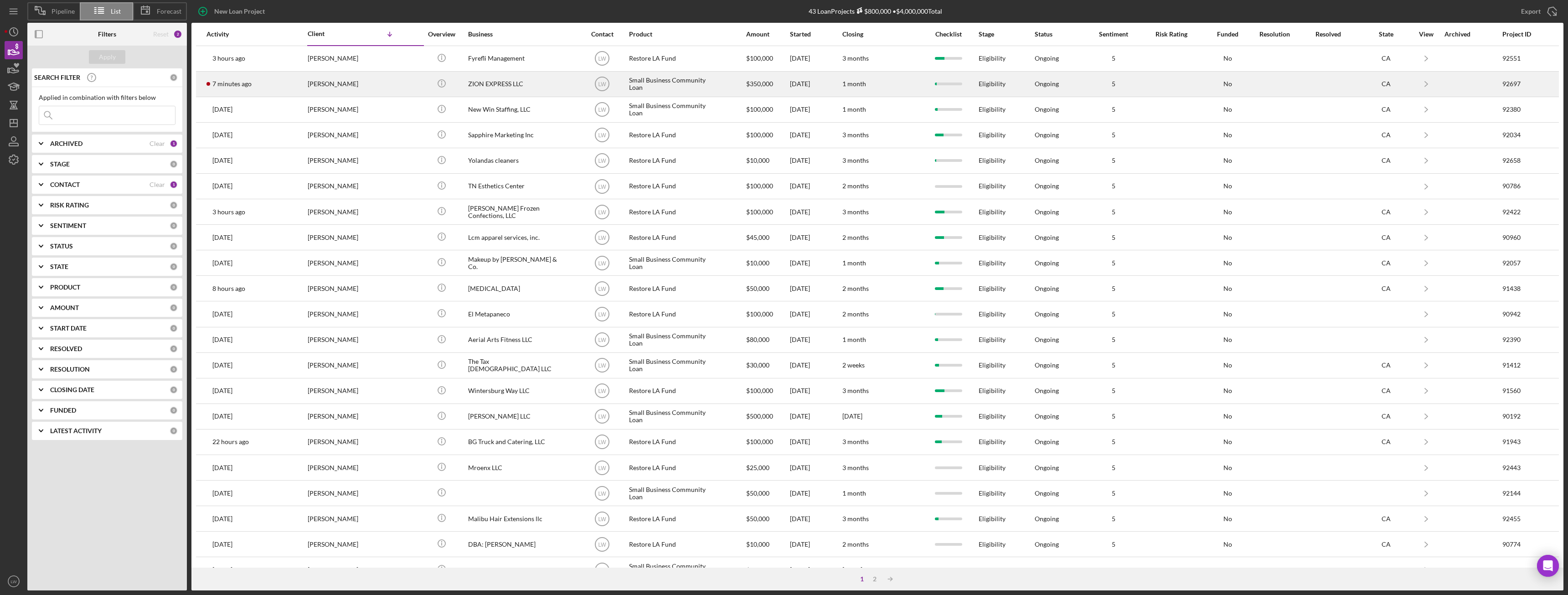
click at [320, 90] on div "Yaroslav Parkhomenko" at bounding box center [353, 84] width 91 height 24
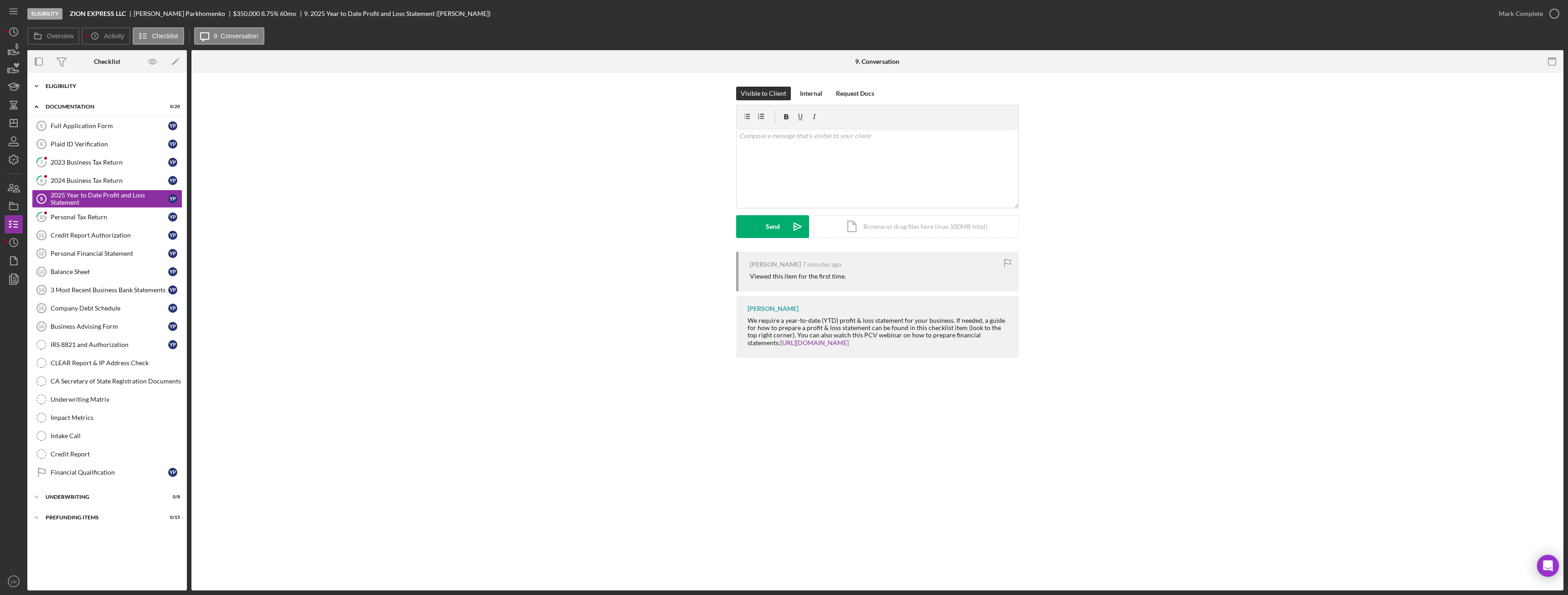
click at [71, 86] on div "Eligibility" at bounding box center [110, 86] width 130 height 5
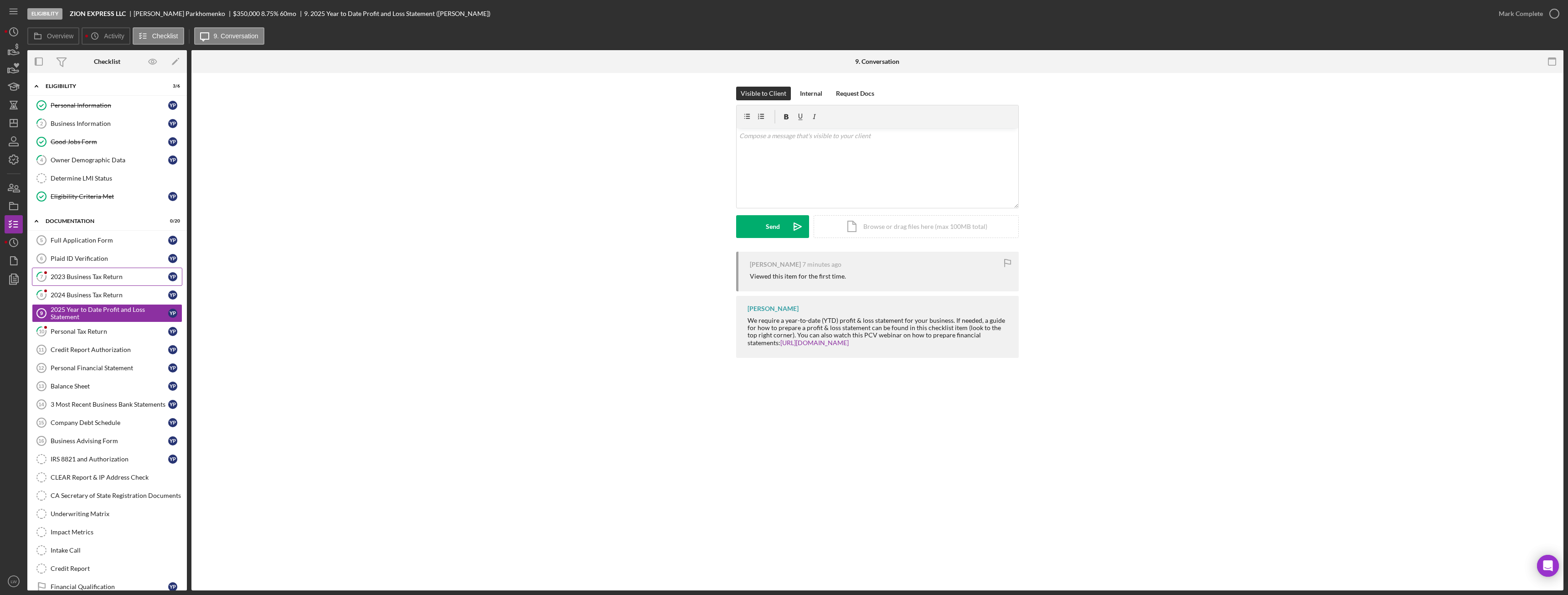
click at [108, 279] on div "2023 Business Tax Return" at bounding box center [109, 277] width 117 height 7
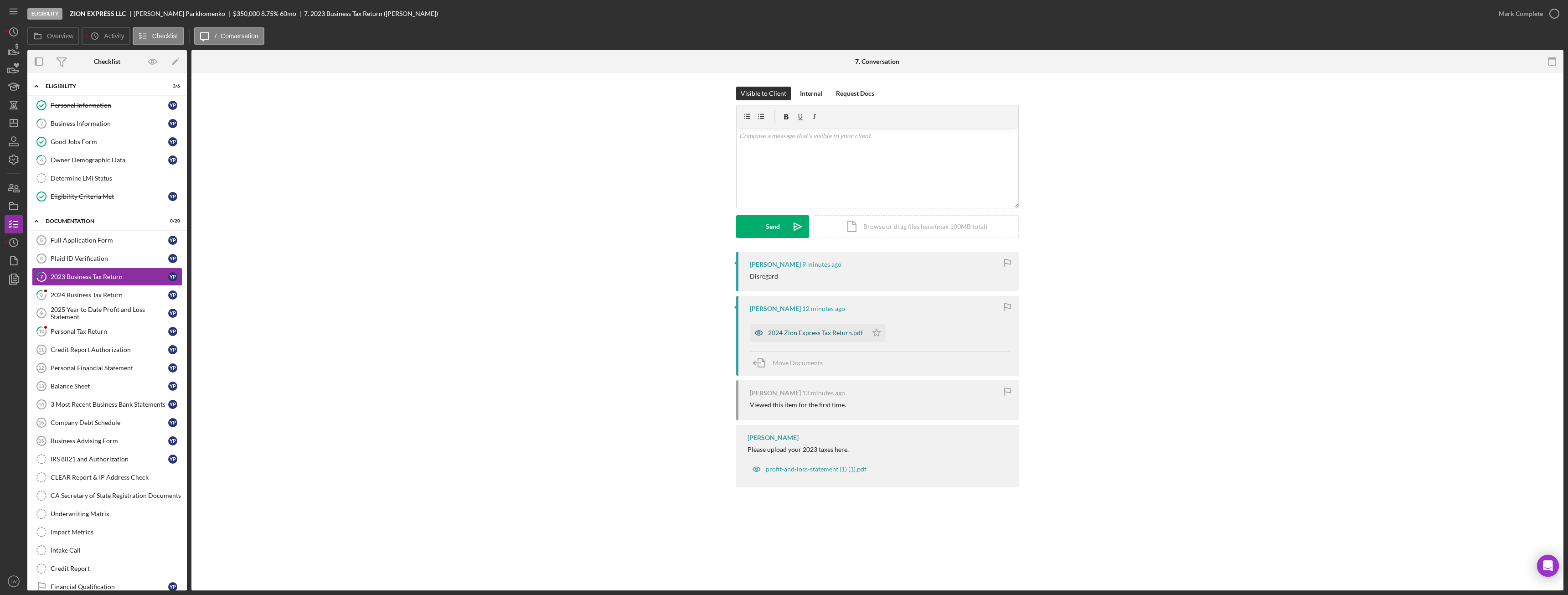
click at [823, 339] on div "2024 Zion Express Tax Return.pdf" at bounding box center [808, 333] width 117 height 18
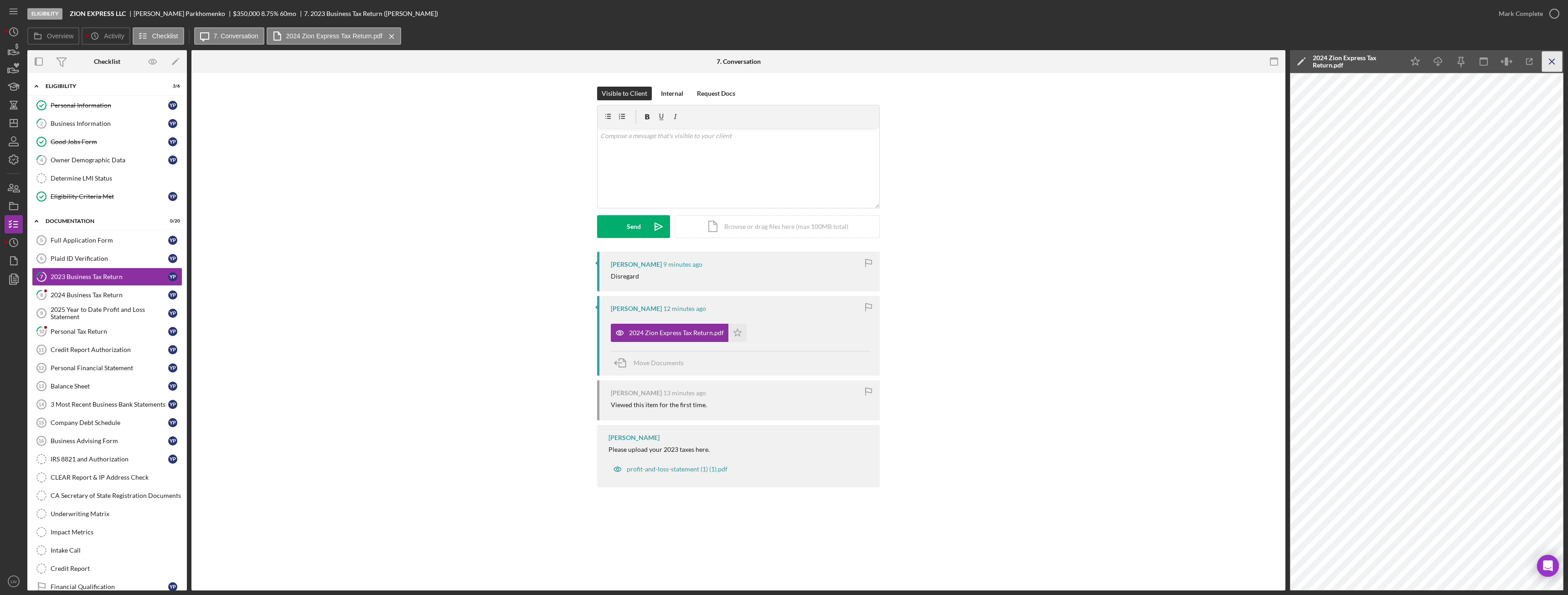
click at [1552, 62] on icon "Icon/Menu Close" at bounding box center [1552, 62] width 21 height 21
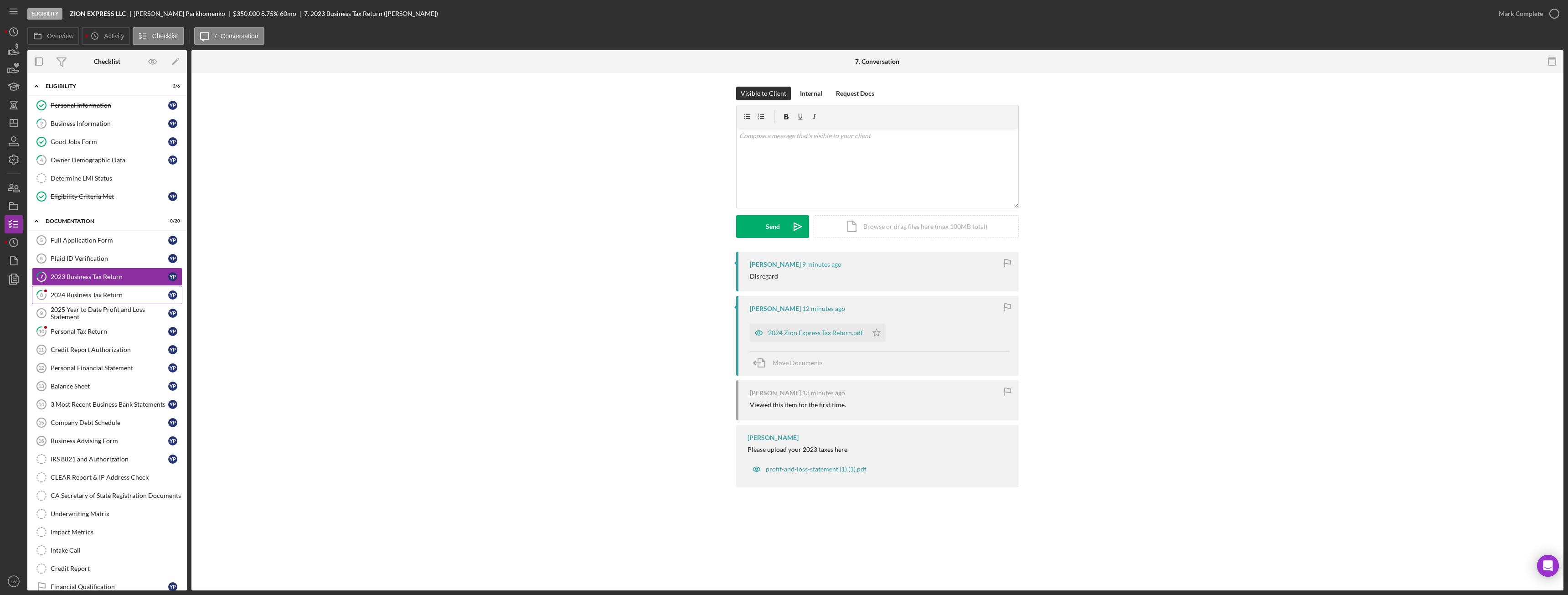
click at [130, 294] on div "2024 Business Tax Return" at bounding box center [109, 295] width 117 height 7
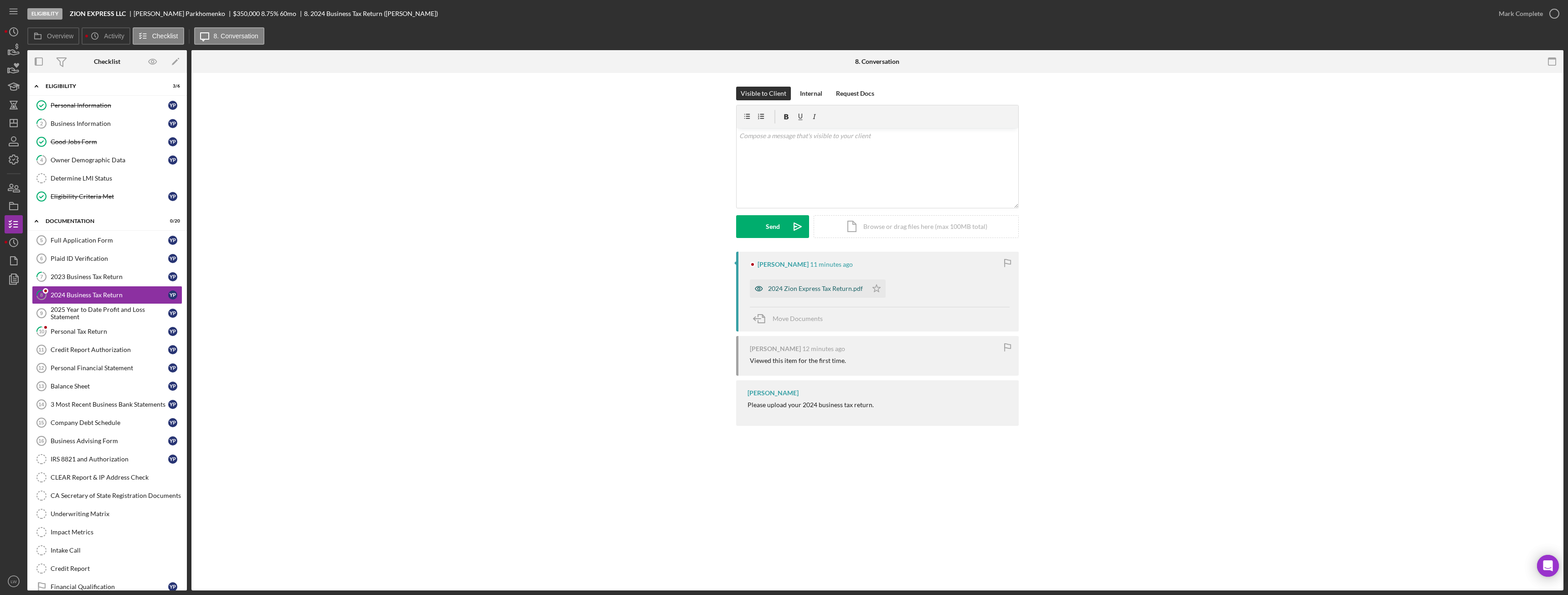
click at [806, 285] on div "2024 Zion Express Tax Return.pdf" at bounding box center [816, 289] width 95 height 7
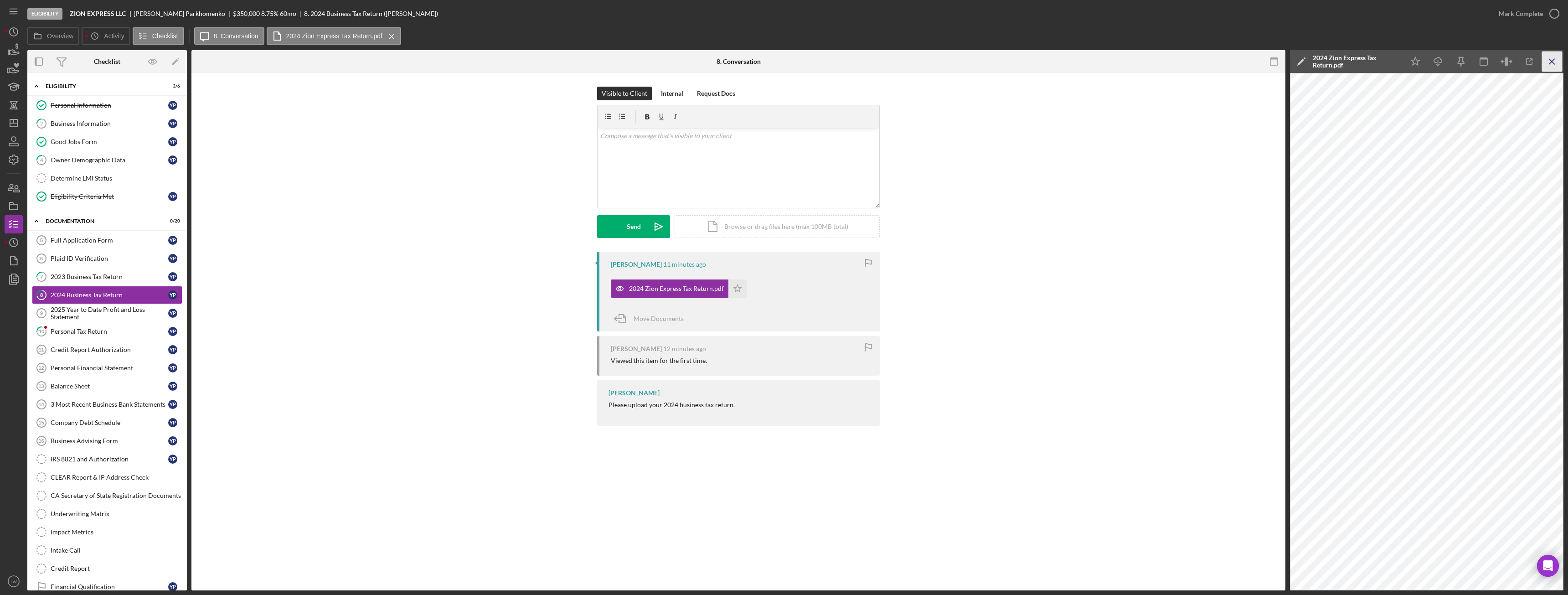
click at [1555, 60] on icon "Icon/Menu Close" at bounding box center [1552, 62] width 21 height 21
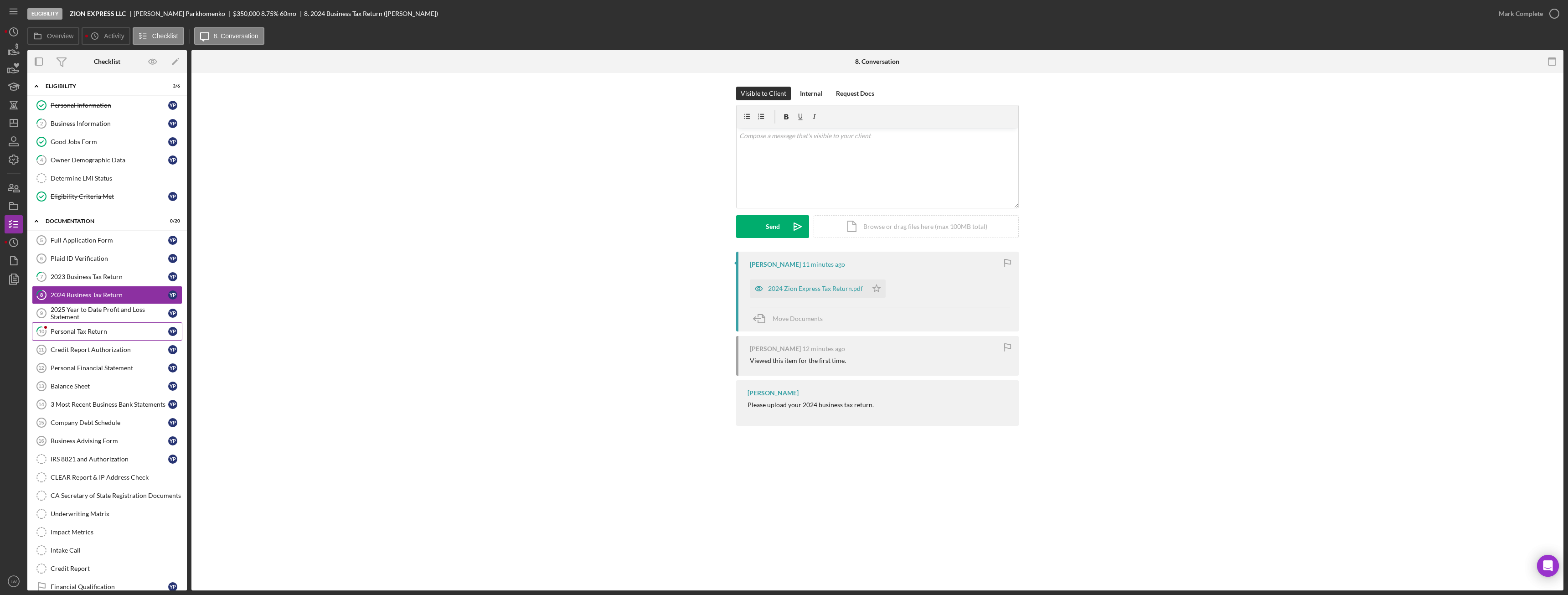
click at [64, 336] on link "10 Personal Tax Return Y P" at bounding box center [107, 331] width 150 height 18
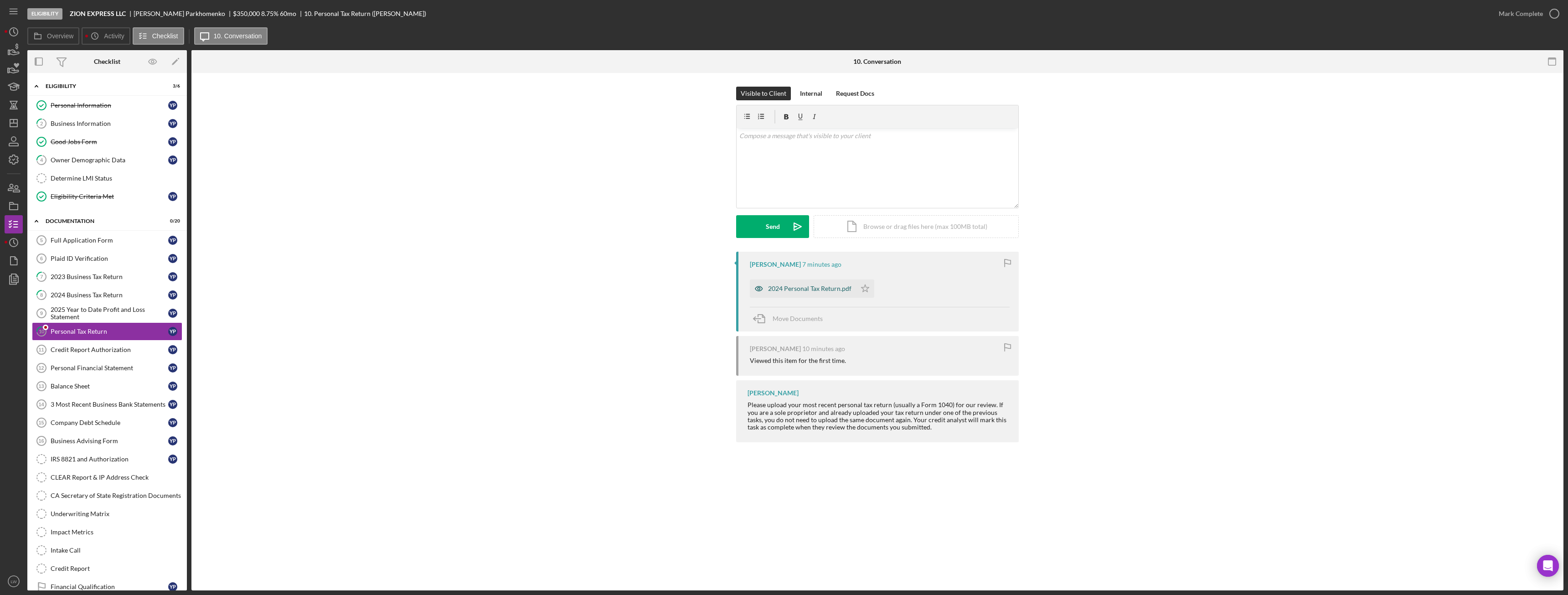
click at [794, 287] on div "2024 Personal Tax Return.pdf" at bounding box center [810, 289] width 83 height 7
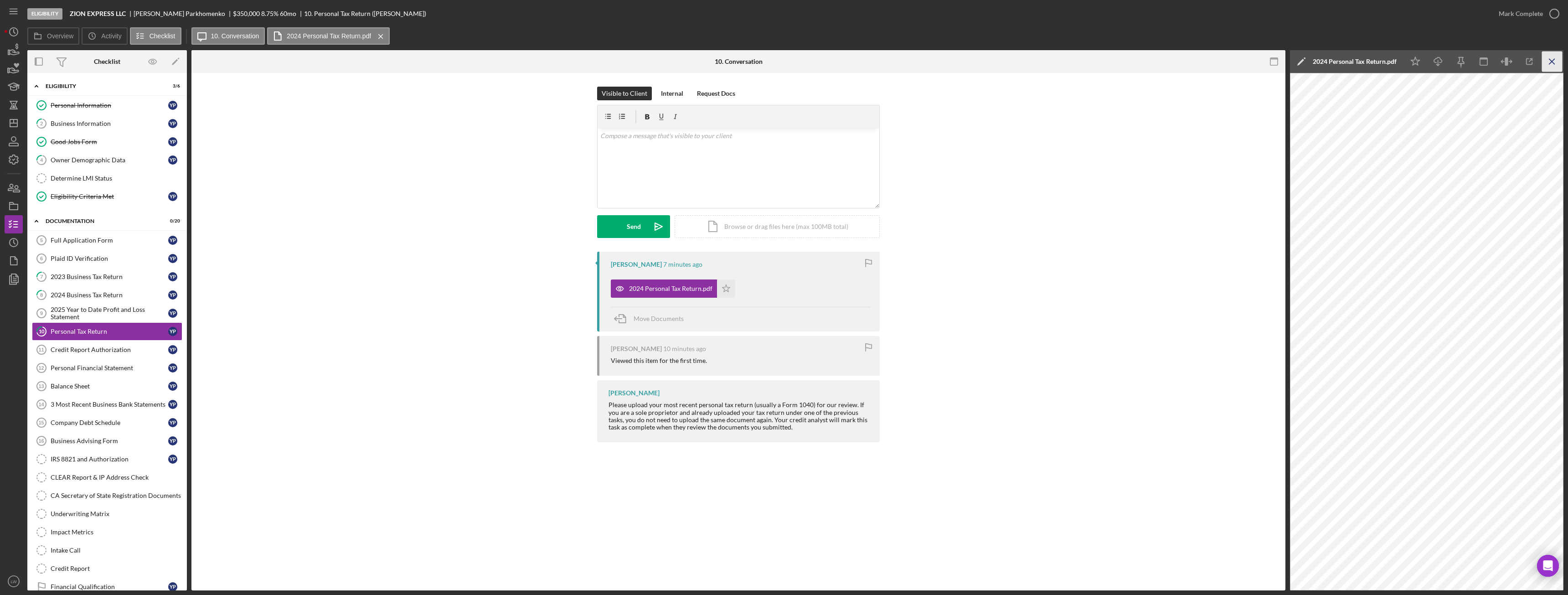
click at [1553, 63] on line "button" at bounding box center [1552, 62] width 5 height 5
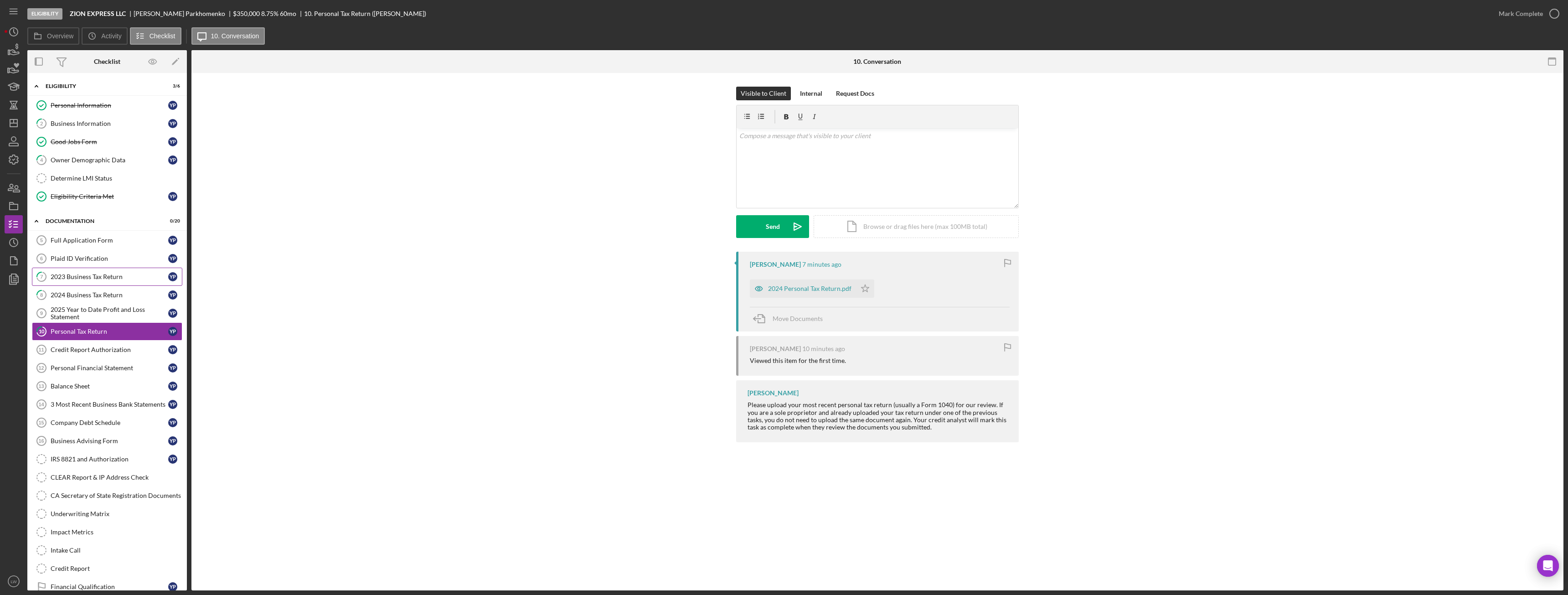
click at [71, 281] on div "2023 Business Tax Return" at bounding box center [109, 277] width 117 height 7
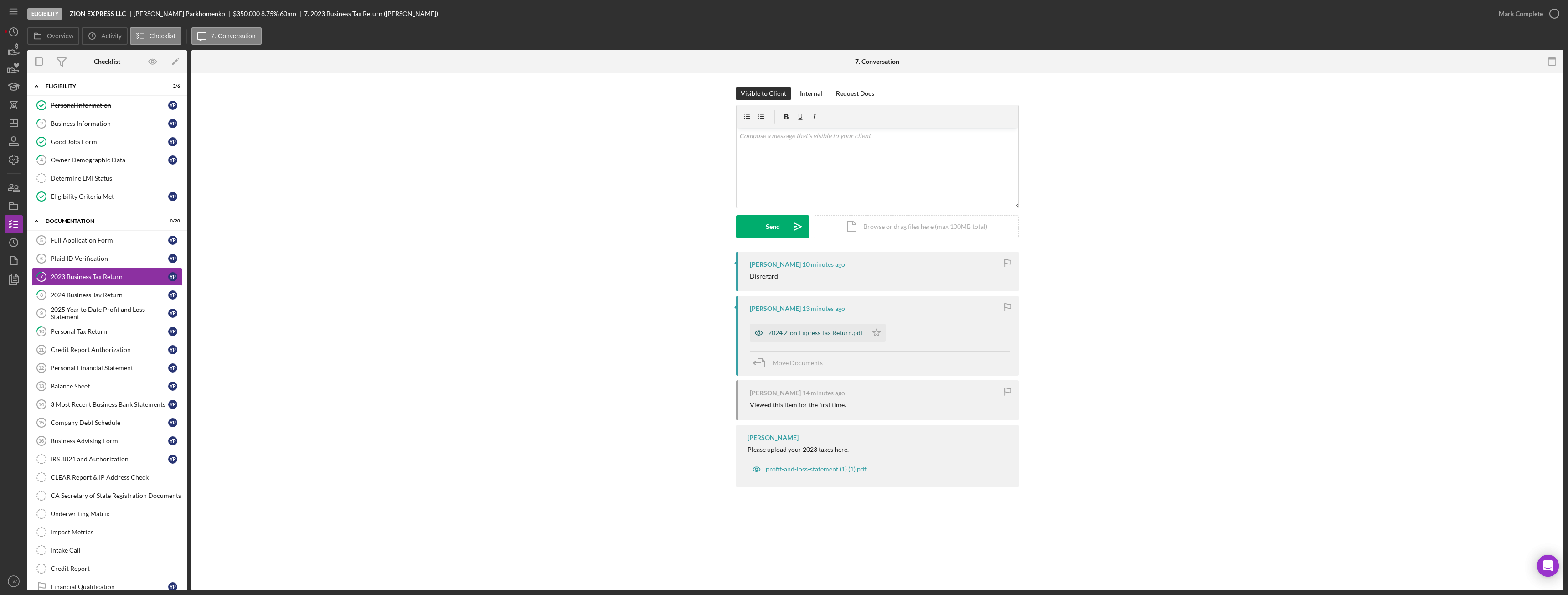
click at [825, 337] on div "2024 Zion Express Tax Return.pdf" at bounding box center [808, 333] width 117 height 18
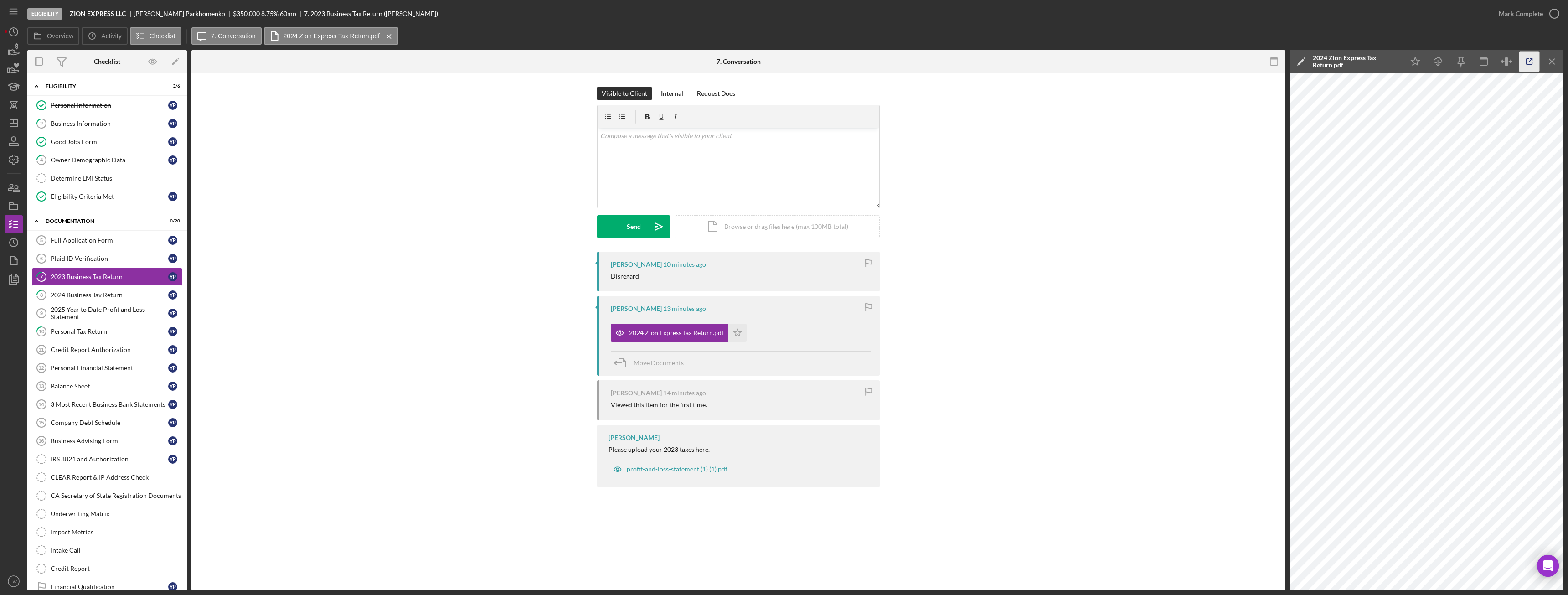
click at [1527, 60] on icon "button" at bounding box center [1530, 62] width 6 height 6
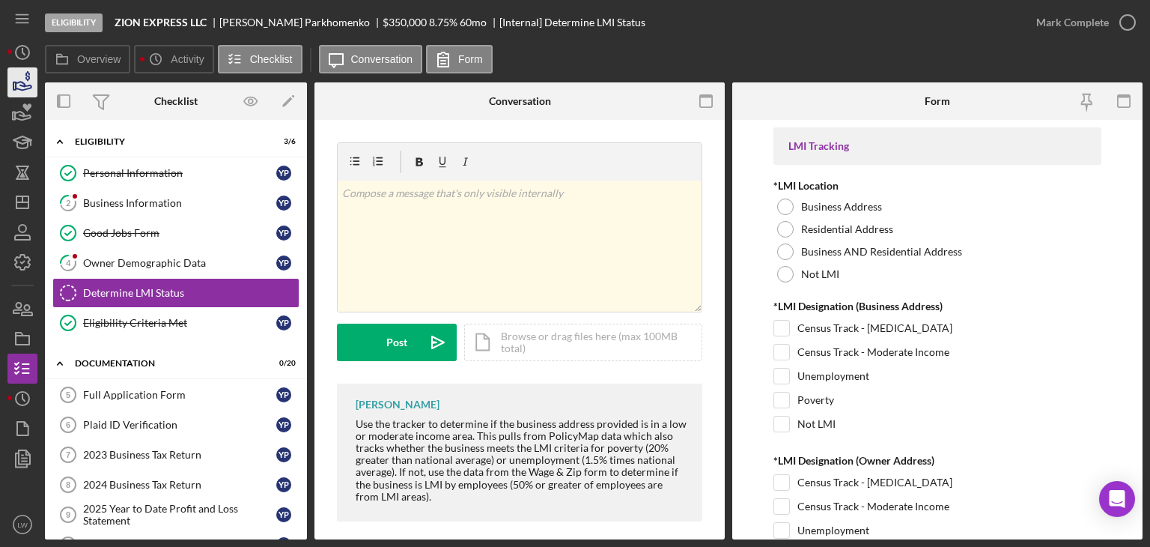
click at [9, 81] on icon "button" at bounding box center [22, 82] width 37 height 37
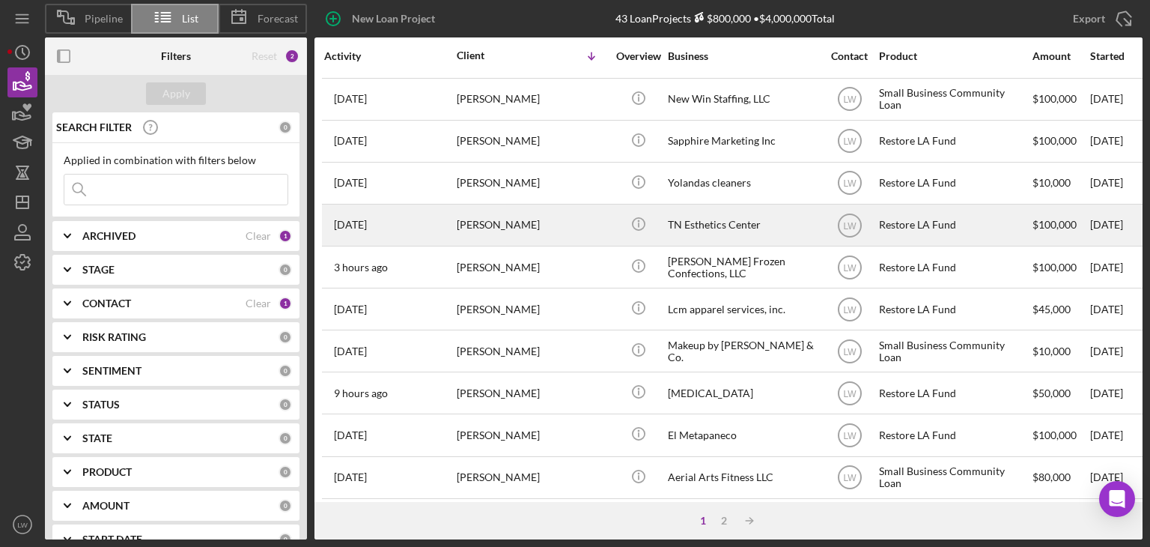
scroll to position [75, 0]
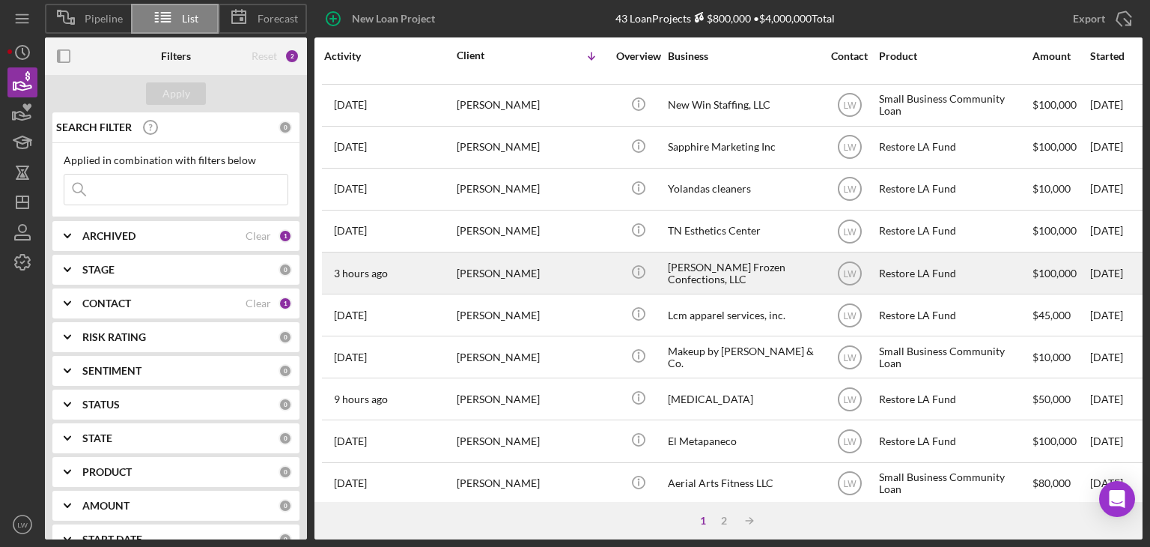
click at [546, 271] on div "[PERSON_NAME]" at bounding box center [532, 273] width 150 height 40
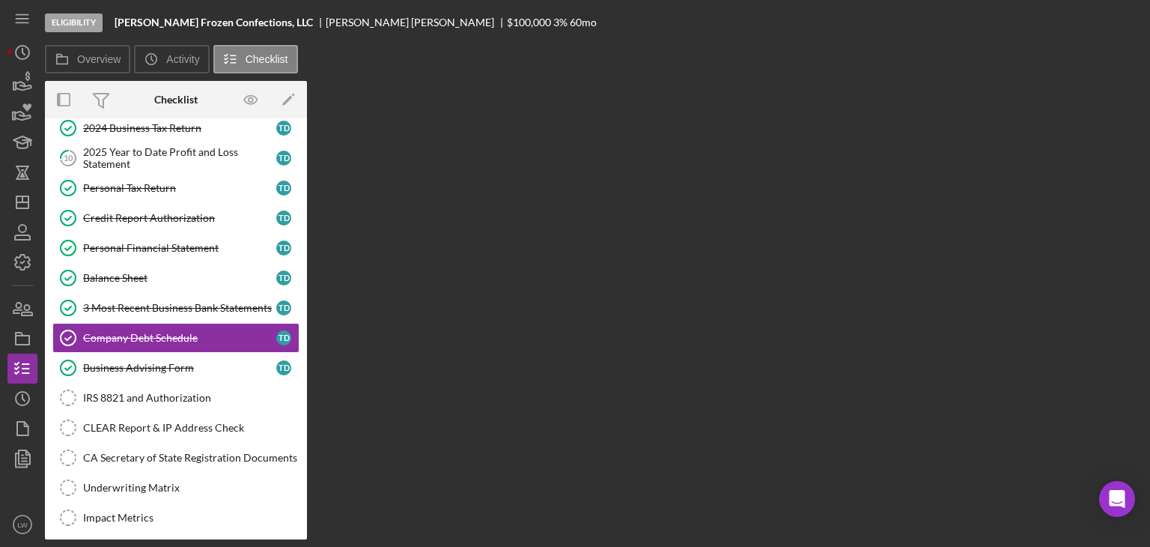
scroll to position [204, 0]
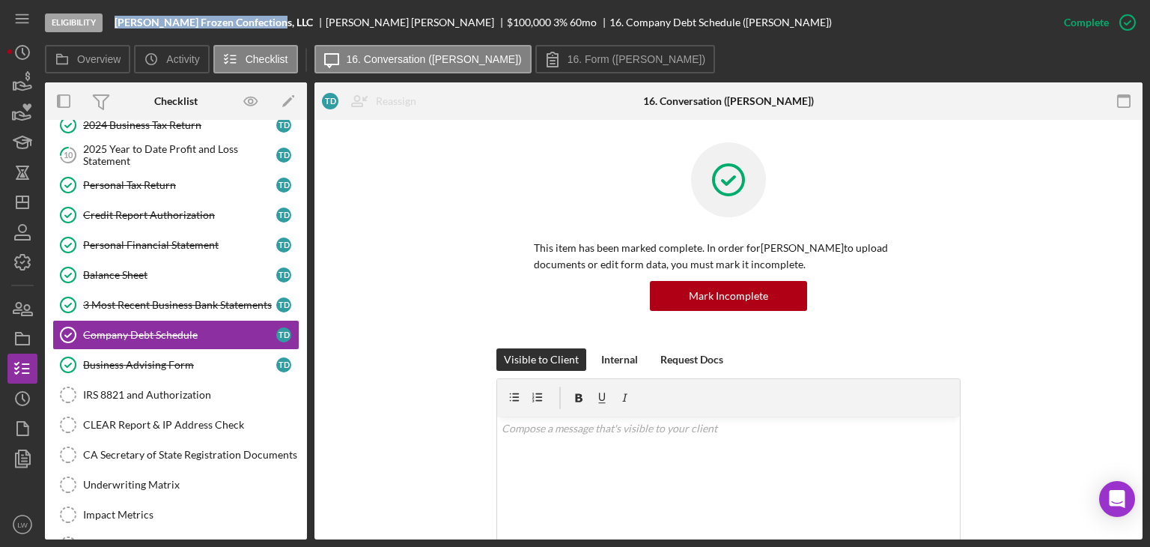
drag, startPoint x: 272, startPoint y: 21, endPoint x: 118, endPoint y: 18, distance: 154.3
click at [117, 18] on div "[PERSON_NAME] Frozen Confections, LLC" at bounding box center [220, 22] width 211 height 12
copy b "[PERSON_NAME] Frozen Confections, LLC"
click at [326, 26] on div "[PERSON_NAME]" at bounding box center [416, 22] width 181 height 12
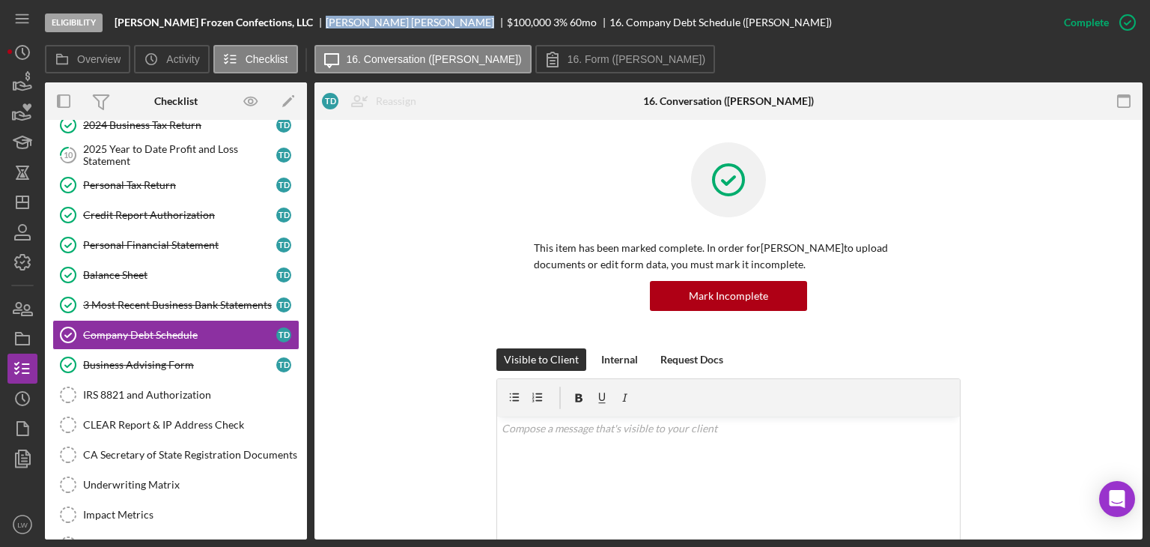
click at [326, 26] on div "Thomas Dibblee" at bounding box center [416, 22] width 181 height 12
copy div "Thomas Dibblee"
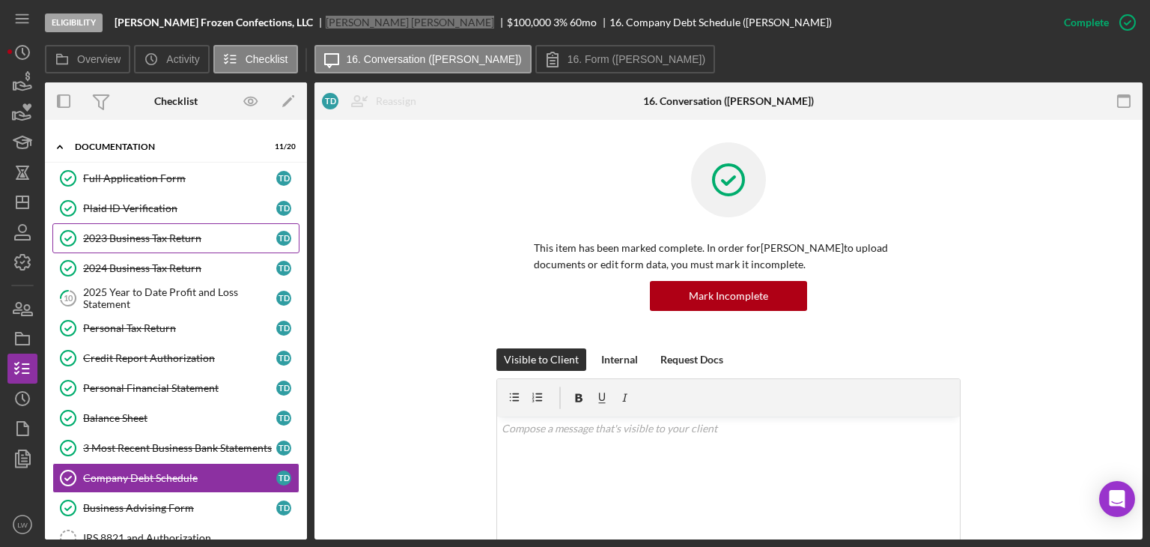
scroll to position [60, 0]
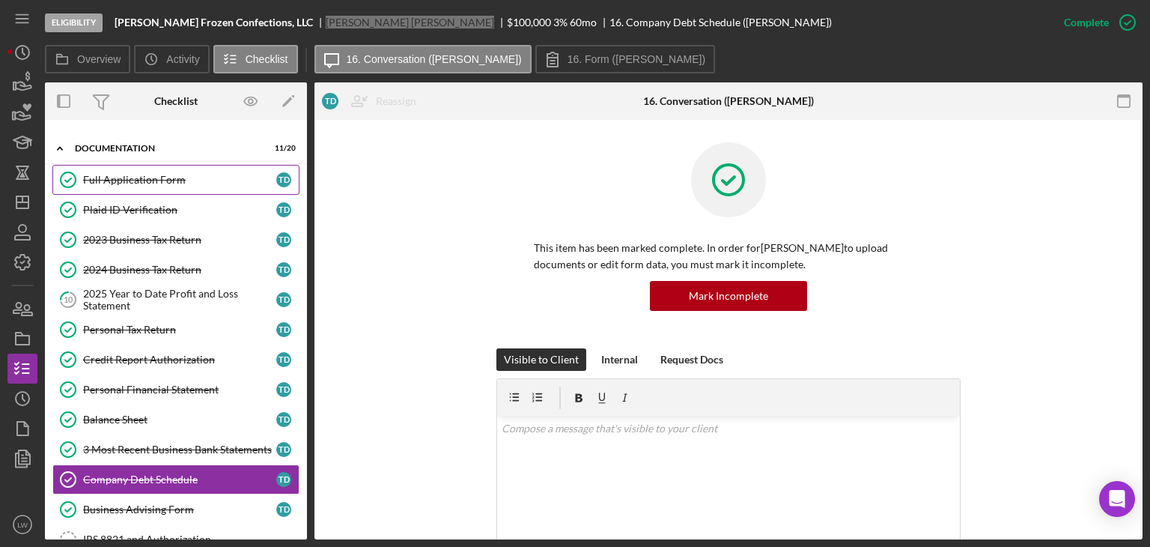
click at [133, 178] on div "Full Application Form" at bounding box center [179, 180] width 193 height 12
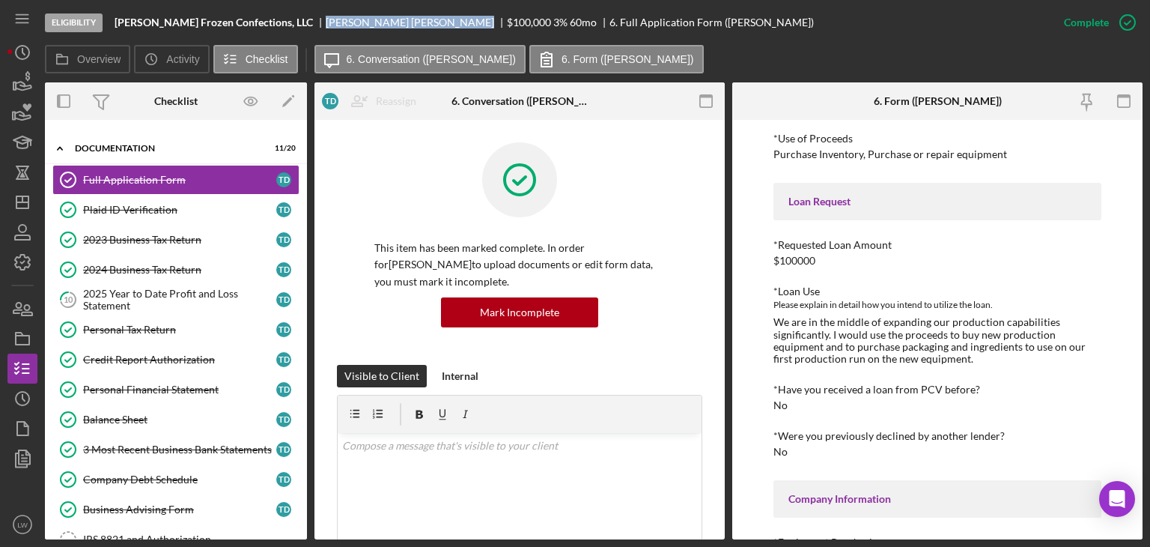
scroll to position [150, 0]
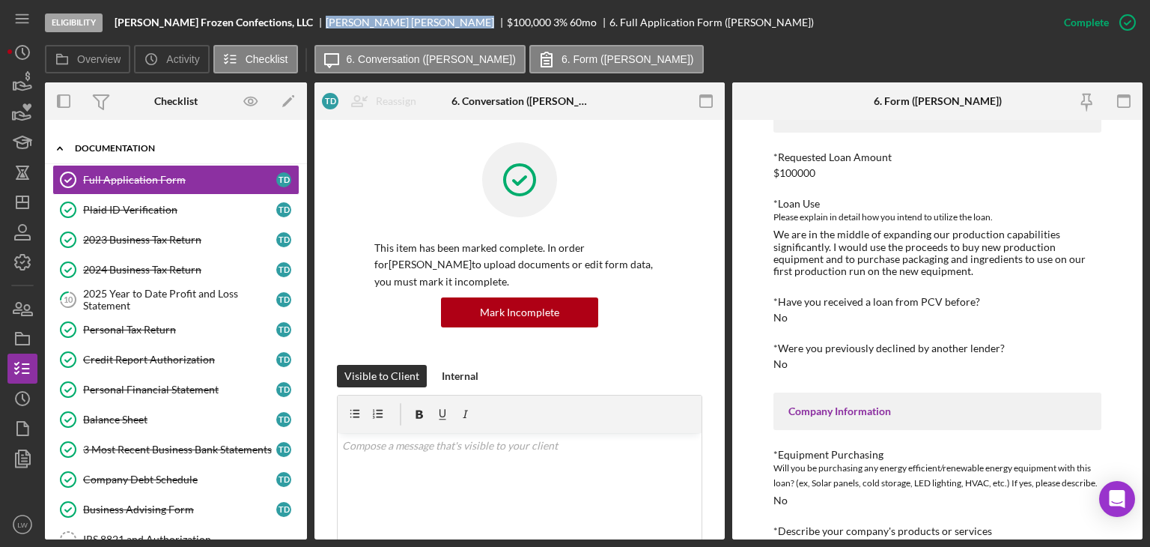
click at [145, 151] on div "Icon/Expander Documentation 11 / 20" at bounding box center [176, 148] width 262 height 31
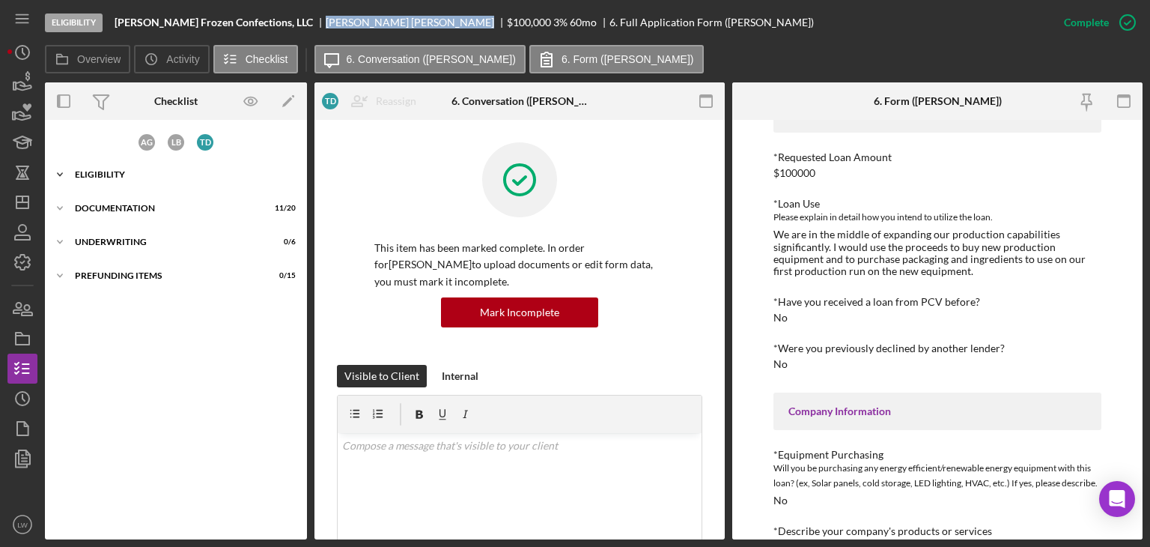
click at [141, 176] on div "Eligibility" at bounding box center [181, 174] width 213 height 9
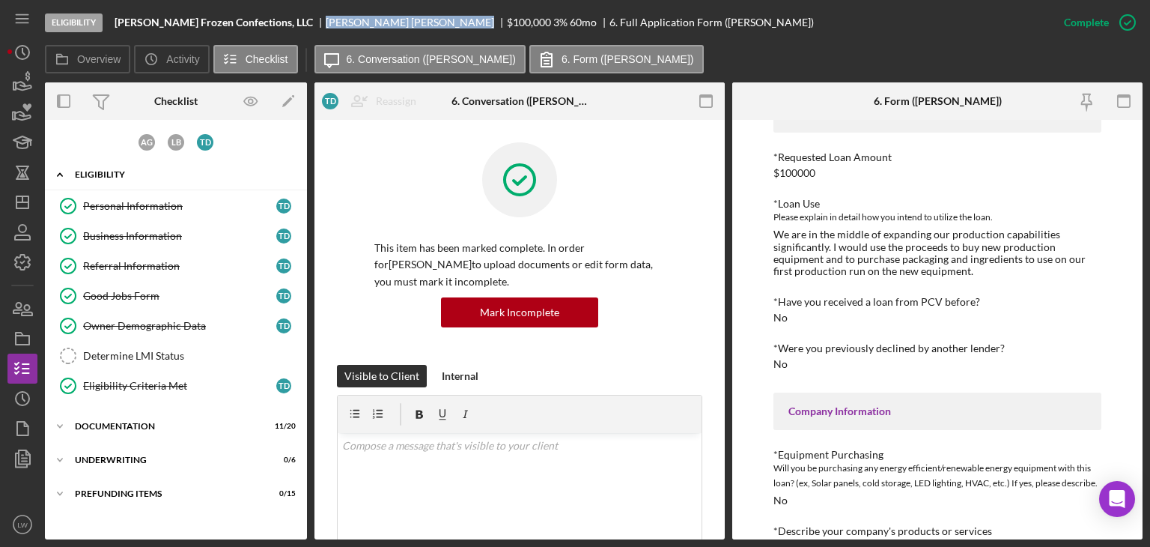
click at [112, 167] on div "Icon/Expander Eligibility 6 / 7" at bounding box center [176, 175] width 262 height 31
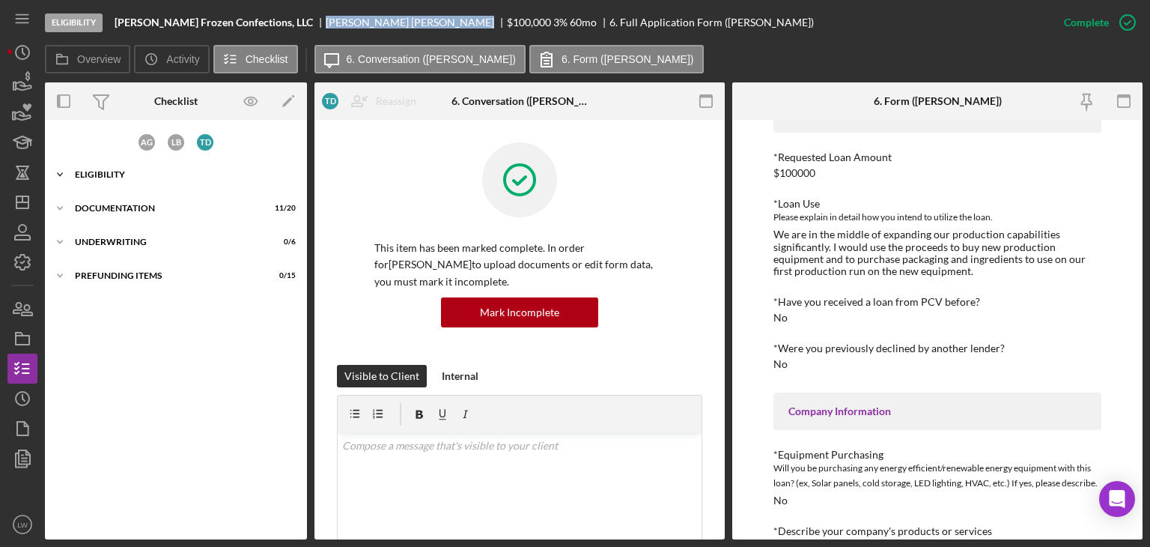
click at [120, 171] on div "Eligibility" at bounding box center [181, 174] width 213 height 9
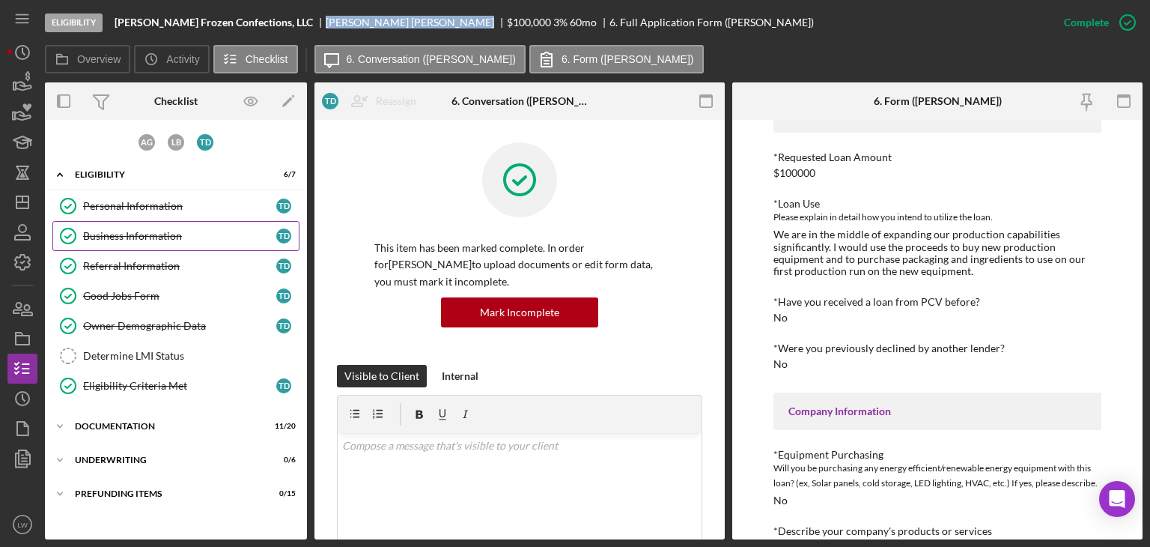
click at [146, 237] on div "Business Information" at bounding box center [179, 236] width 193 height 12
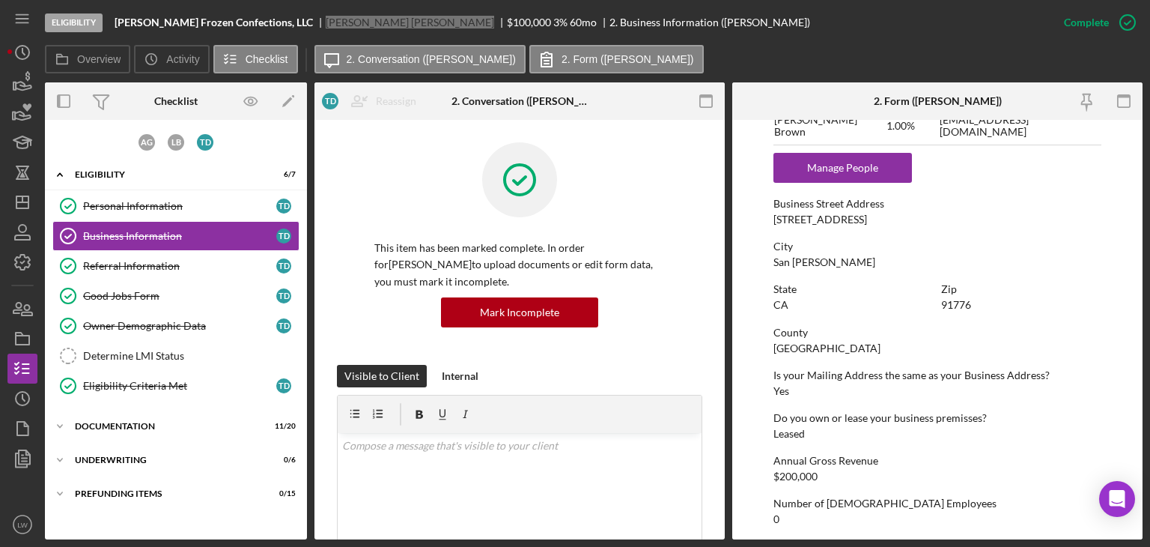
scroll to position [918, 0]
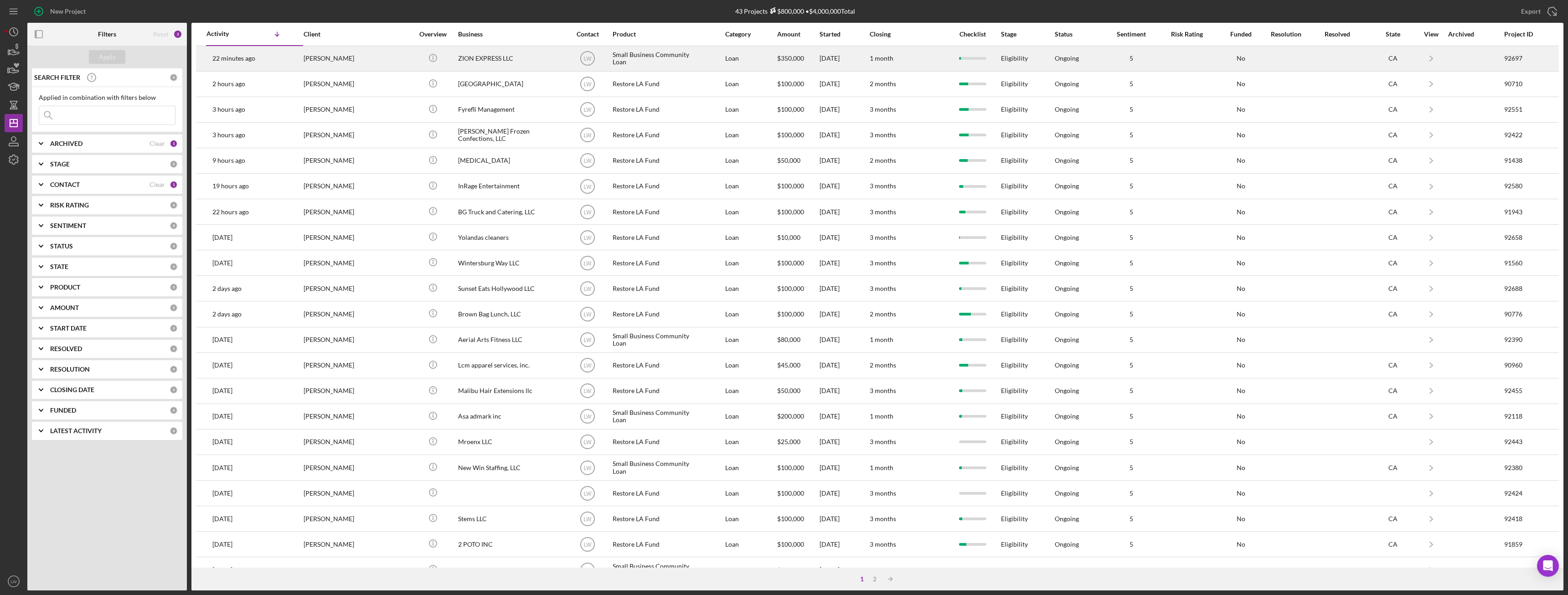
click at [313, 58] on div "[PERSON_NAME]" at bounding box center [349, 58] width 91 height 24
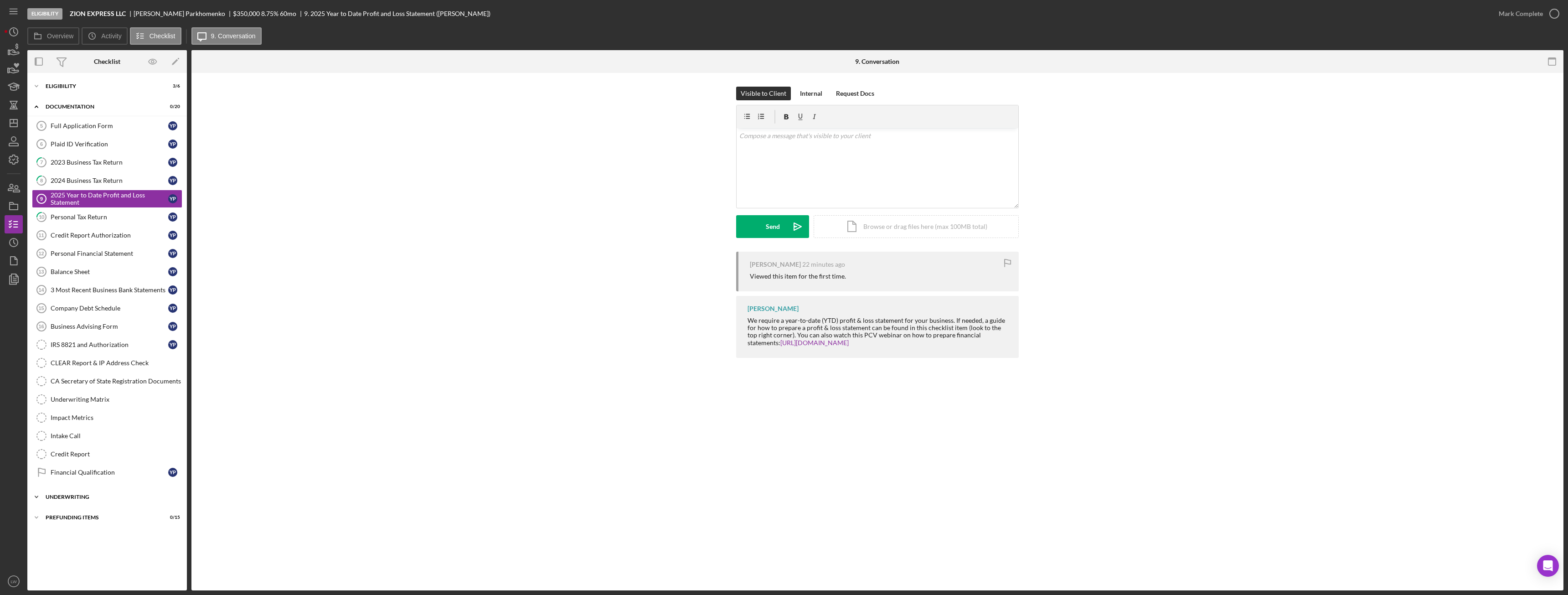
click at [84, 494] on div "Icon/Expander Underwriting 0 / 8" at bounding box center [107, 497] width 159 height 18
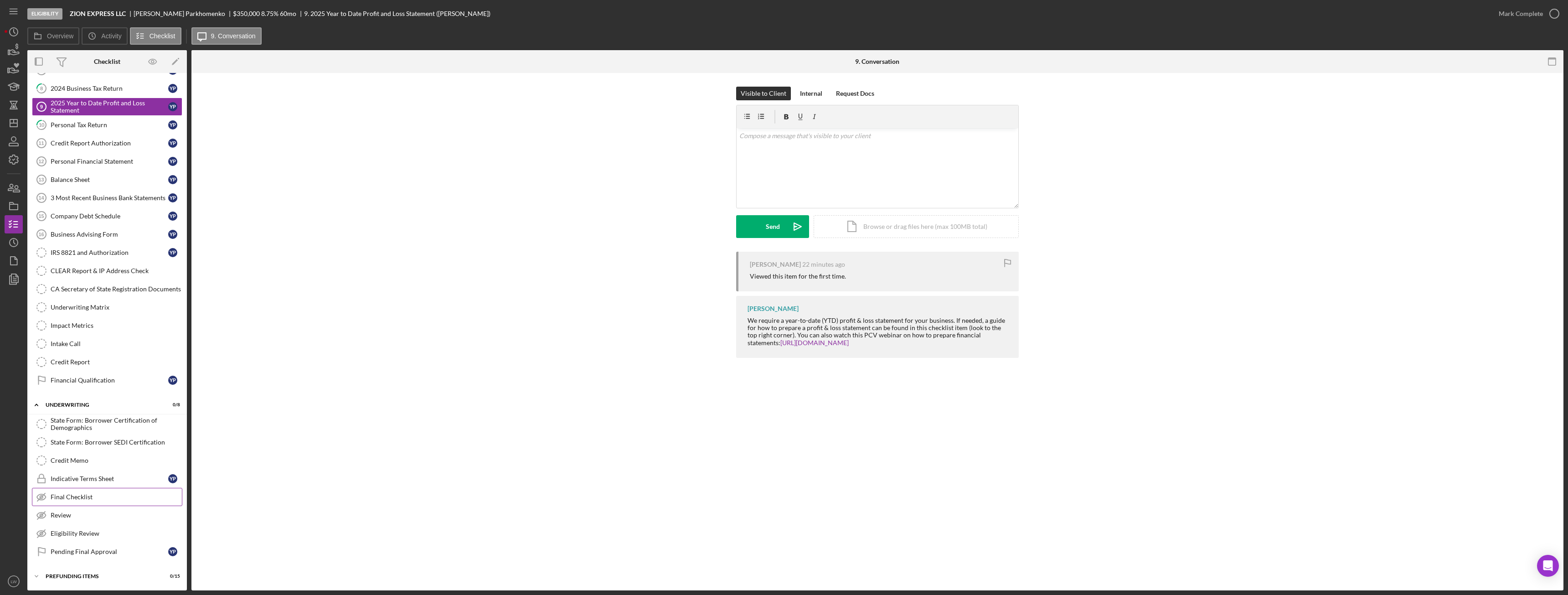
click at [102, 493] on div "Final Checklist" at bounding box center [116, 497] width 131 height 7
